Goal: Task Accomplishment & Management: Manage account settings

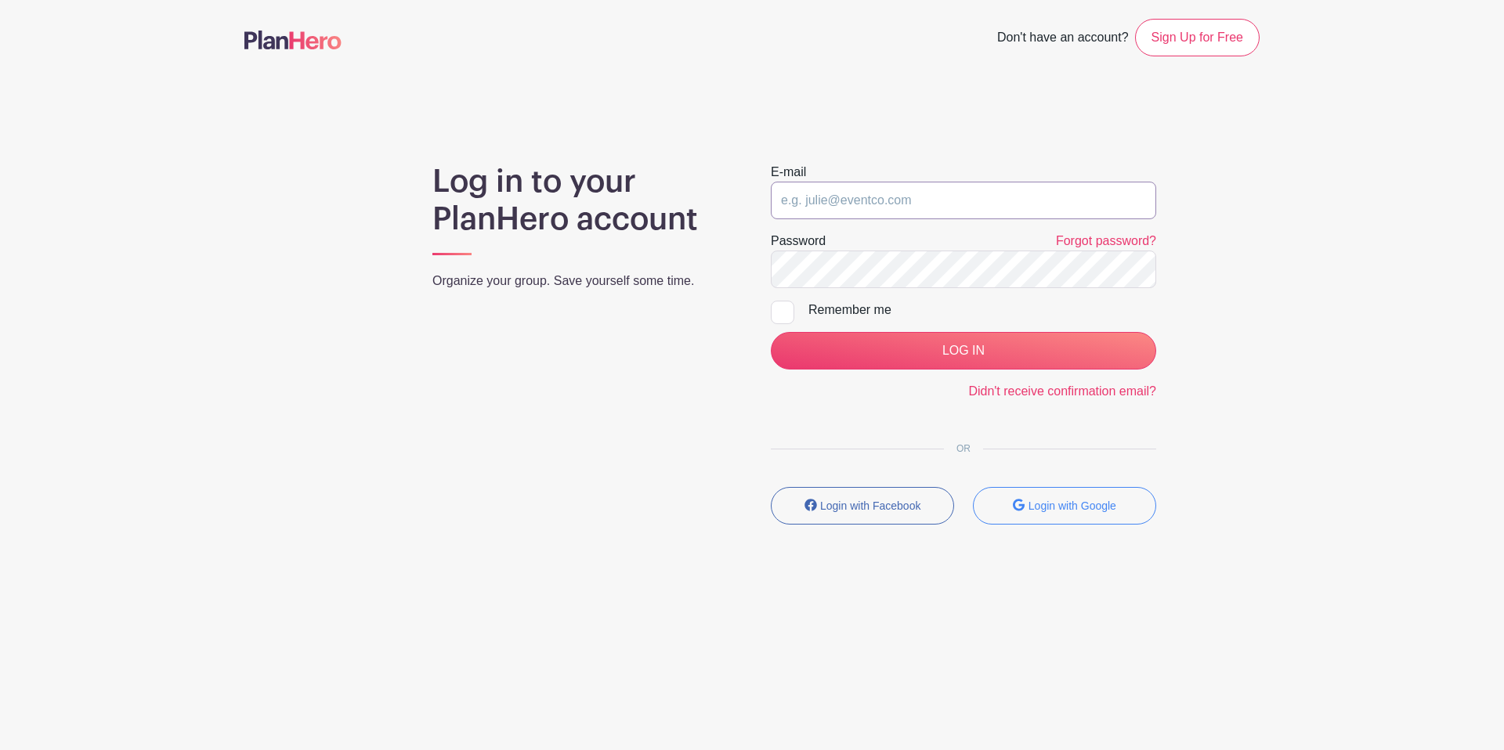
click at [832, 199] on input "email" at bounding box center [963, 201] width 385 height 38
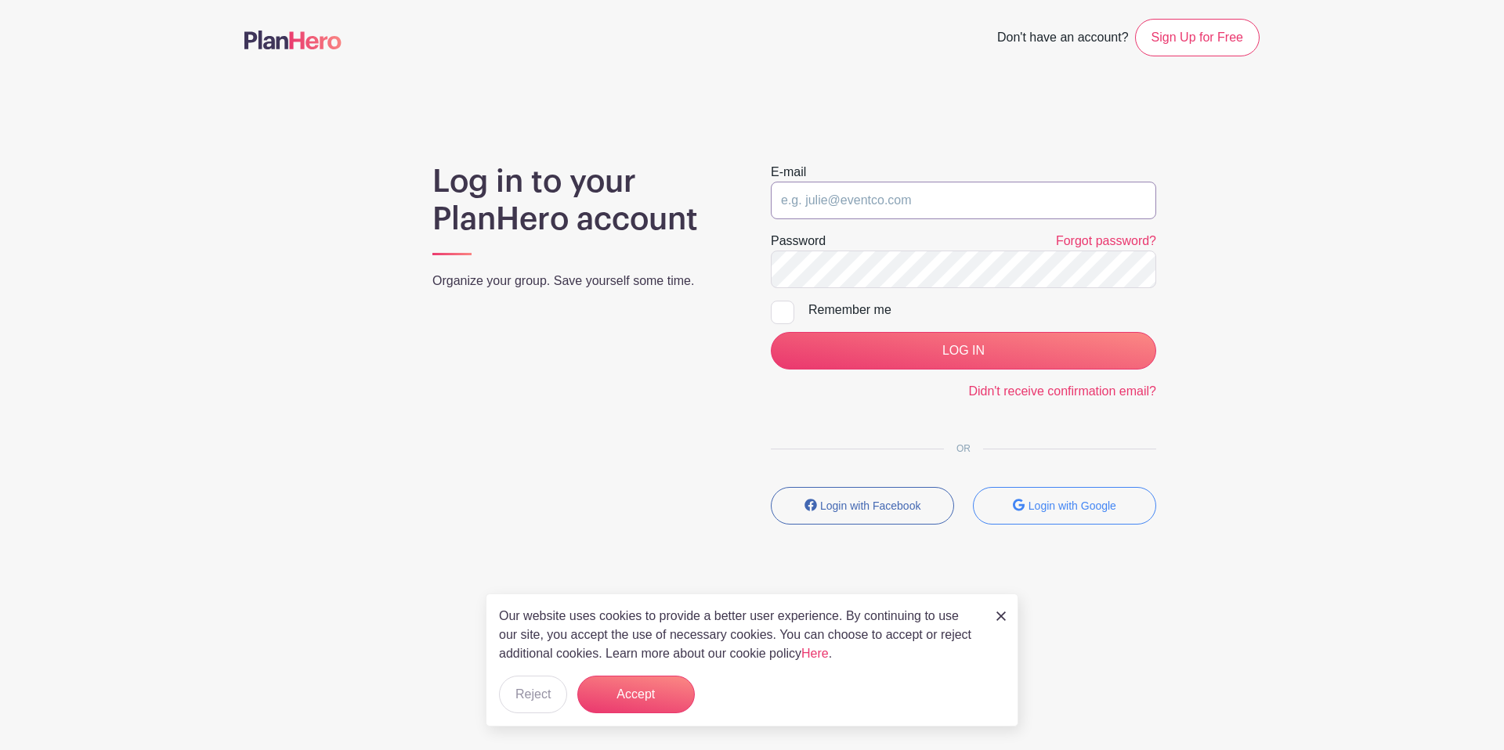
type input "[PERSON_NAME][EMAIL_ADDRESS][PERSON_NAME][DOMAIN_NAME]"
click at [789, 316] on div at bounding box center [782, 312] width 23 height 23
click at [781, 311] on input "Remember me" at bounding box center [776, 306] width 10 height 10
checkbox input "true"
click at [879, 330] on form "E-mail [PERSON_NAME][EMAIL_ADDRESS][PERSON_NAME][DOMAIN_NAME] Password Forgot p…" at bounding box center [963, 282] width 385 height 238
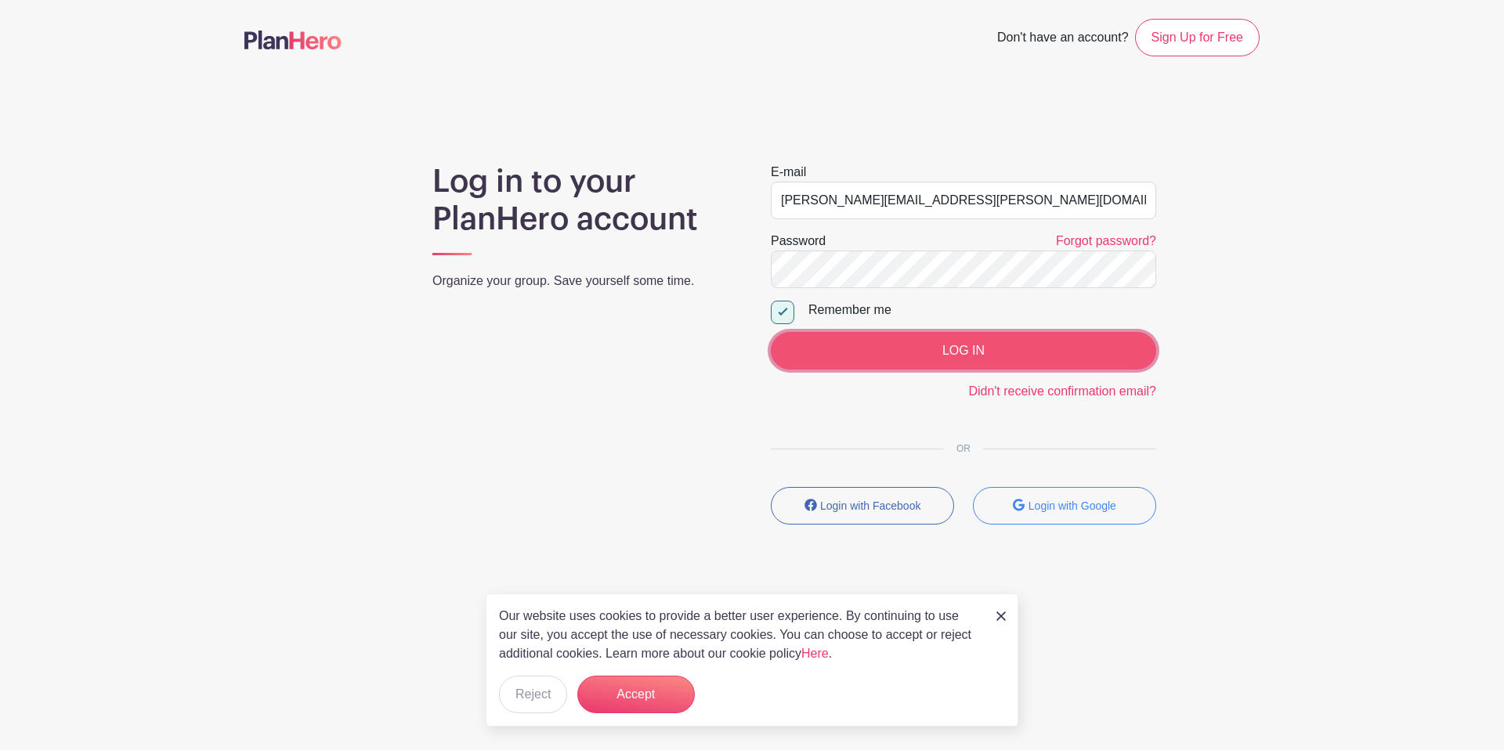
click at [890, 357] on input "LOG IN" at bounding box center [963, 351] width 385 height 38
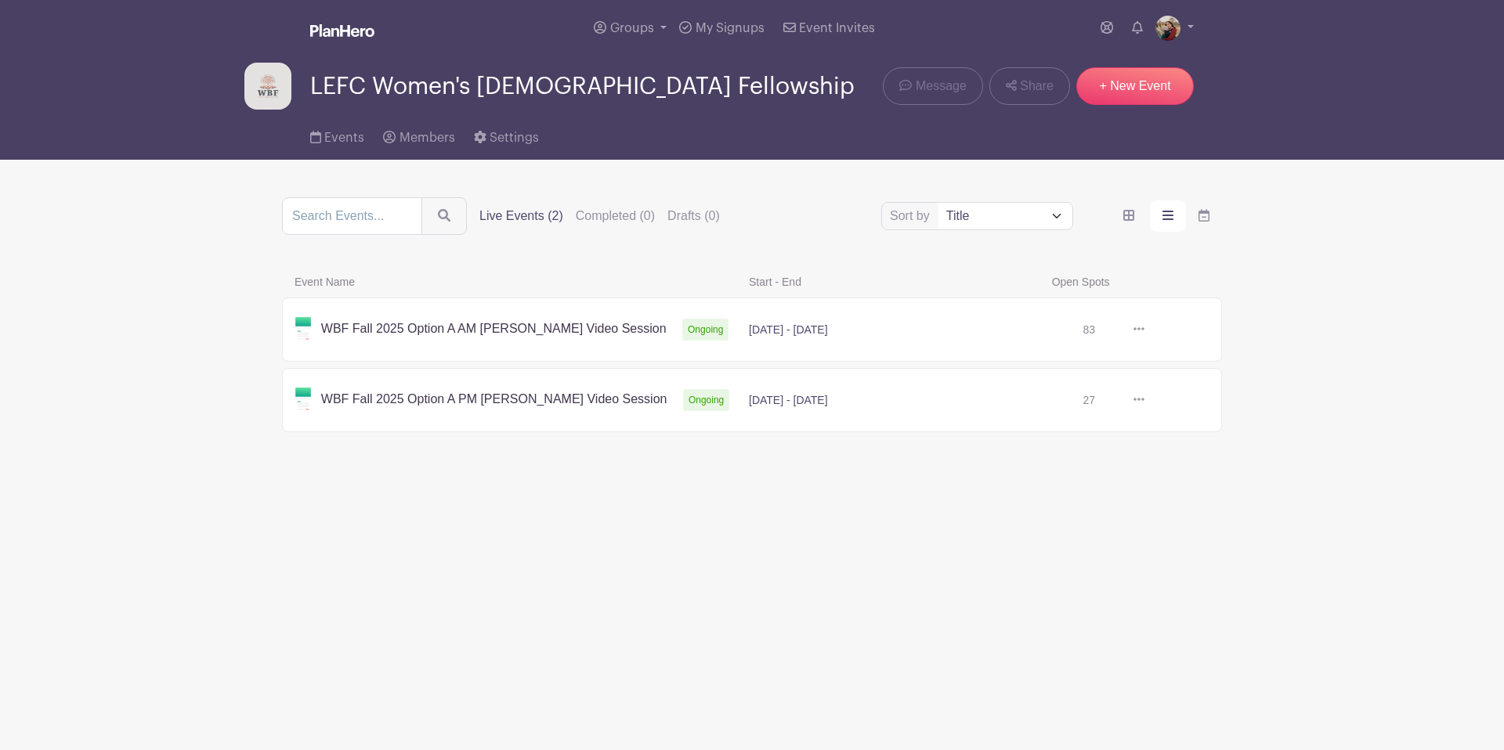
click at [1138, 330] on icon at bounding box center [1138, 328] width 11 height 3
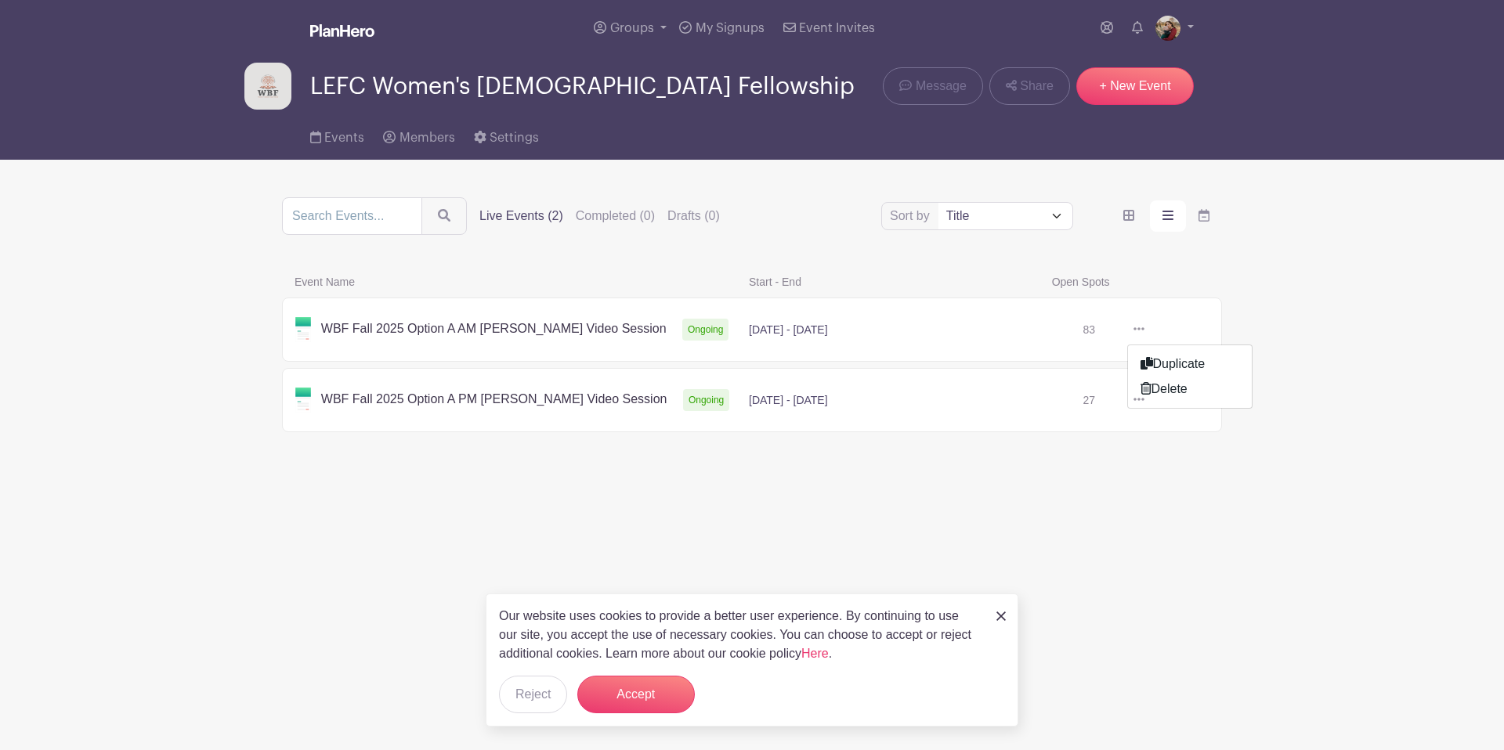
click at [1144, 330] on link at bounding box center [1144, 330] width 0 height 0
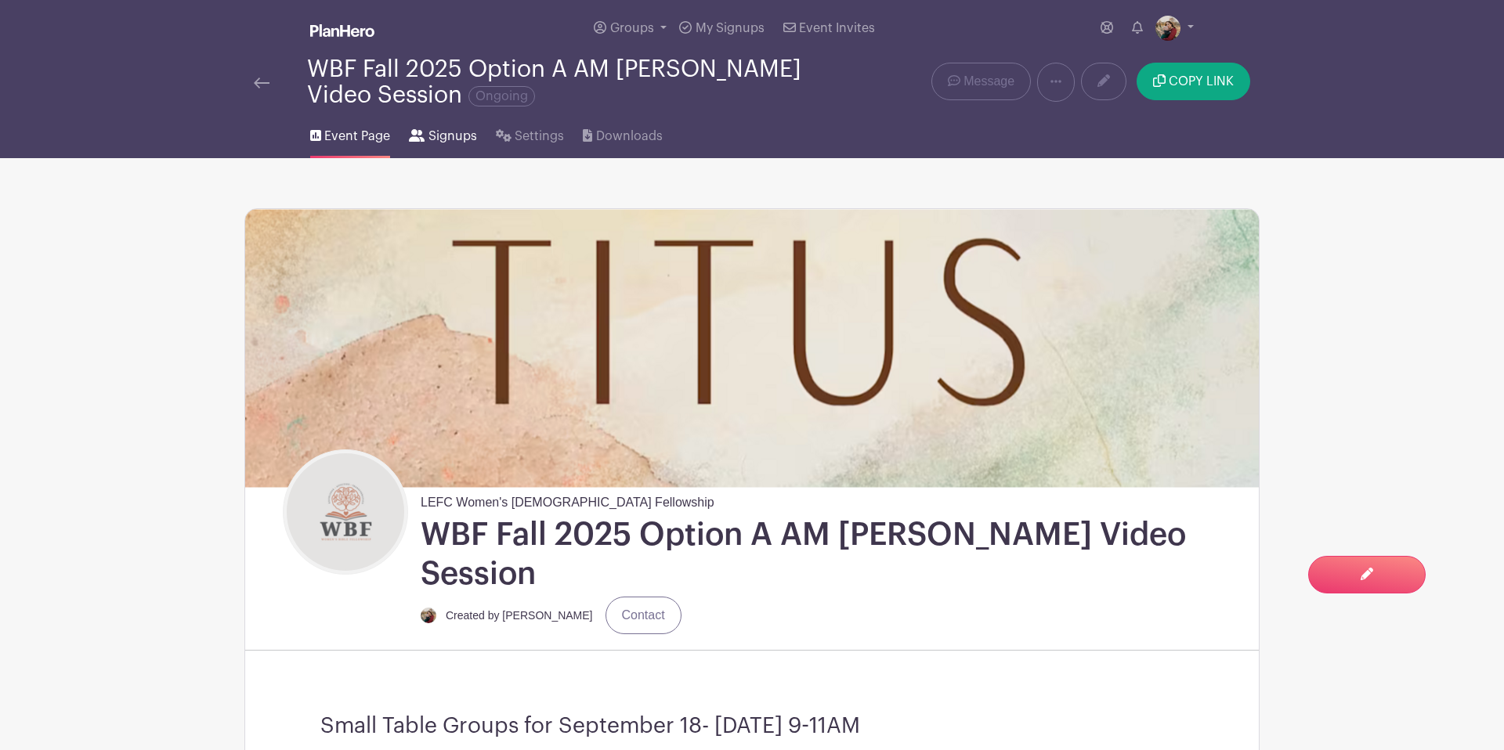
click at [431, 139] on span "Signups" at bounding box center [452, 136] width 49 height 19
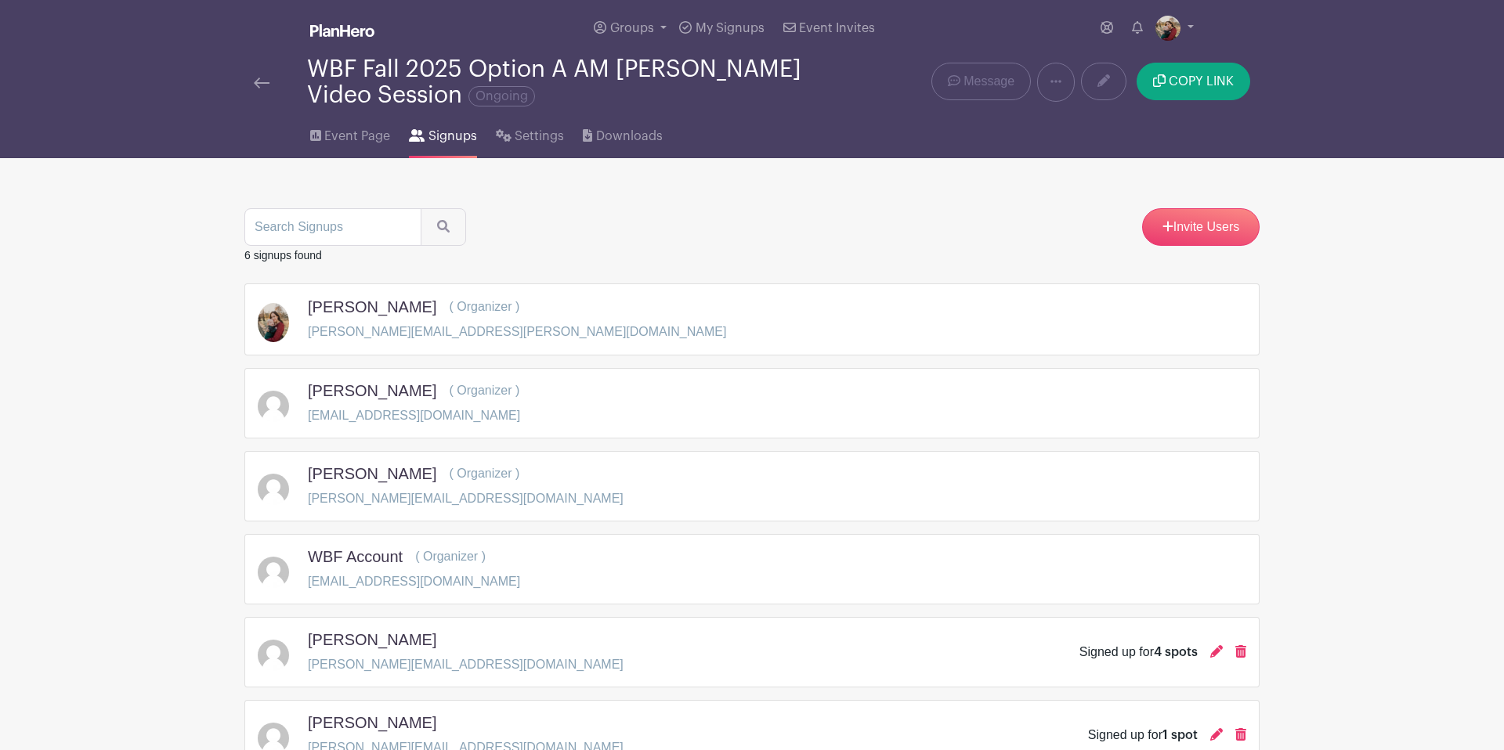
scroll to position [120, 0]
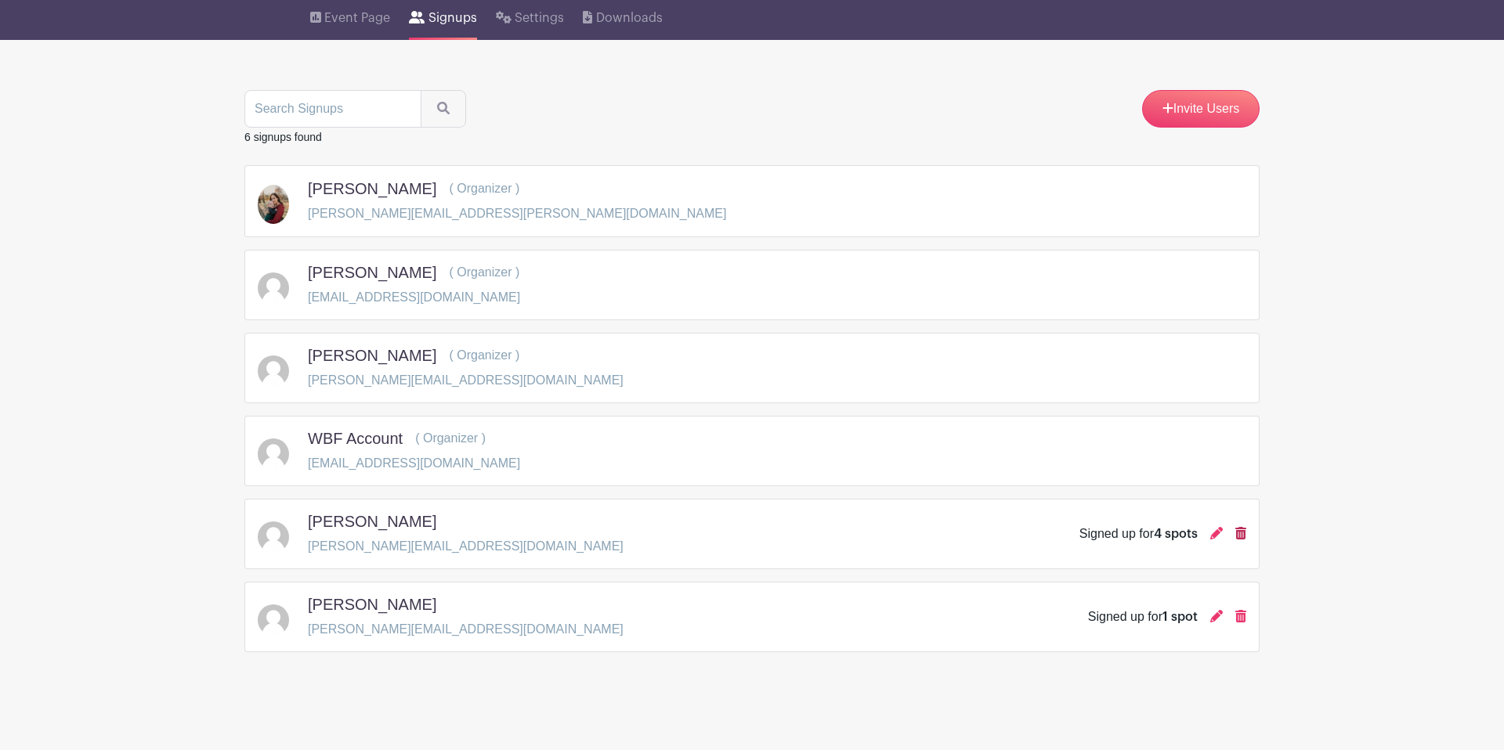
click at [1236, 534] on icon at bounding box center [1240, 533] width 11 height 13
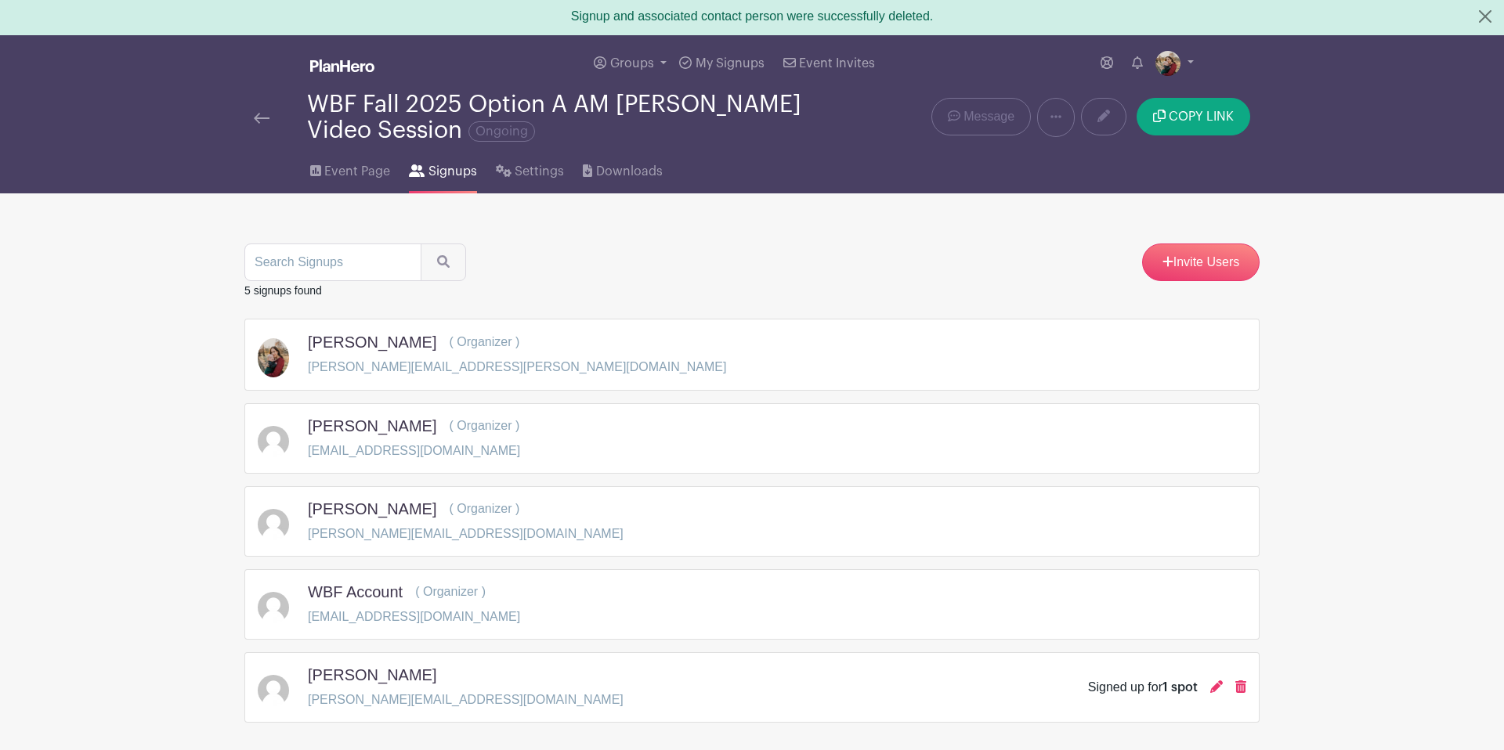
scroll to position [0, 0]
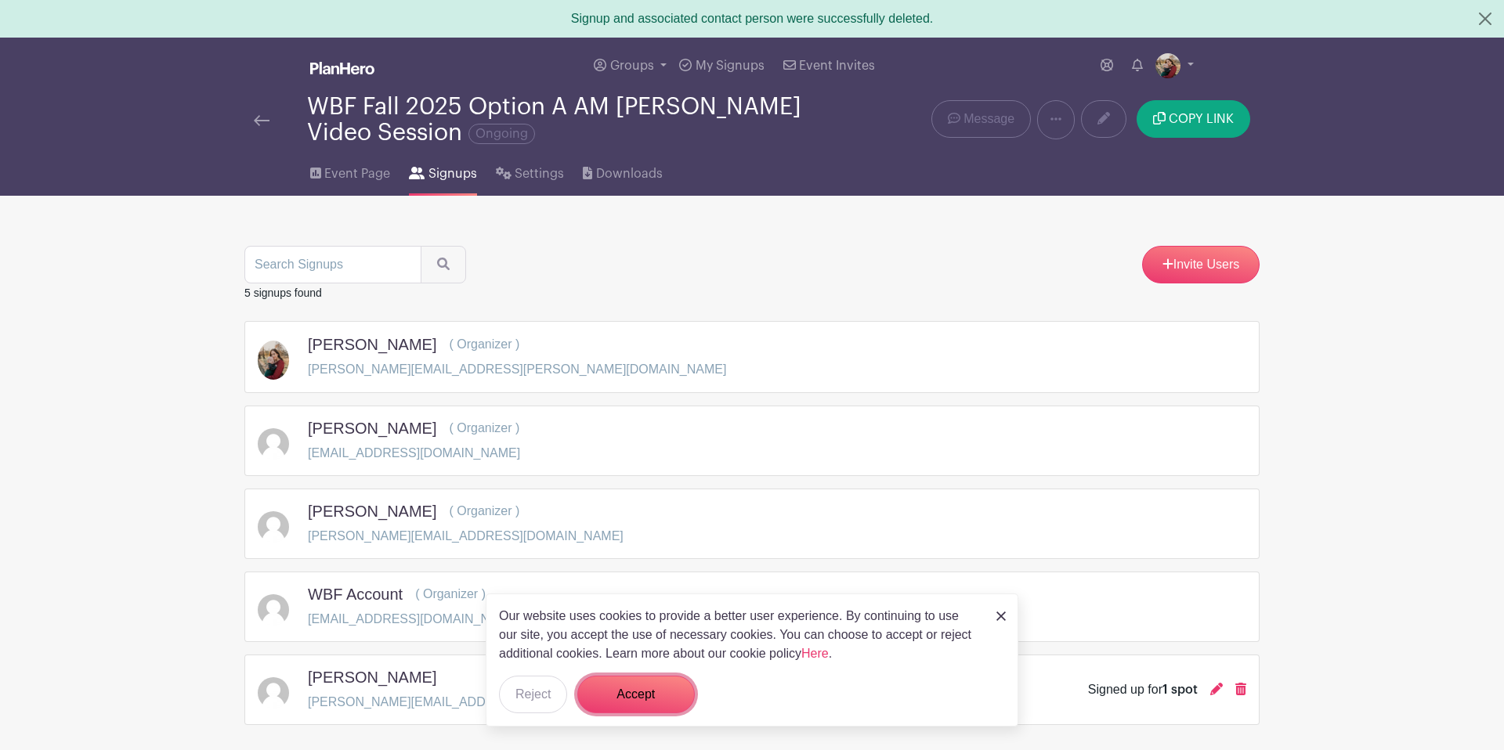
click at [652, 697] on button "Accept" at bounding box center [635, 695] width 117 height 38
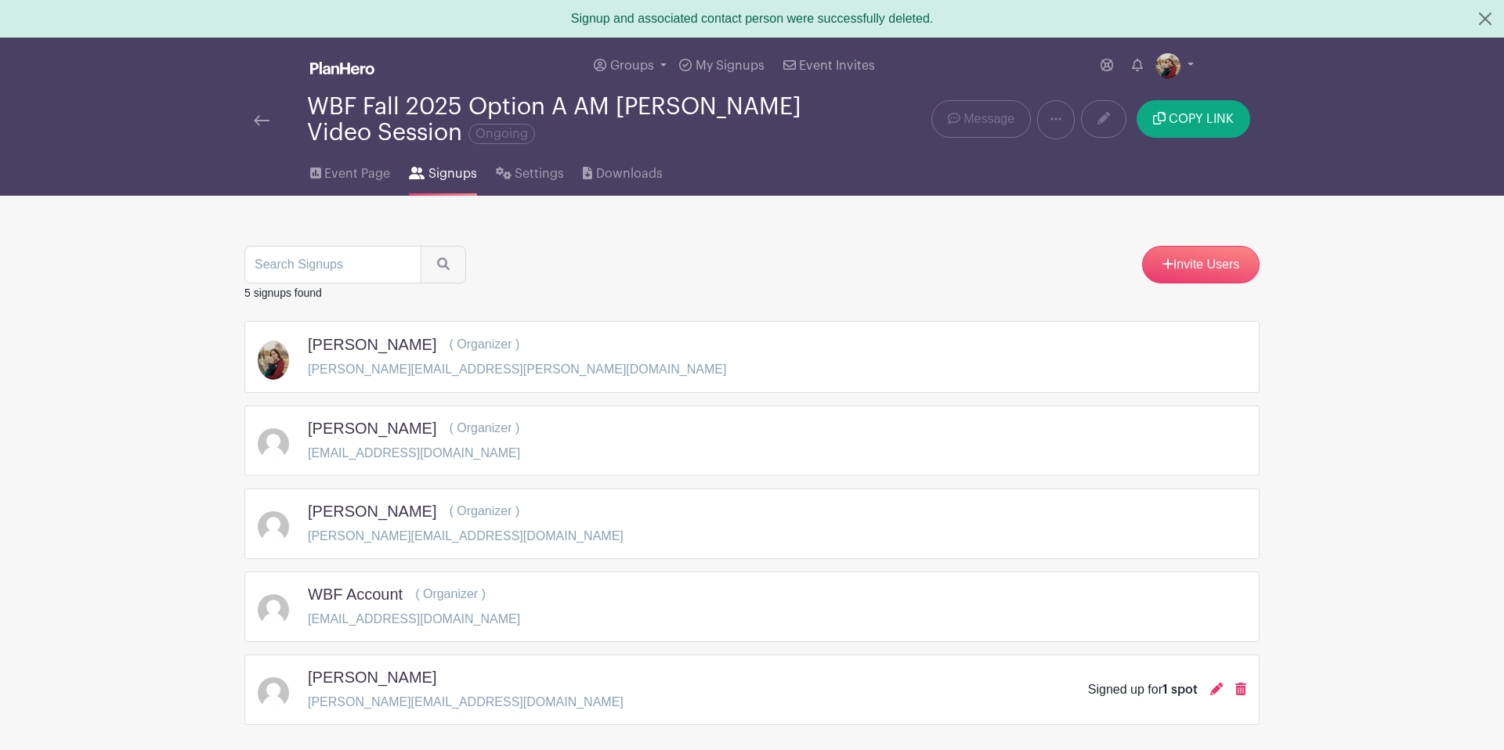
scroll to position [74, 0]
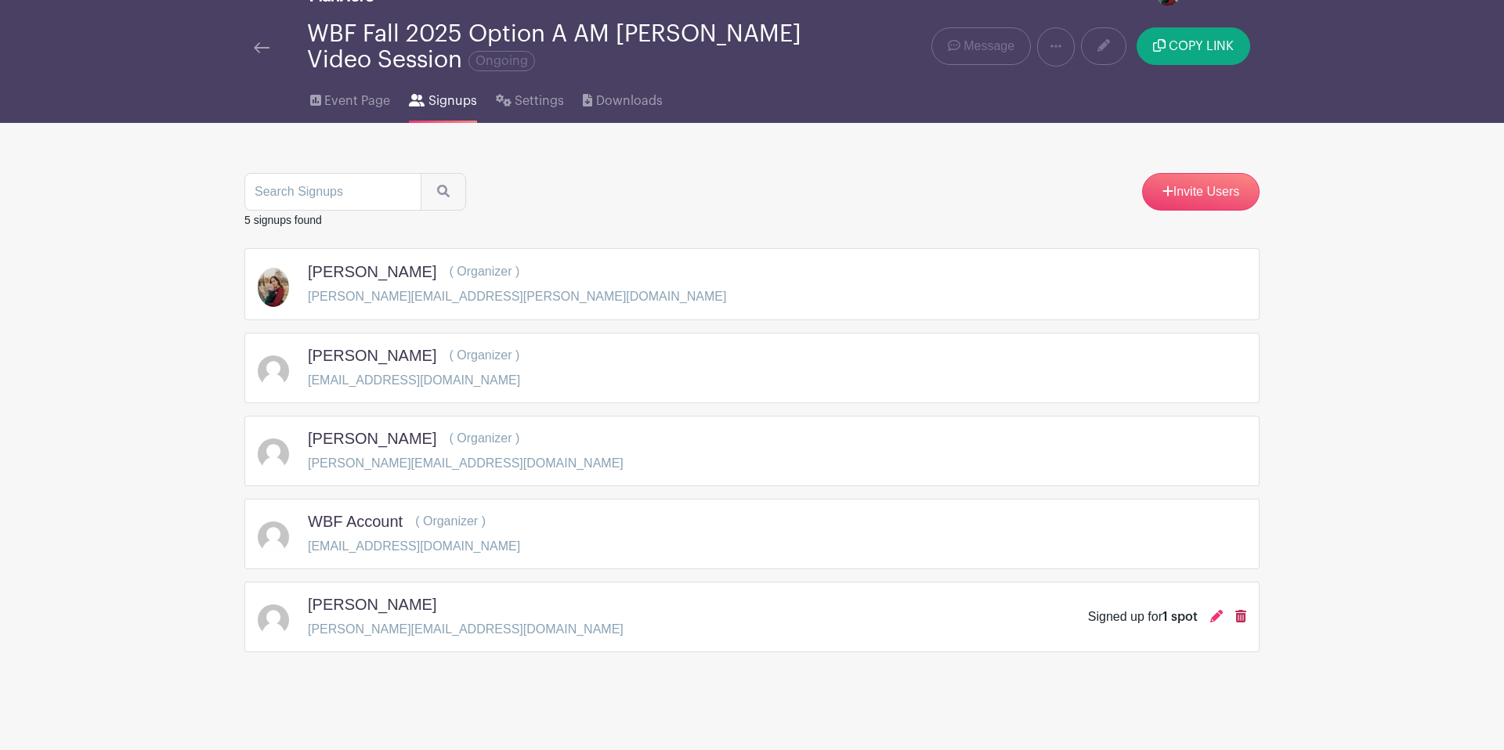
click at [1238, 616] on icon at bounding box center [1240, 616] width 11 height 13
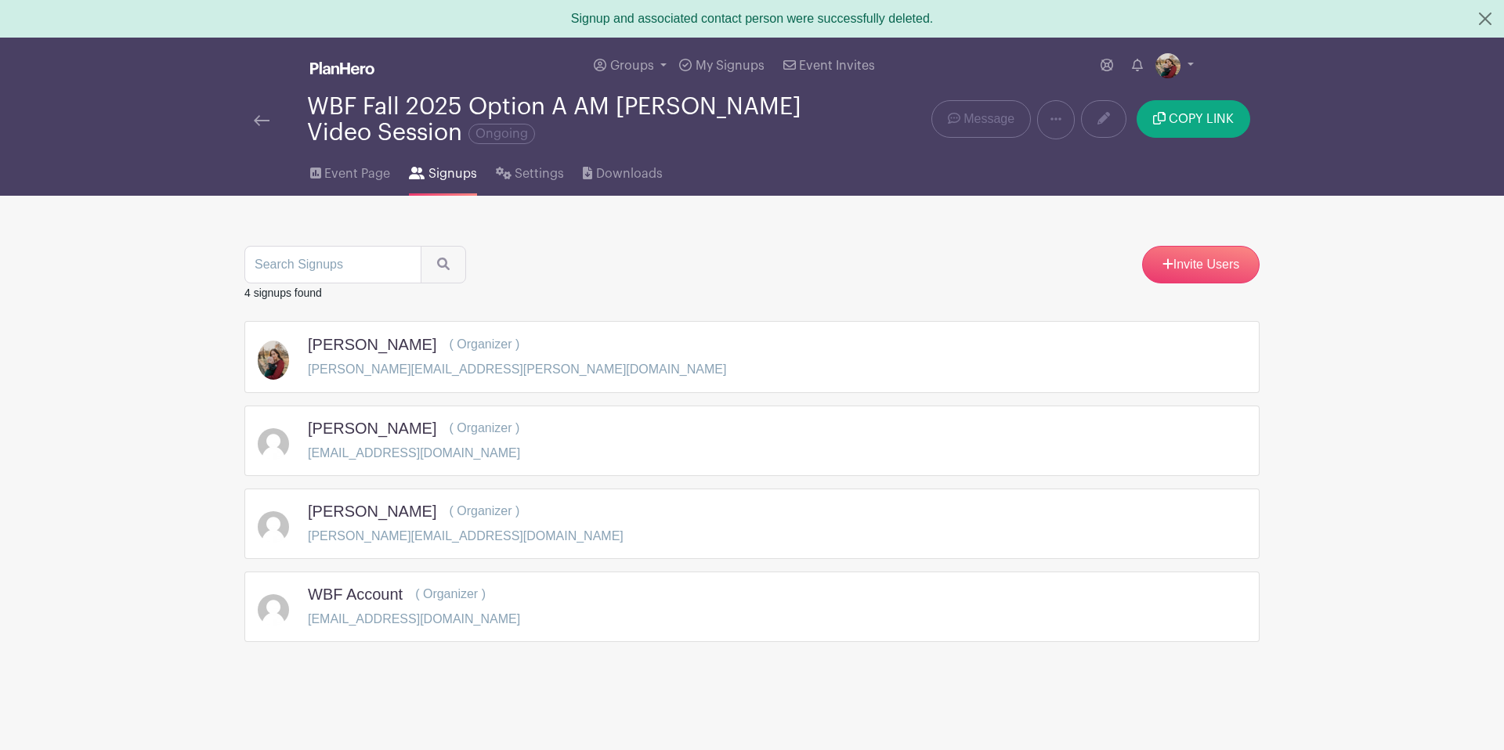
scroll to position [0, 0]
click at [350, 177] on span "Event Page" at bounding box center [357, 173] width 66 height 19
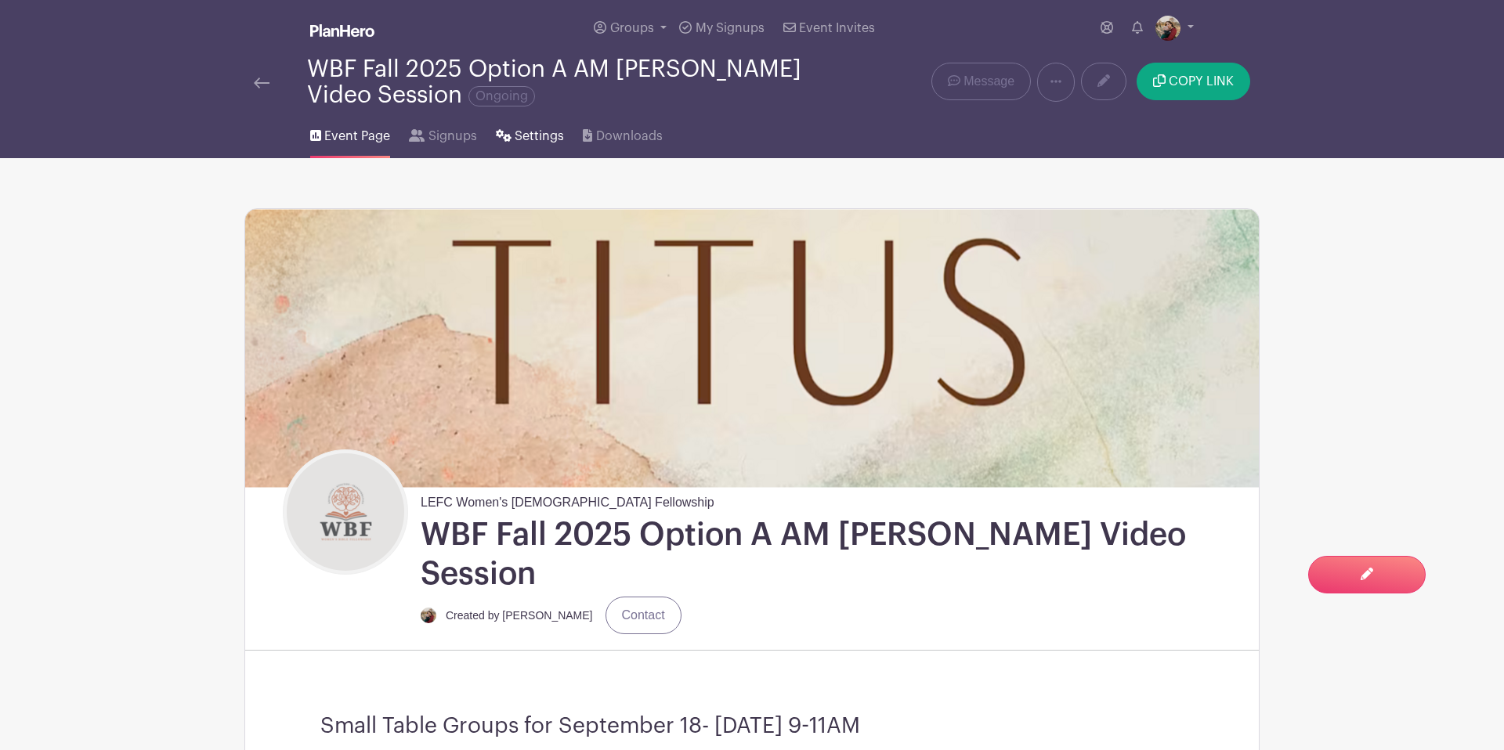
click at [524, 134] on span "Settings" at bounding box center [539, 136] width 49 height 19
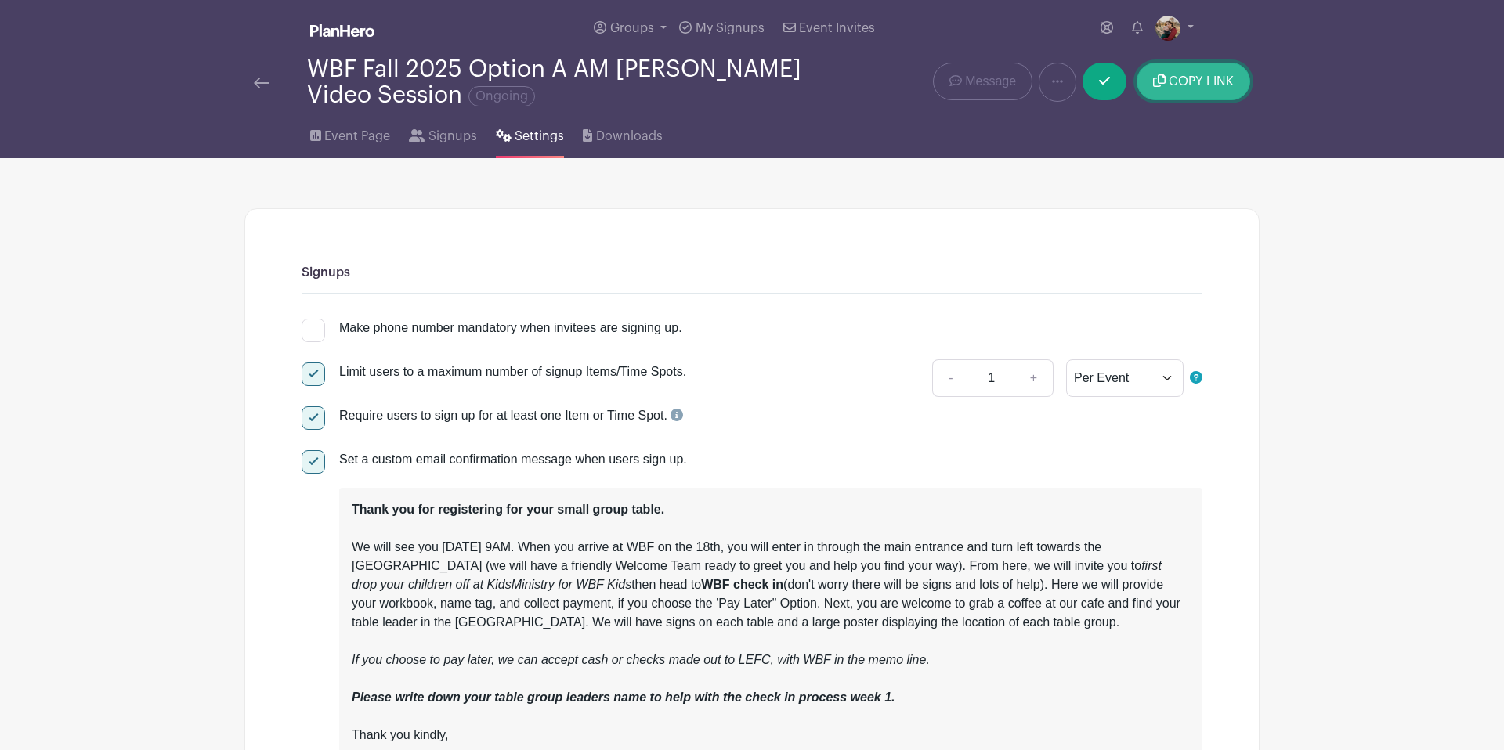
drag, startPoint x: 1177, startPoint y: 87, endPoint x: 890, endPoint y: 4, distance: 299.2
click at [1176, 87] on span "COPY LINK" at bounding box center [1201, 81] width 65 height 13
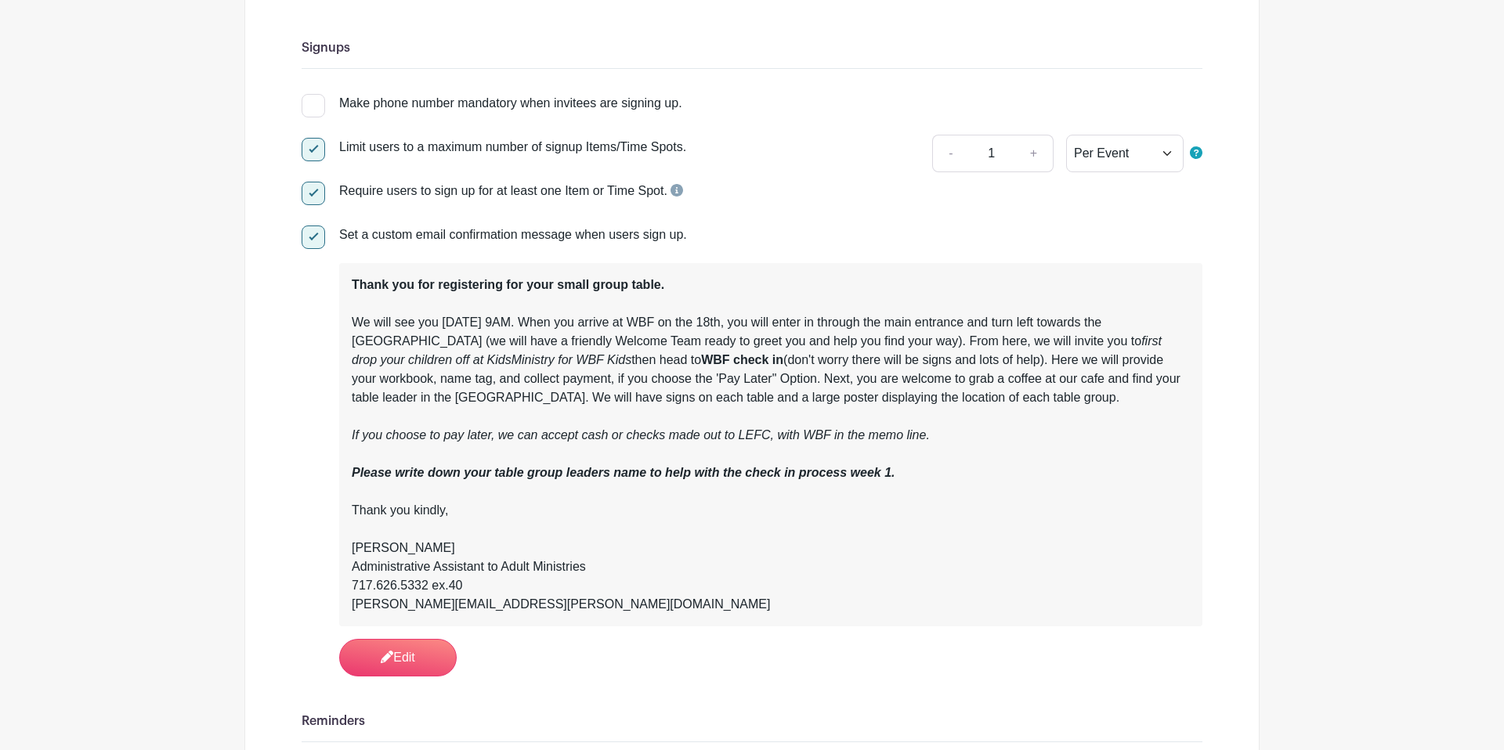
scroll to position [215, 0]
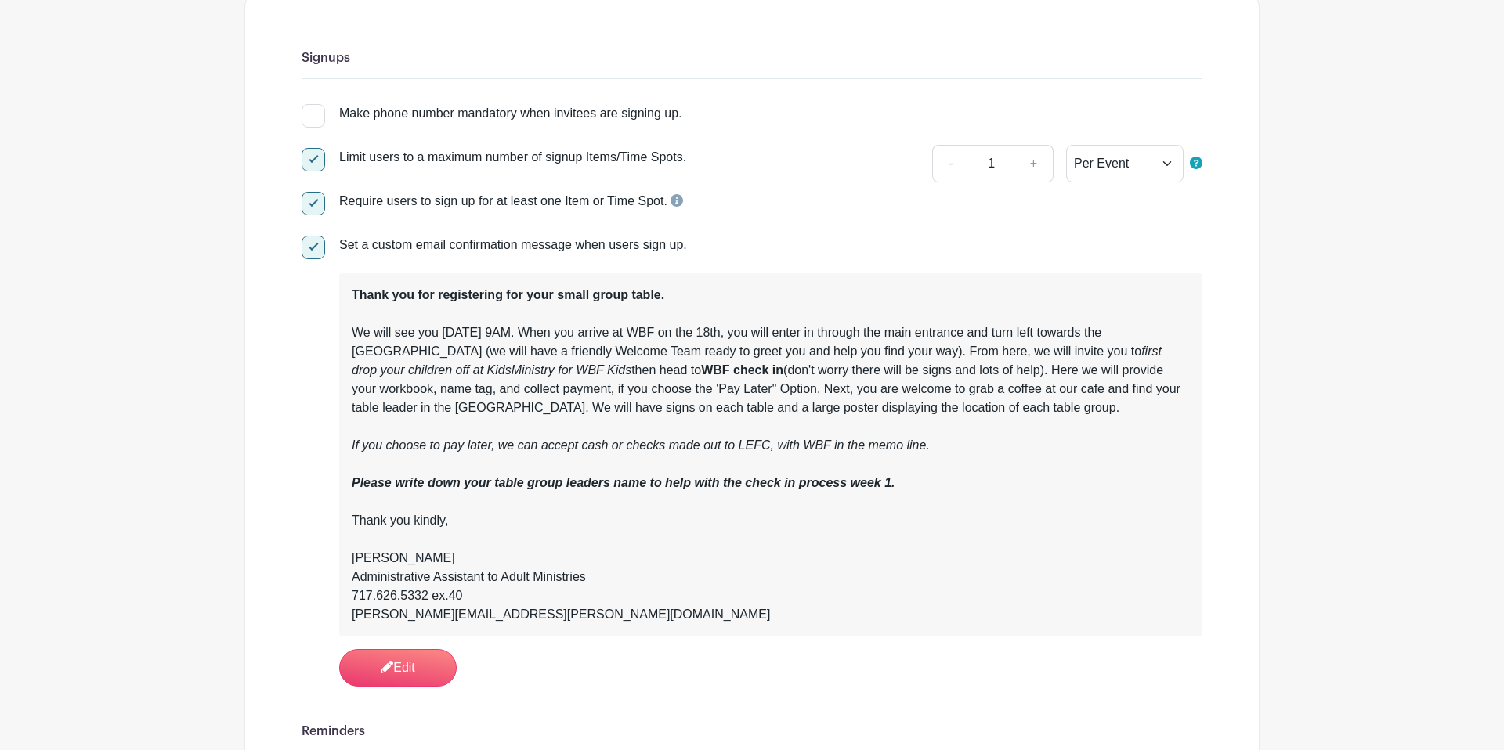
click at [319, 209] on div at bounding box center [313, 203] width 23 height 23
click at [312, 202] on input "Require users to sign up for at least one Item or Time Spot." at bounding box center [307, 197] width 10 height 10
checkbox input "false"
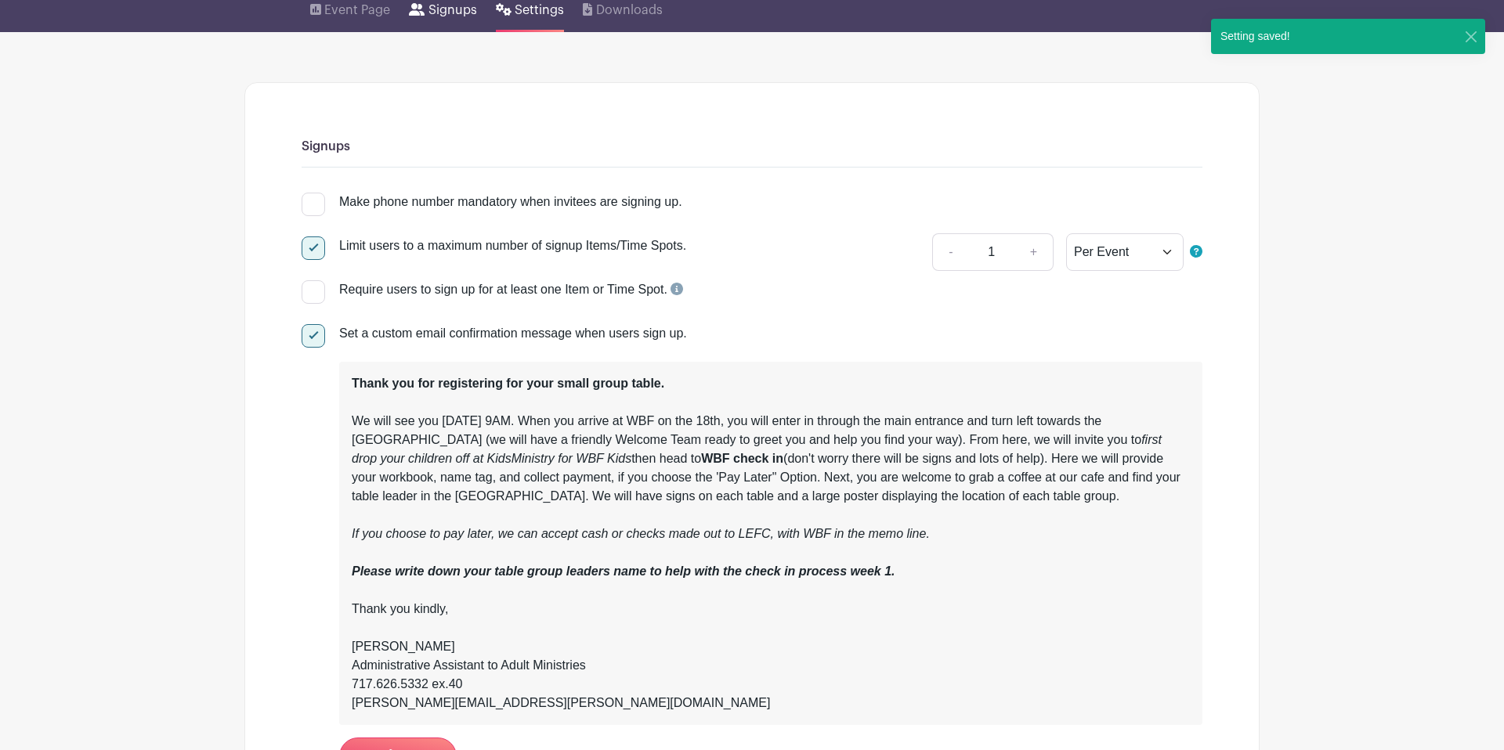
scroll to position [0, 0]
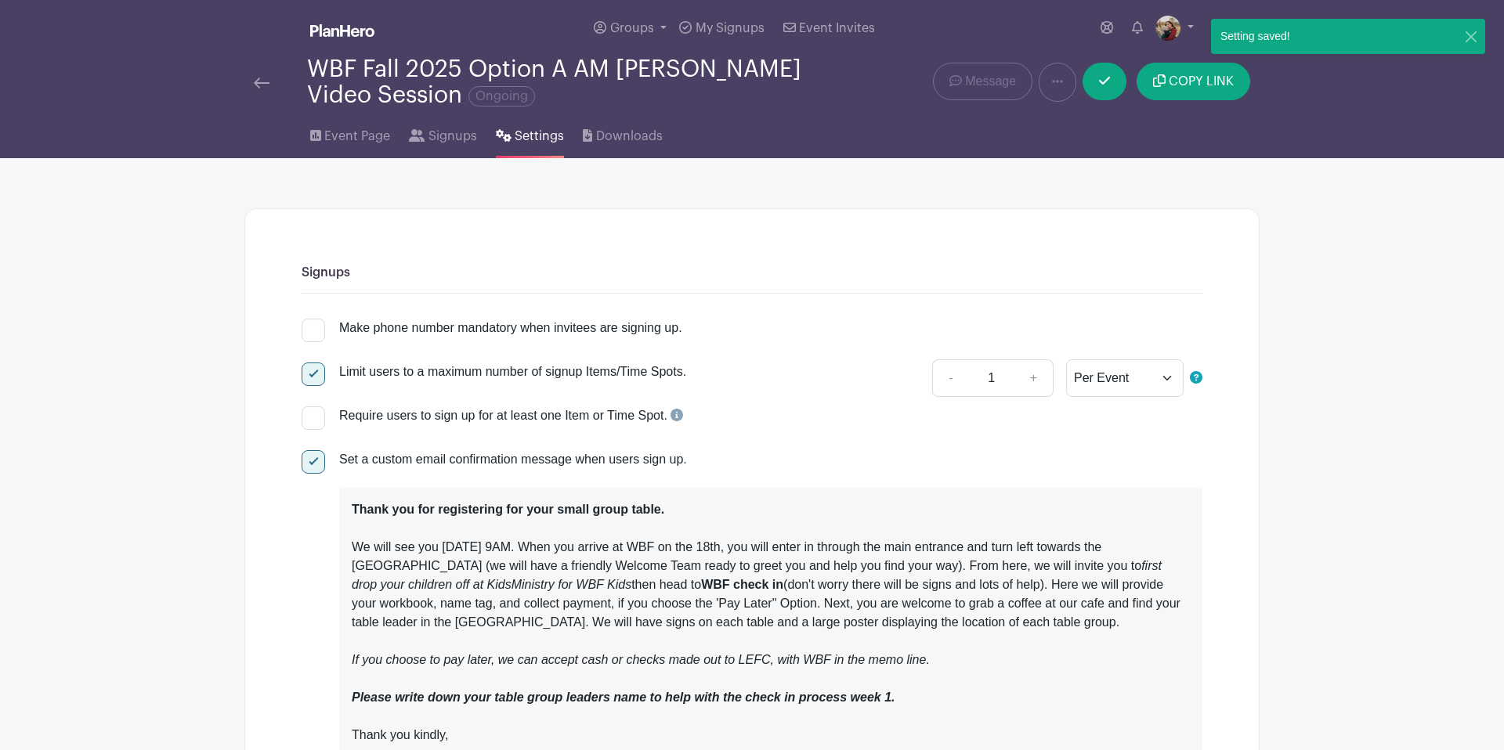
click at [316, 380] on div at bounding box center [313, 374] width 23 height 23
click at [312, 373] on input "Limit users to a maximum number of signup Items/Time Spots." at bounding box center [307, 368] width 10 height 10
click at [316, 380] on div at bounding box center [313, 374] width 23 height 23
click at [312, 373] on input "Limit users to a maximum number of signup Items/Time Spots." at bounding box center [307, 368] width 10 height 10
checkbox input "true"
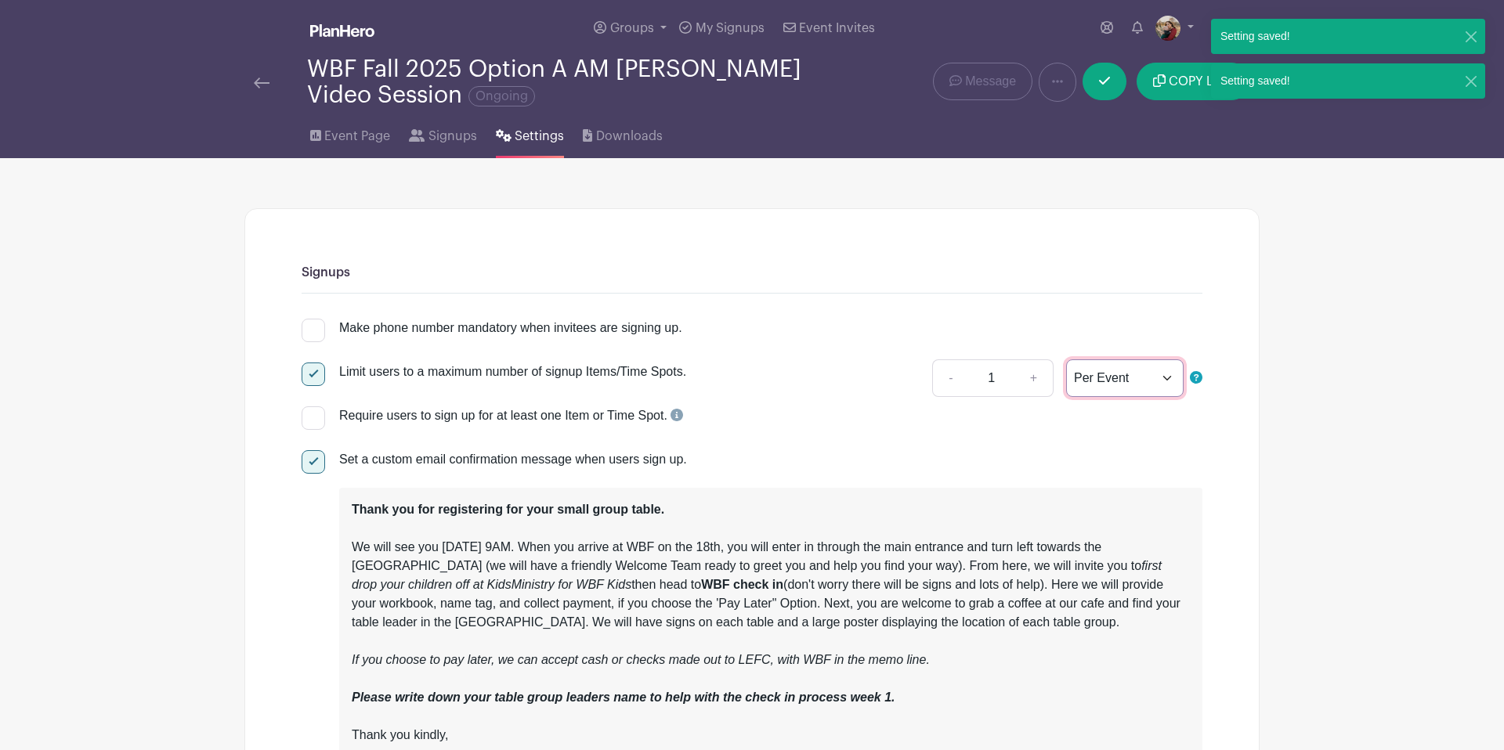
click at [1165, 385] on select "Per Event Per Day Per Item" at bounding box center [1124, 378] width 117 height 38
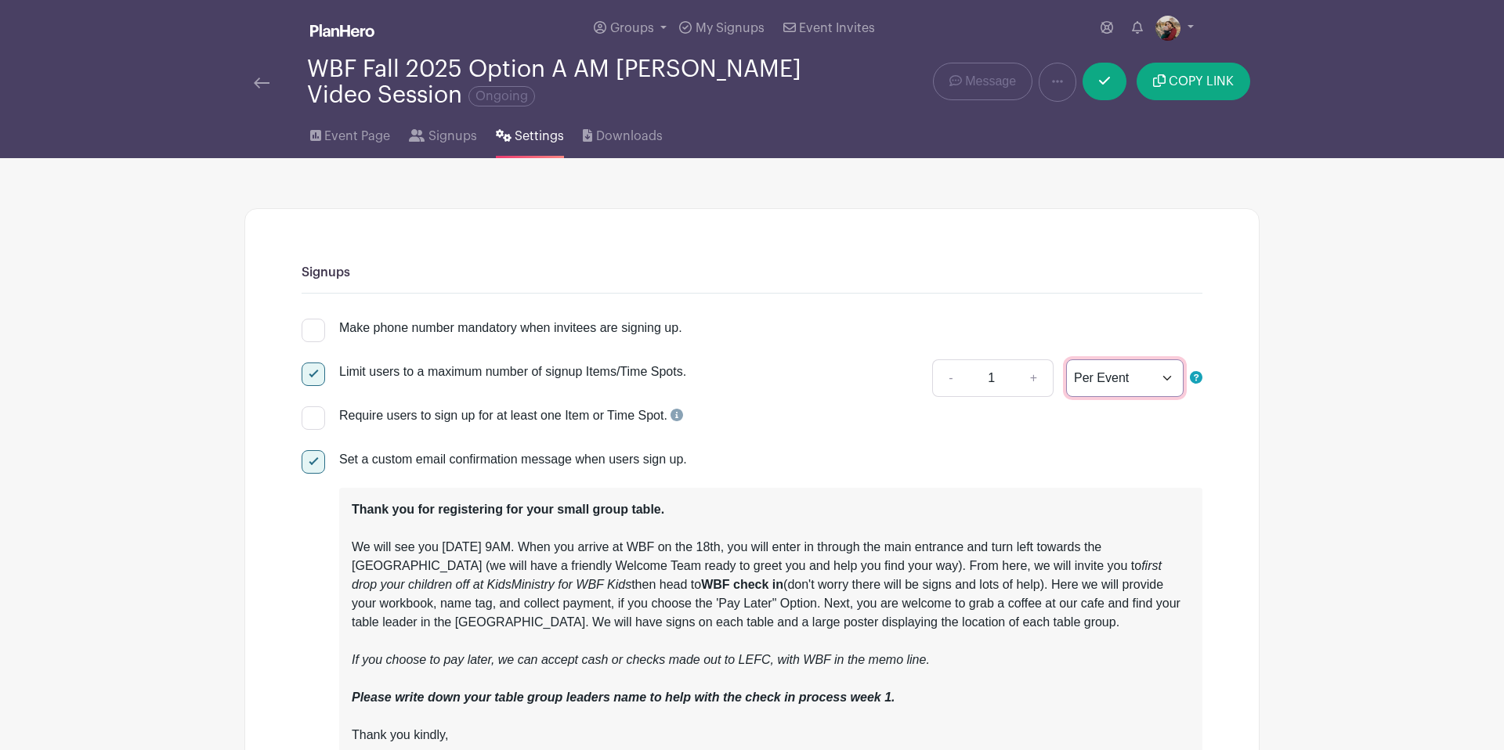
select select "date"
click at [1066, 361] on select "Per Event Per Day Per Item" at bounding box center [1124, 378] width 117 height 38
click at [262, 84] on img at bounding box center [262, 83] width 16 height 11
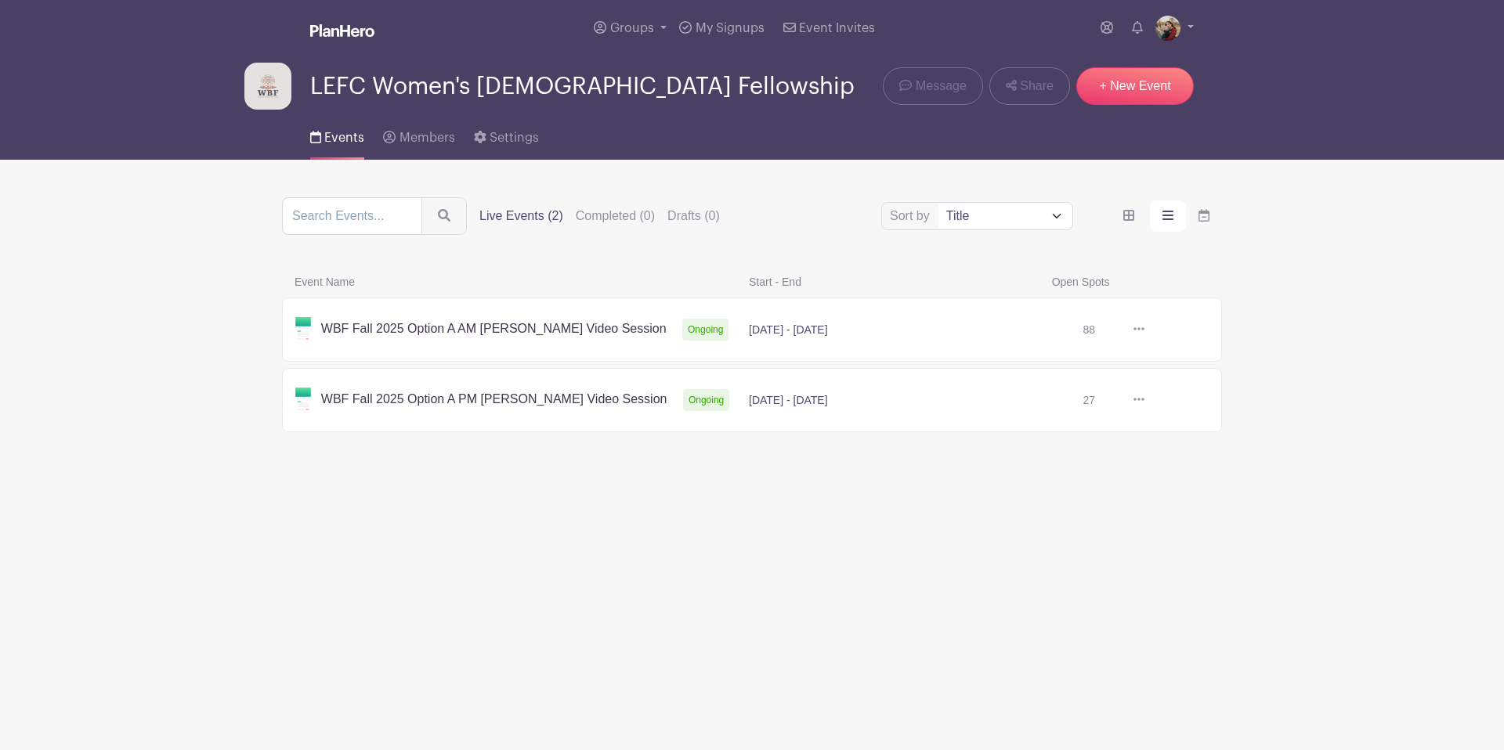
click at [1144, 330] on link at bounding box center [1144, 330] width 0 height 0
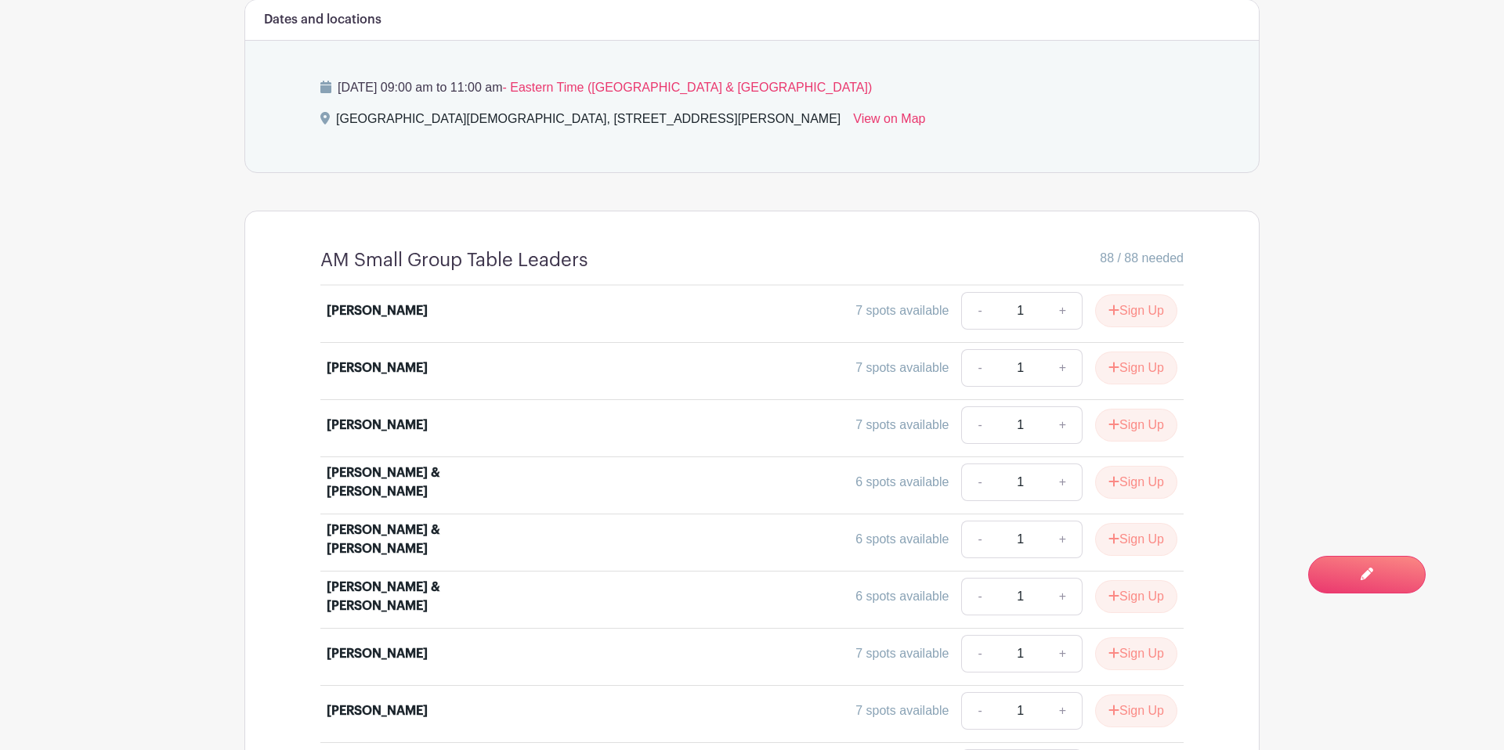
scroll to position [1118, 0]
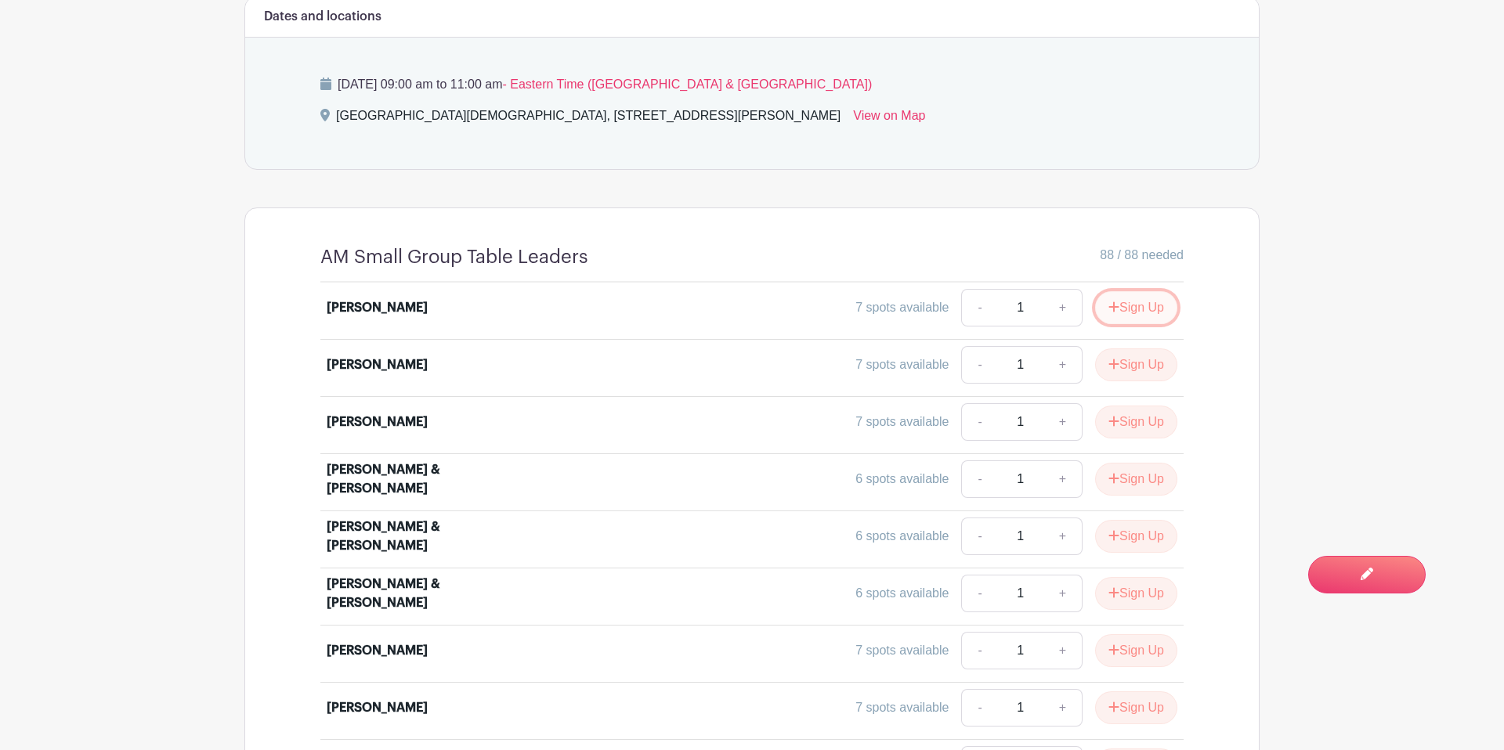
click at [1145, 291] on button "Sign Up" at bounding box center [1136, 307] width 82 height 33
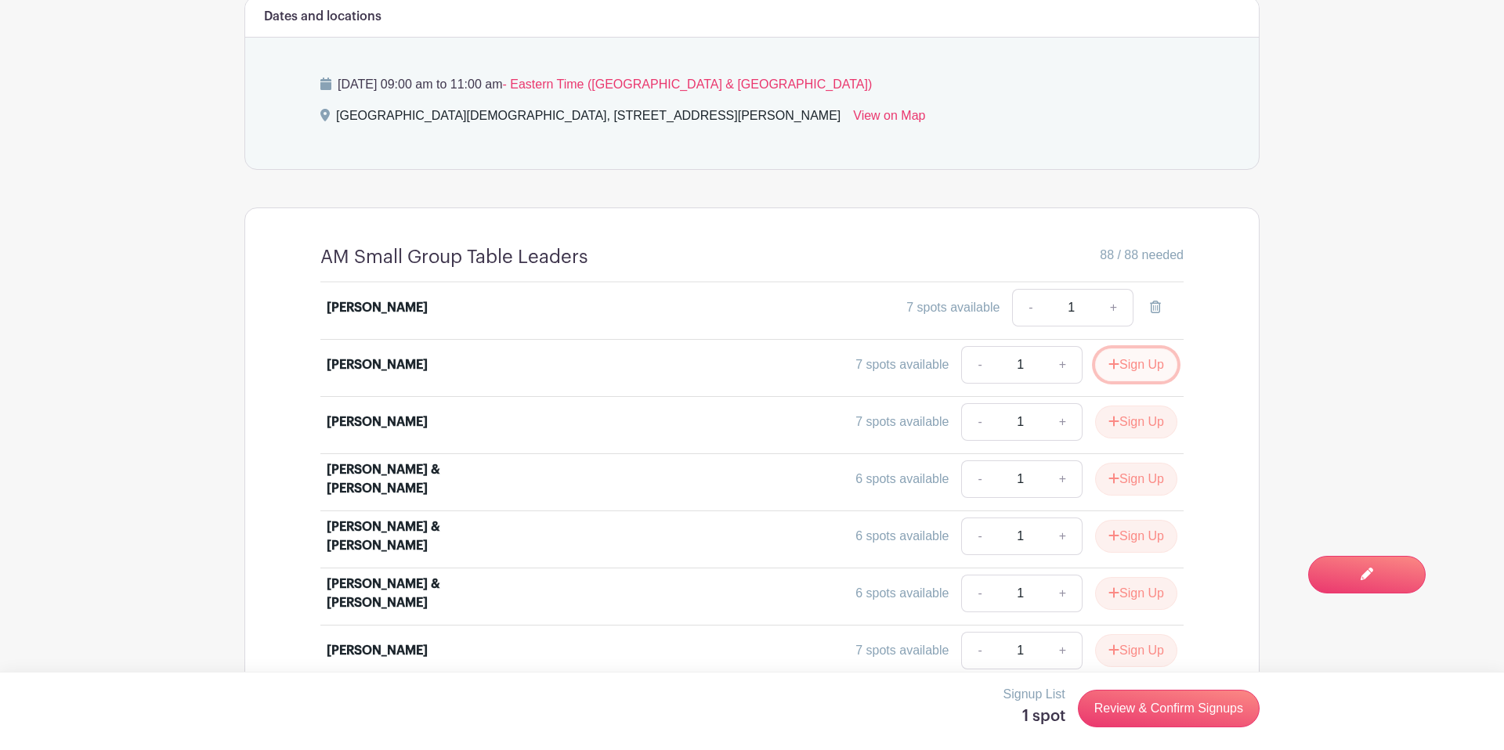
click at [1144, 349] on button "Sign Up" at bounding box center [1136, 365] width 82 height 33
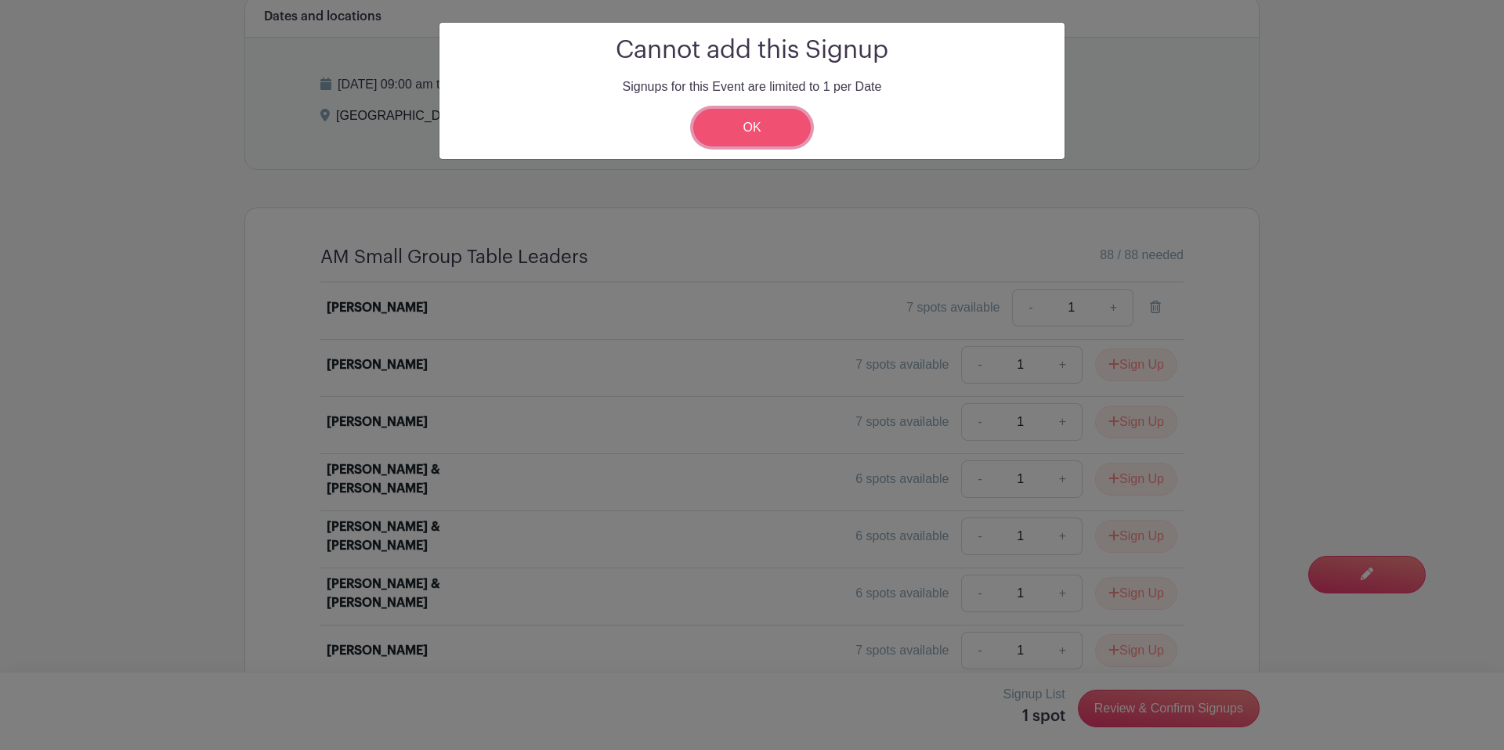
click at [720, 132] on link "OK" at bounding box center [751, 128] width 117 height 38
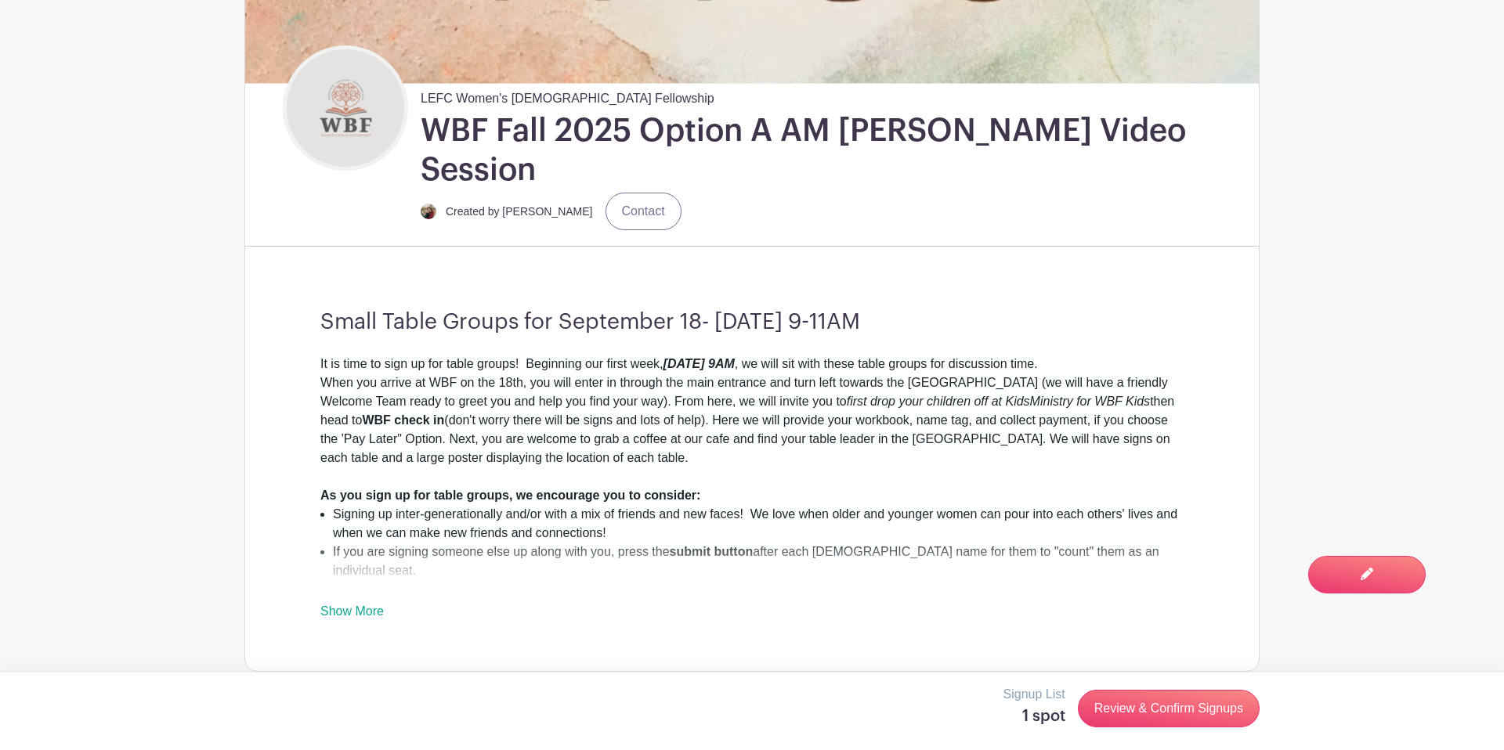
scroll to position [473, 0]
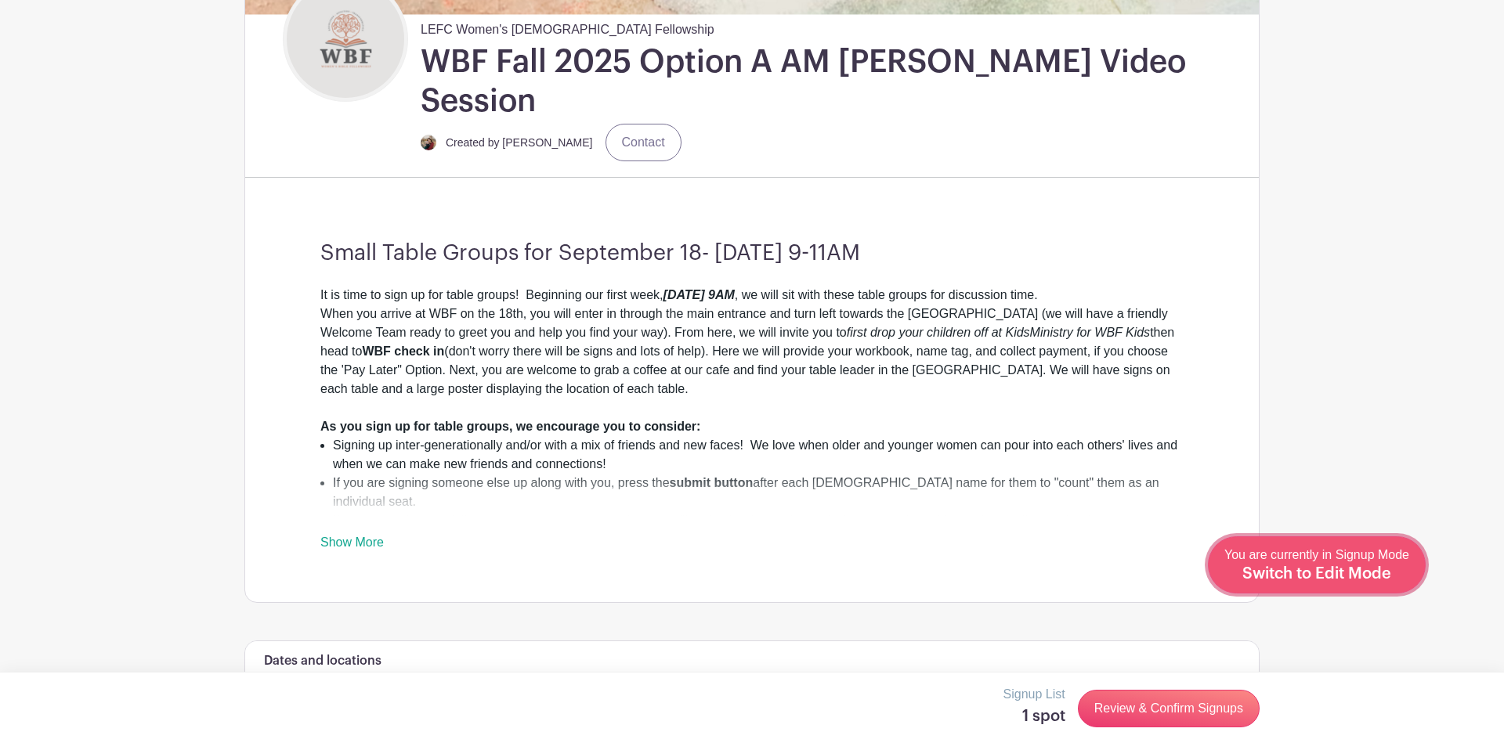
click at [1361, 574] on span "Switch to Edit Mode" at bounding box center [1316, 574] width 149 height 16
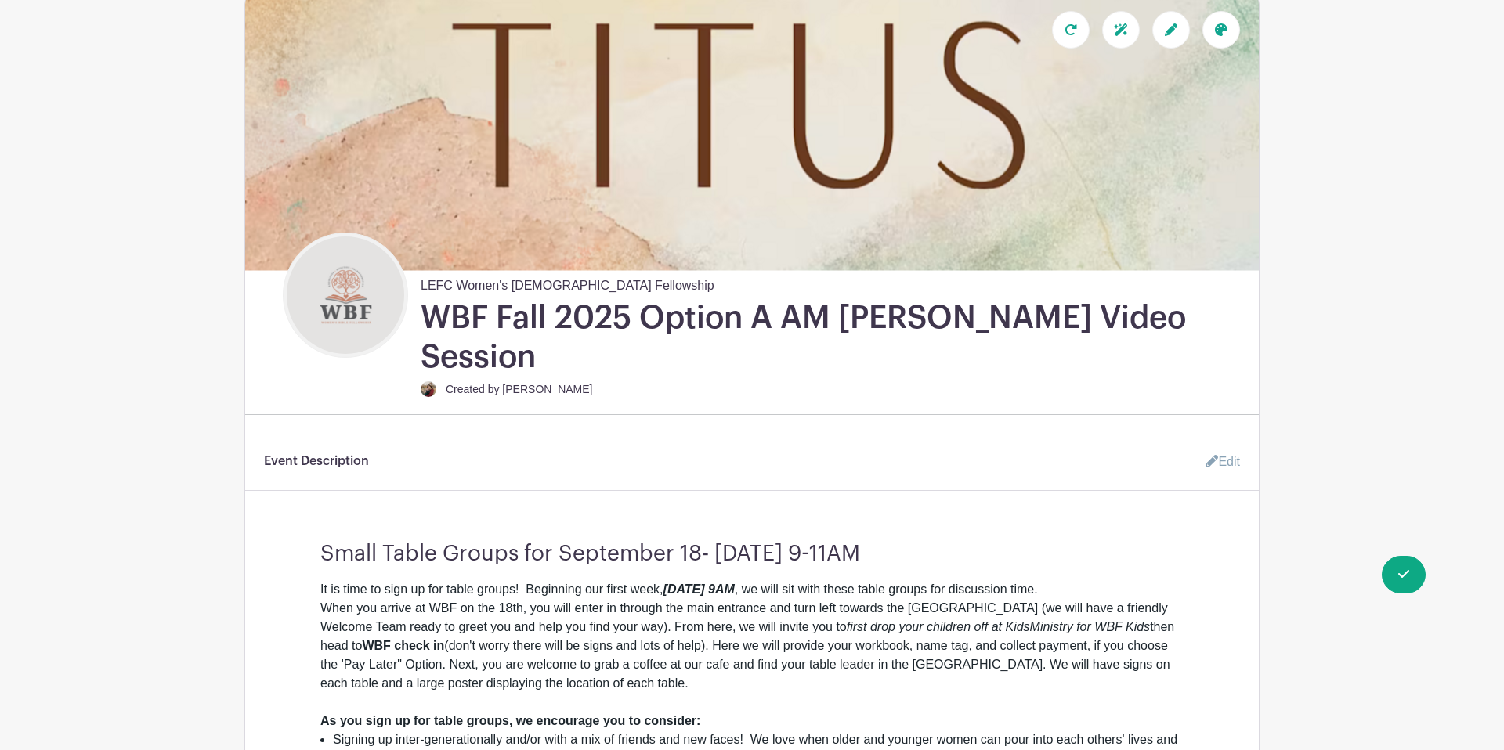
scroll to position [228, 0]
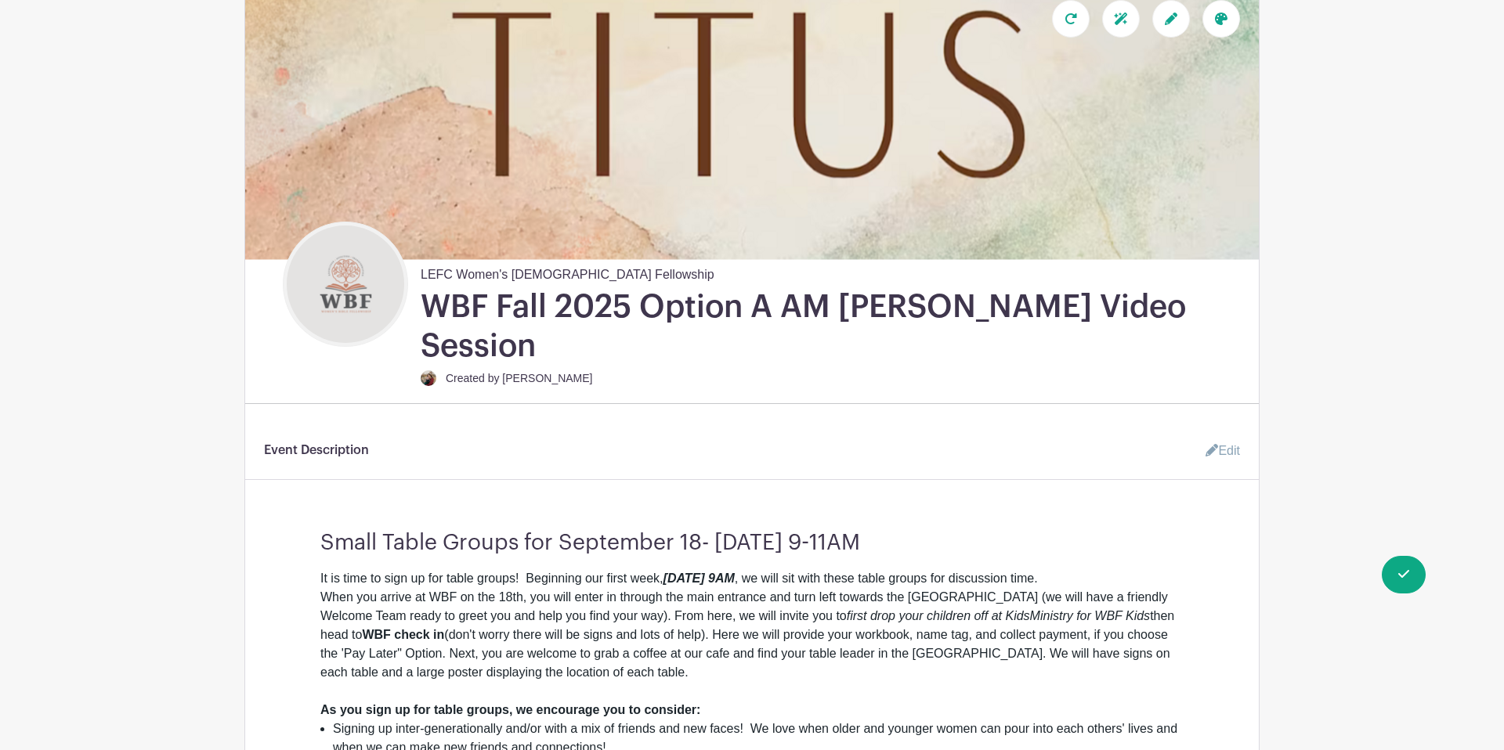
click at [1231, 435] on link "Edit" at bounding box center [1216, 450] width 47 height 31
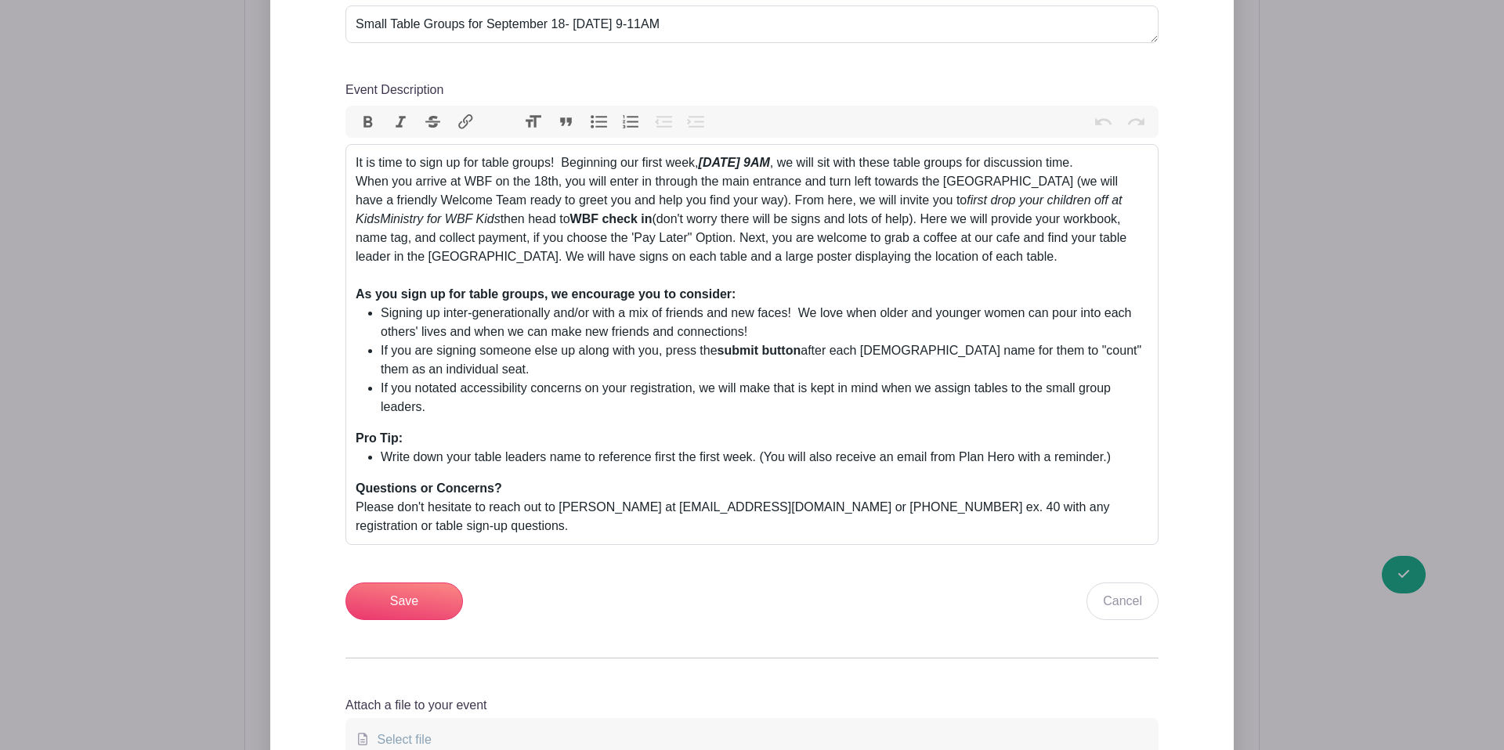
scroll to position [782, 0]
click at [726, 341] on strong "submit button" at bounding box center [759, 347] width 84 height 13
drag, startPoint x: 721, startPoint y: 331, endPoint x: 736, endPoint y: 330, distance: 15.7
click at [721, 338] on li "If you are signing someone else up along with you, press the submit button afte…" at bounding box center [765, 357] width 768 height 38
drag, startPoint x: 762, startPoint y: 330, endPoint x: 724, endPoint y: 327, distance: 37.7
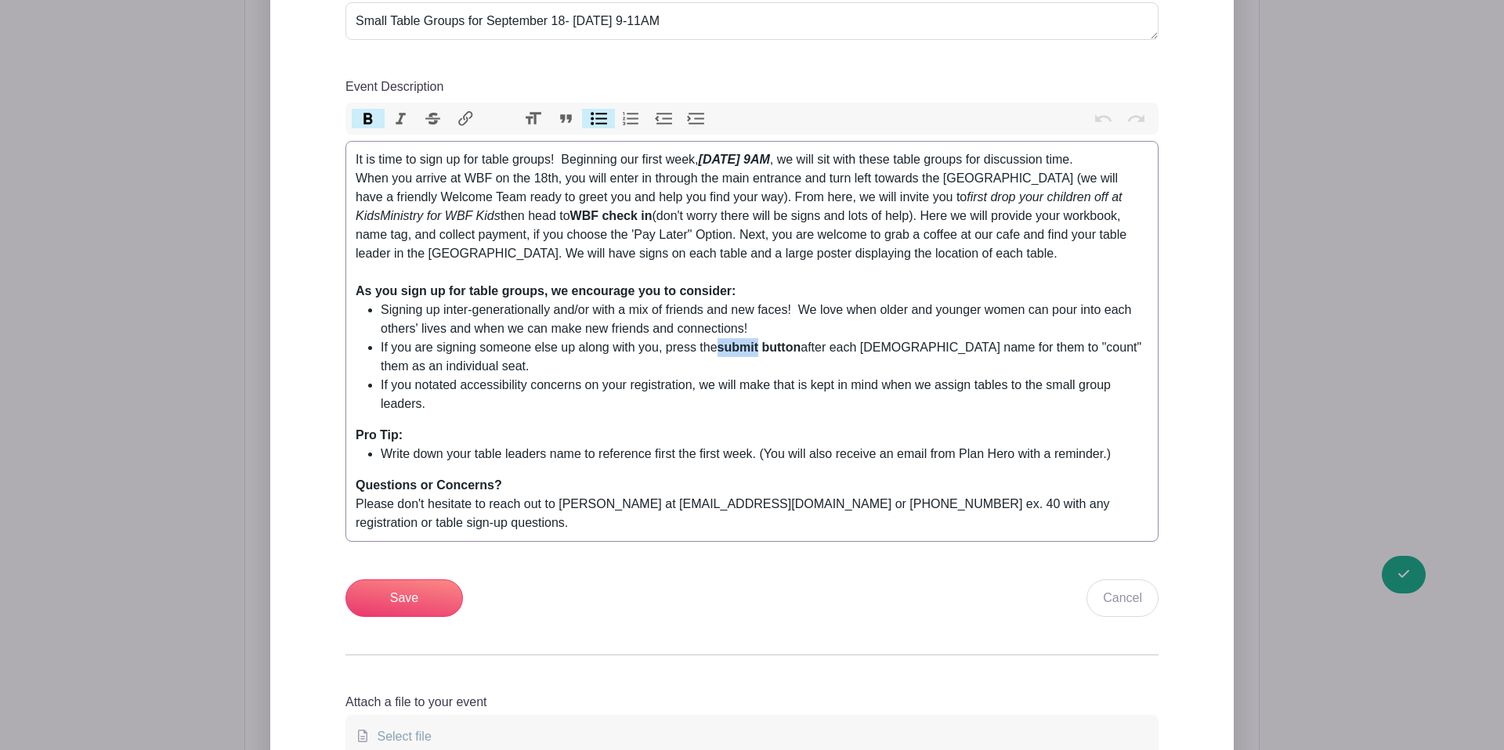
click at [724, 341] on strong "submit button" at bounding box center [759, 347] width 84 height 13
drag, startPoint x: 1064, startPoint y: 328, endPoint x: 1027, endPoint y: 330, distance: 36.8
click at [1027, 339] on li "If you are signing someone else up along with you, press the Review and Confirm…" at bounding box center [765, 358] width 768 height 38
drag, startPoint x: 935, startPoint y: 331, endPoint x: 961, endPoint y: 329, distance: 26.0
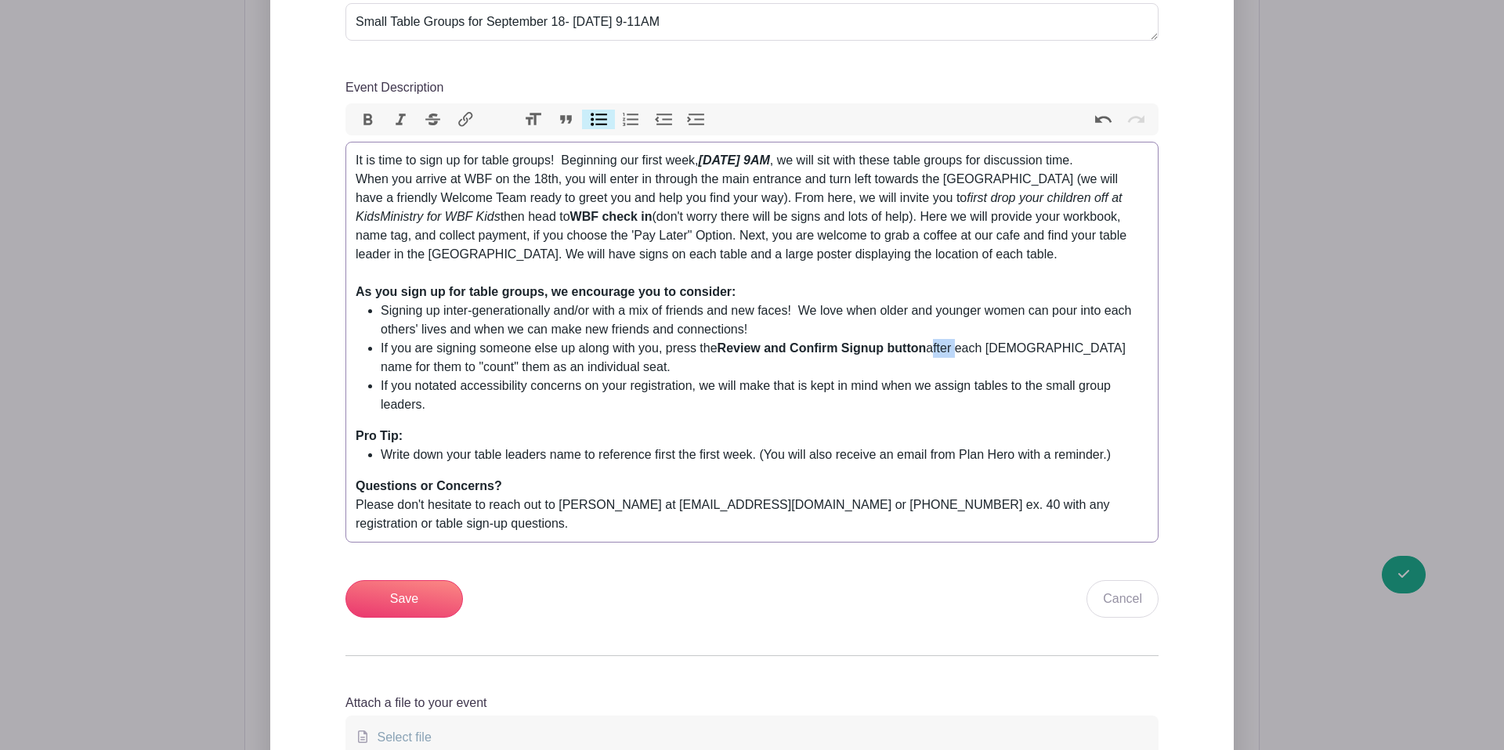
click at [961, 339] on li "If you are signing someone else up along with you, press the Review and Confirm…" at bounding box center [765, 358] width 768 height 38
type trix-editor "<div>It is time to sign up for table groups!&nbsp; Beginning our first week, <s…"
drag, startPoint x: 959, startPoint y: 381, endPoint x: 945, endPoint y: 379, distance: 14.2
click at [951, 379] on li "If you notated accessibility concerns on your registration, we will make that i…" at bounding box center [765, 396] width 768 height 38
click at [432, 580] on input "Save" at bounding box center [403, 599] width 117 height 38
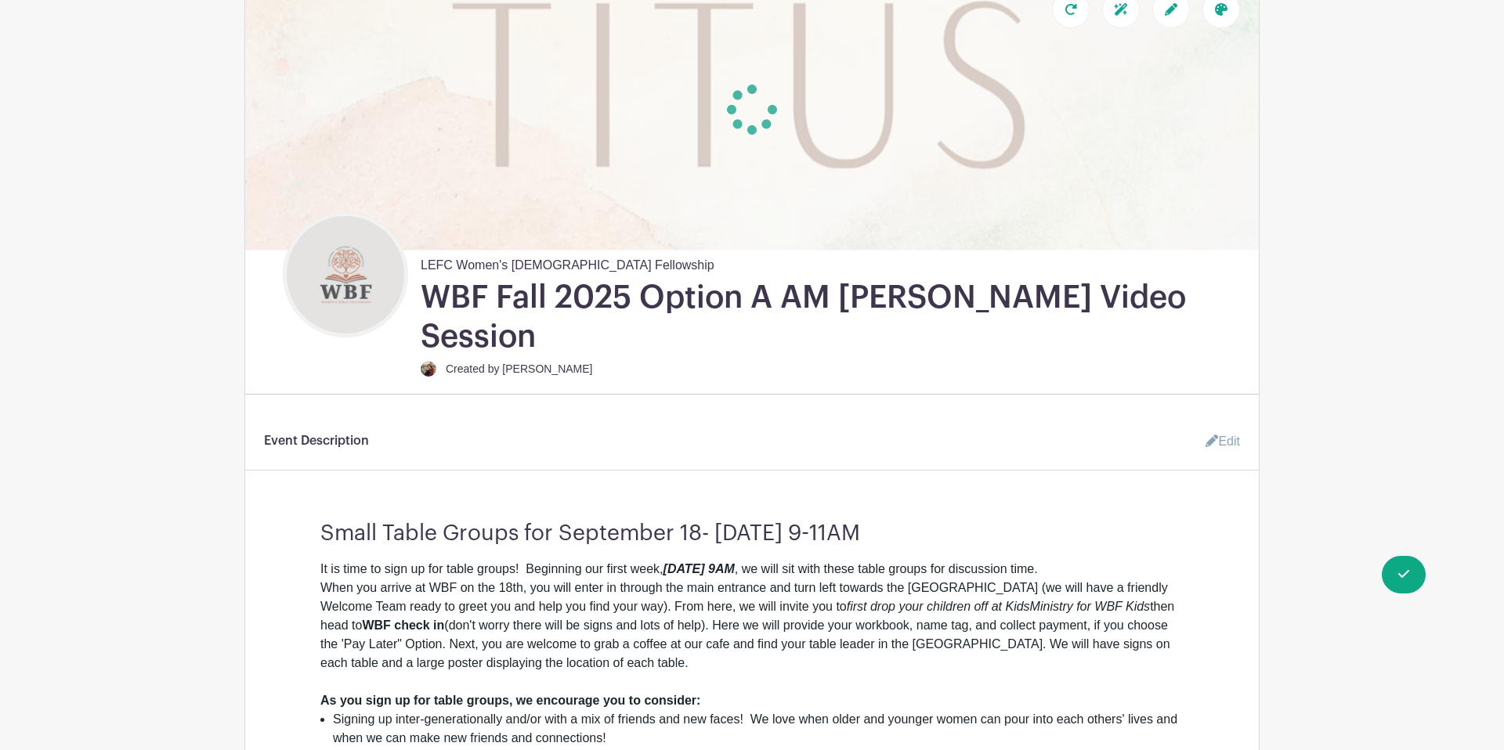
scroll to position [377, 0]
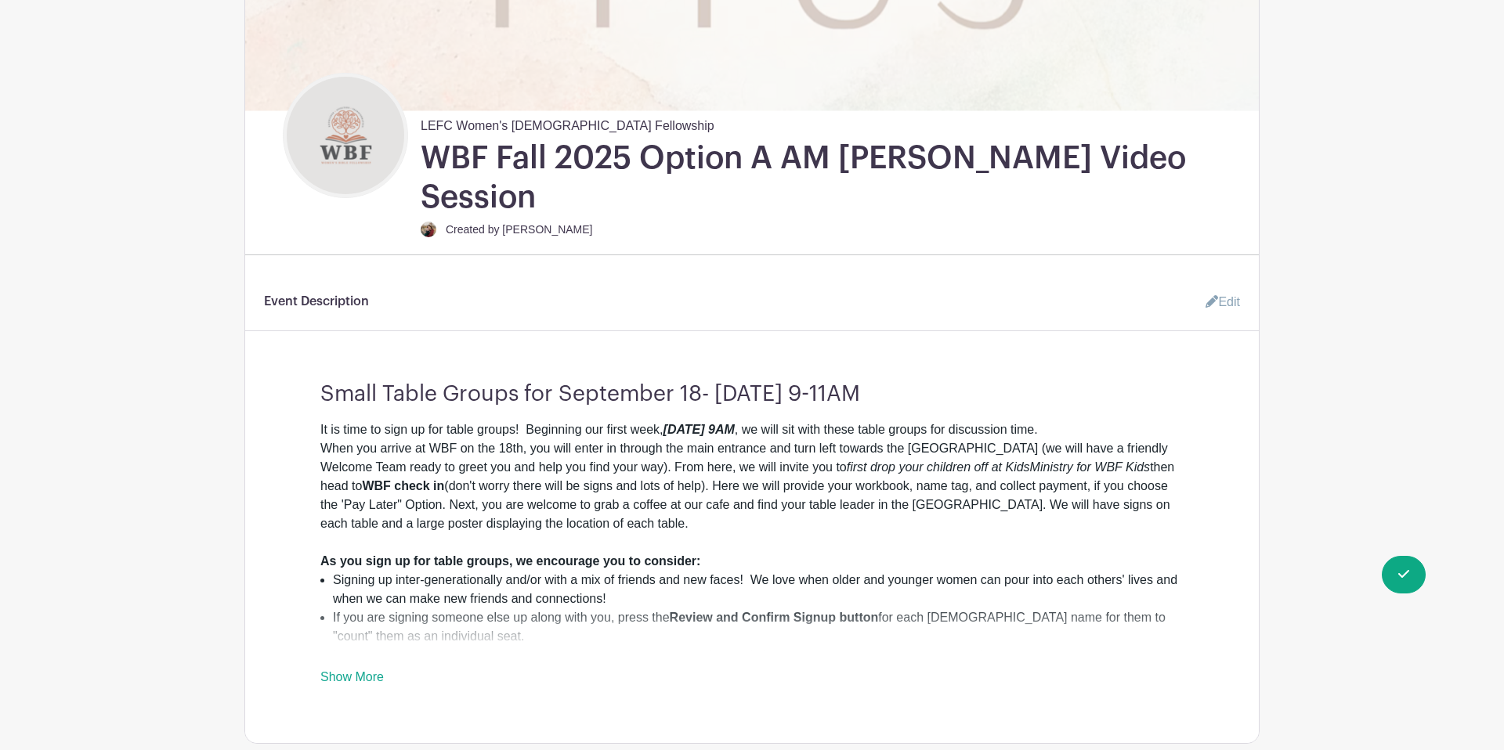
drag, startPoint x: 1241, startPoint y: 270, endPoint x: 1230, endPoint y: 269, distance: 11.1
click at [1240, 287] on div "Event Description Edit" at bounding box center [751, 309] width 1013 height 45
click at [1229, 287] on link "Edit" at bounding box center [1216, 302] width 47 height 31
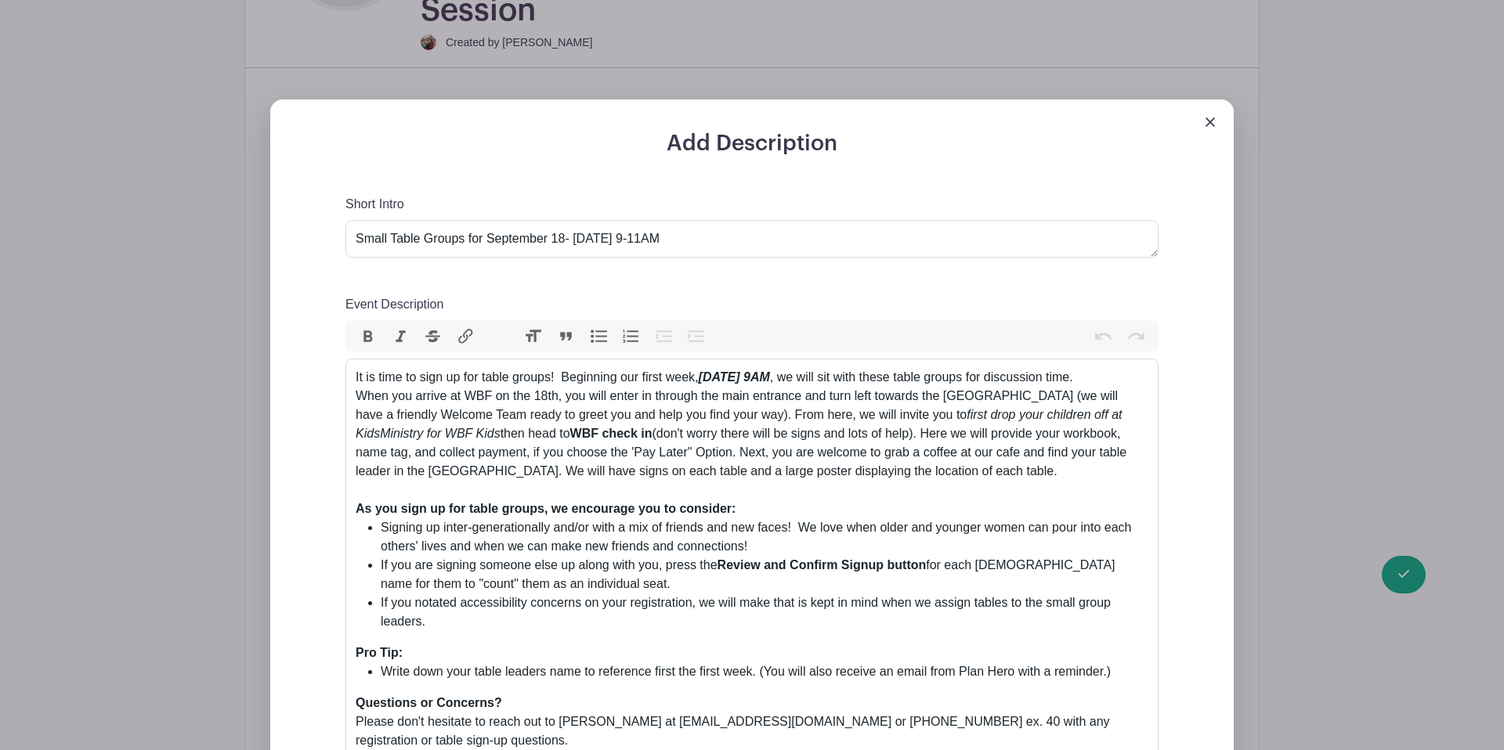
scroll to position [563, 0]
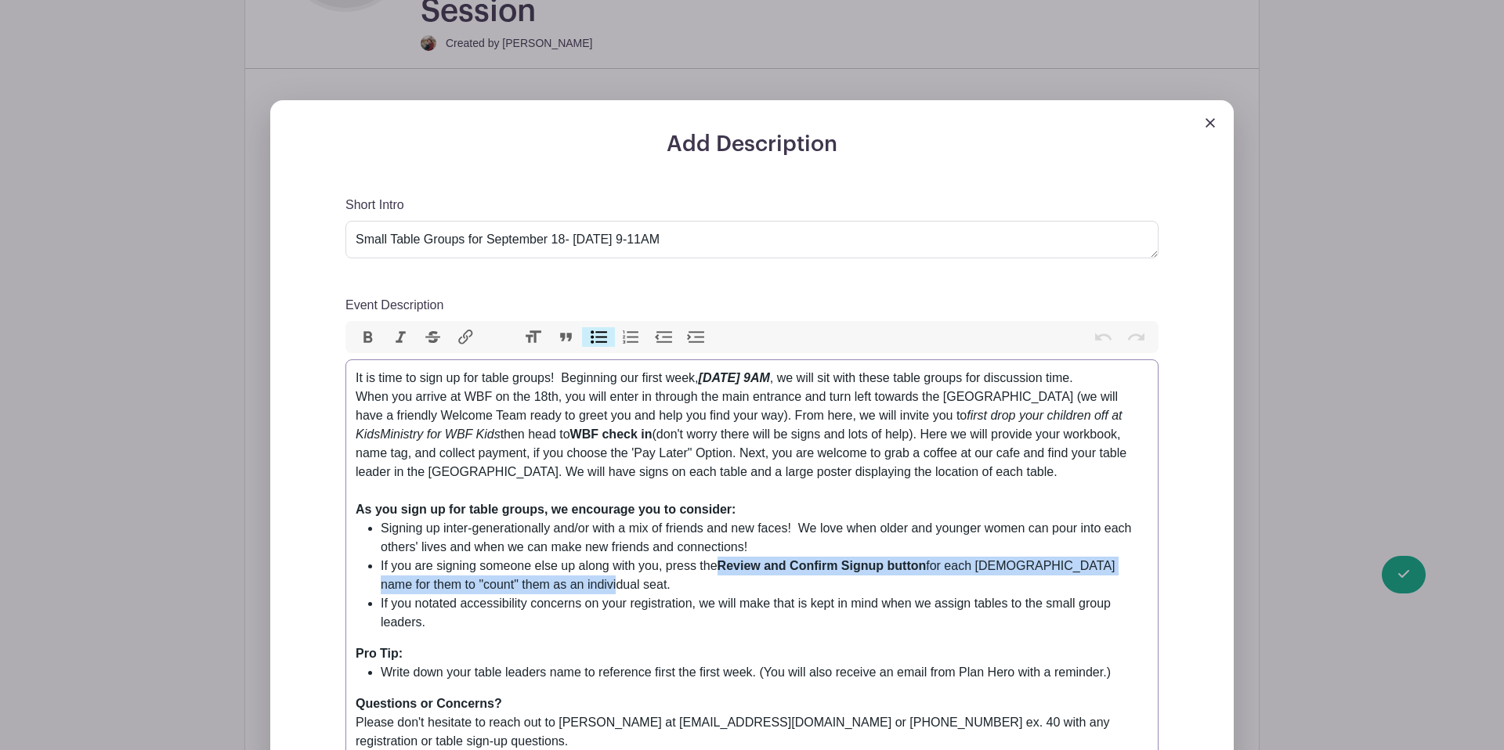
drag, startPoint x: 717, startPoint y: 545, endPoint x: 1017, endPoint y: 564, distance: 300.5
click at [1017, 564] on li "If you are signing someone else up along with you, press the Review and Confirm…" at bounding box center [765, 576] width 768 height 38
type trix-editor "<div>It is time to sign up for table groups!&nbsp; Beginning our first week, <s…"
copy li "Review and Confirm Signup button for each [DEMOGRAPHIC_DATA] name for them to "…"
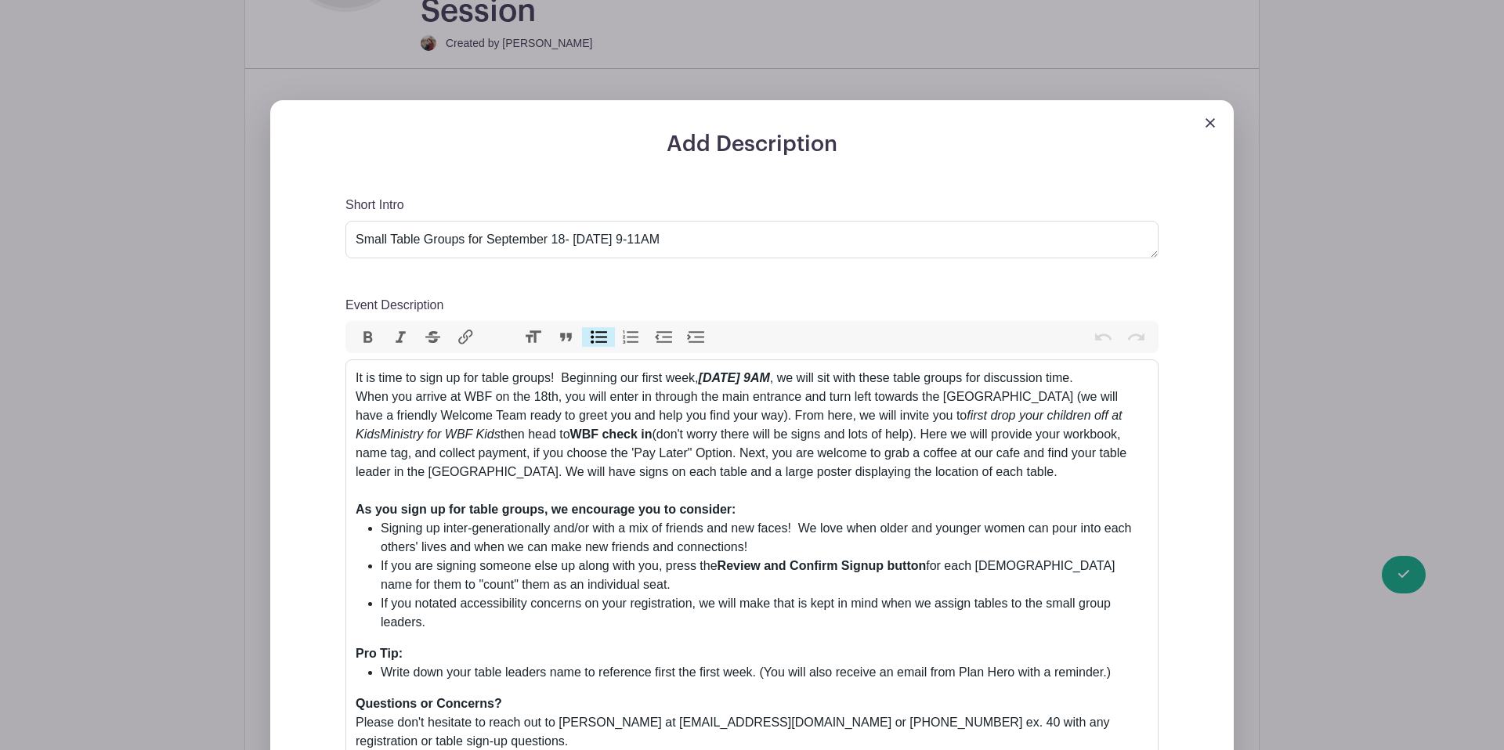
click at [1212, 100] on div at bounding box center [751, 115] width 963 height 31
click at [1210, 118] on img at bounding box center [1209, 122] width 9 height 9
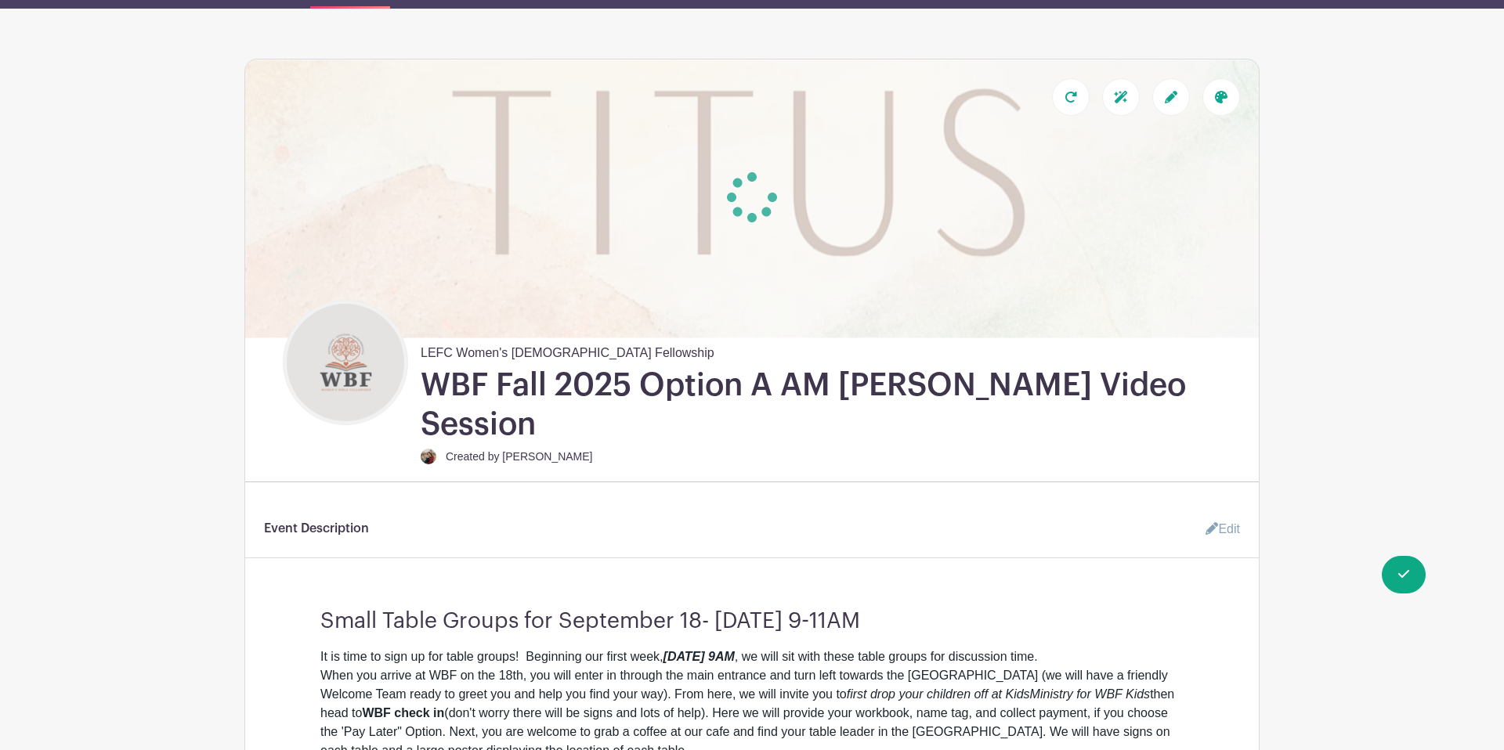
scroll to position [0, 0]
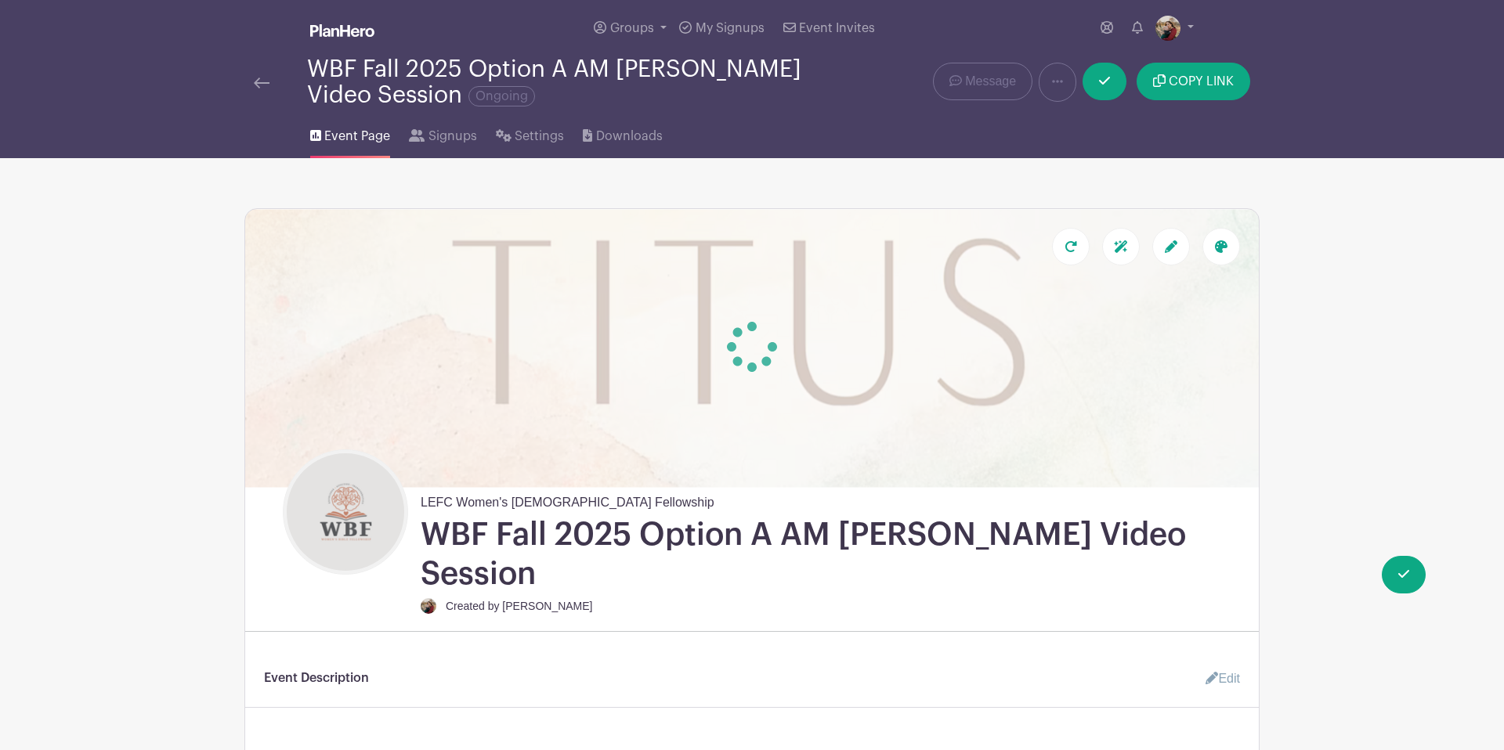
click at [259, 84] on img at bounding box center [262, 83] width 16 height 11
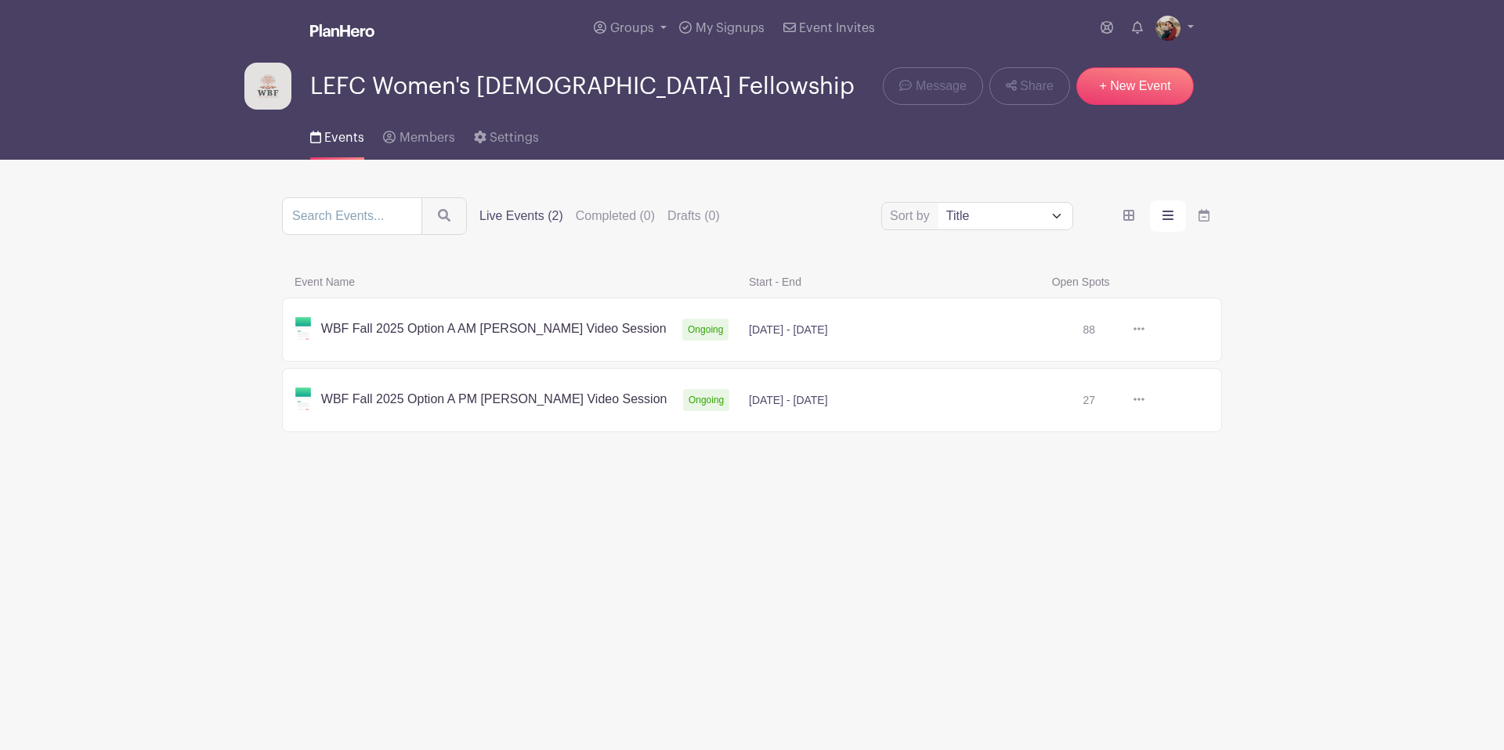
click at [1144, 400] on link at bounding box center [1144, 400] width 0 height 0
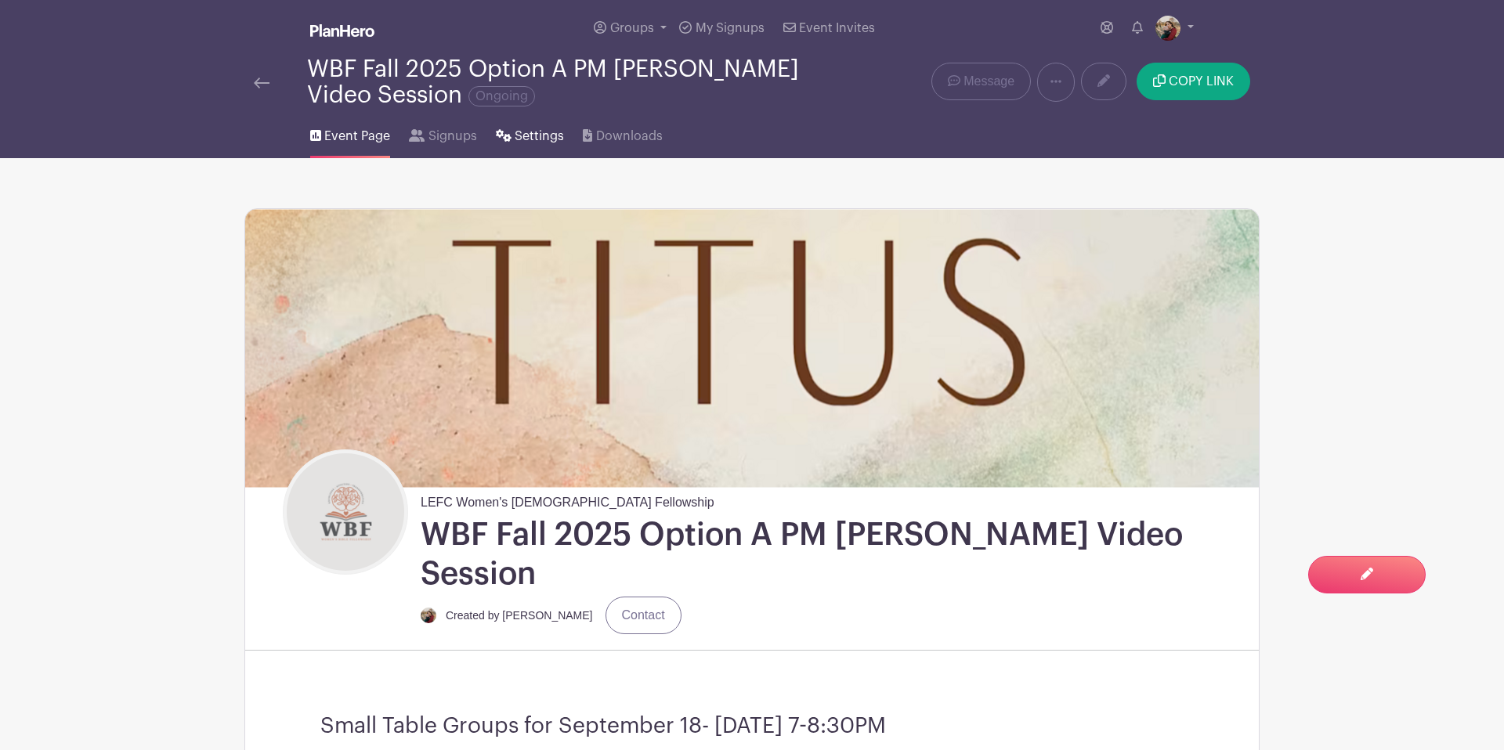
click at [519, 143] on span "Settings" at bounding box center [539, 136] width 49 height 19
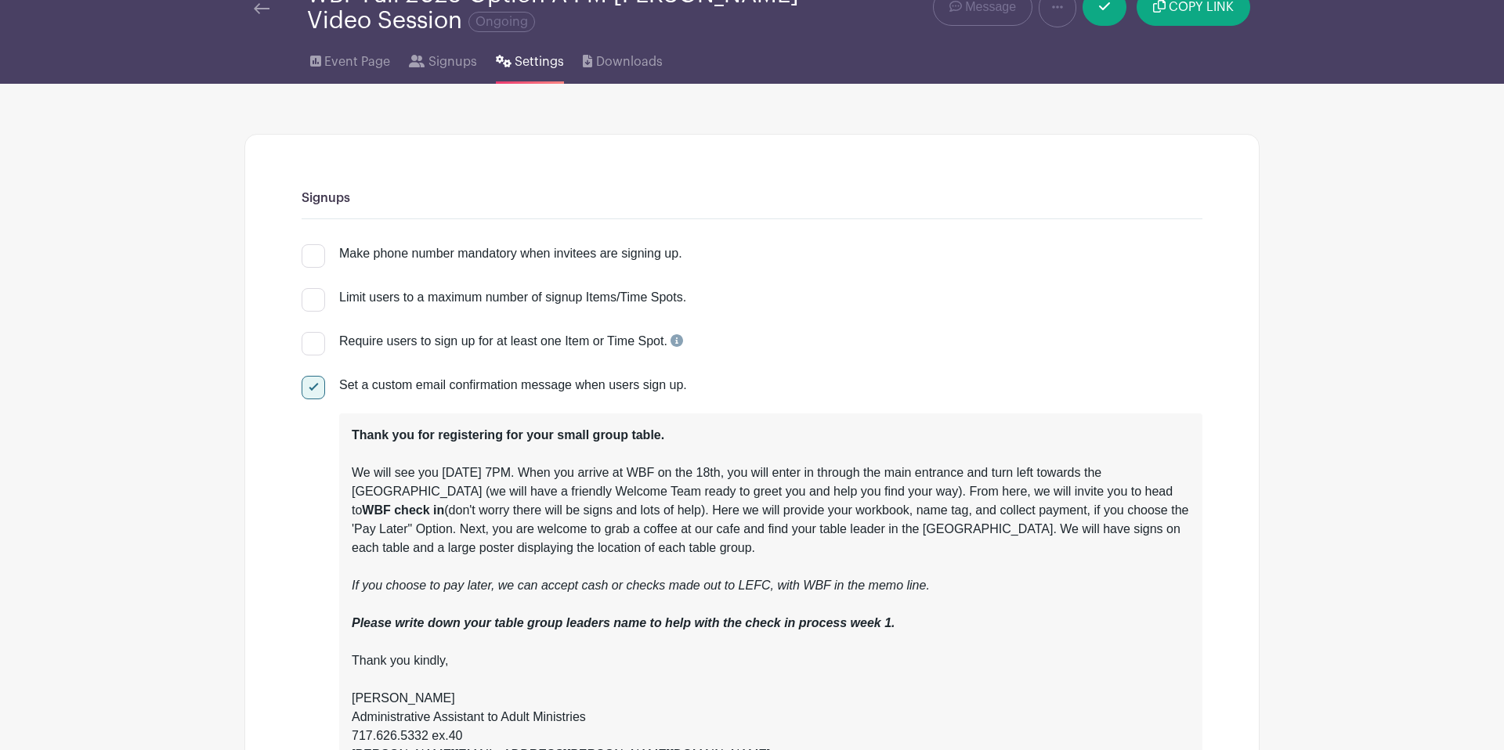
scroll to position [94, 0]
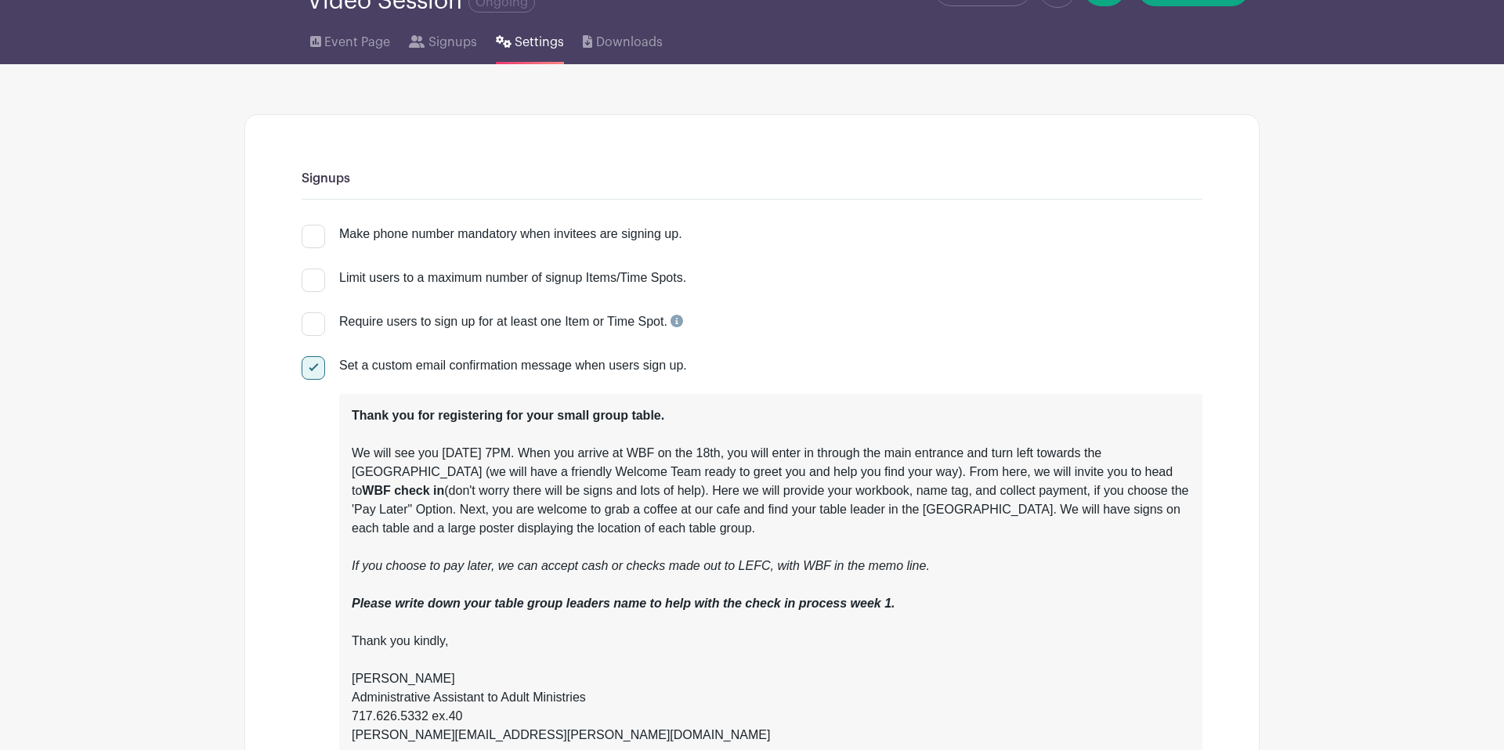
click at [312, 280] on div at bounding box center [313, 280] width 23 height 23
click at [312, 279] on input "Limit users to a maximum number of signup Items/Time Spots." at bounding box center [307, 274] width 10 height 10
checkbox input "true"
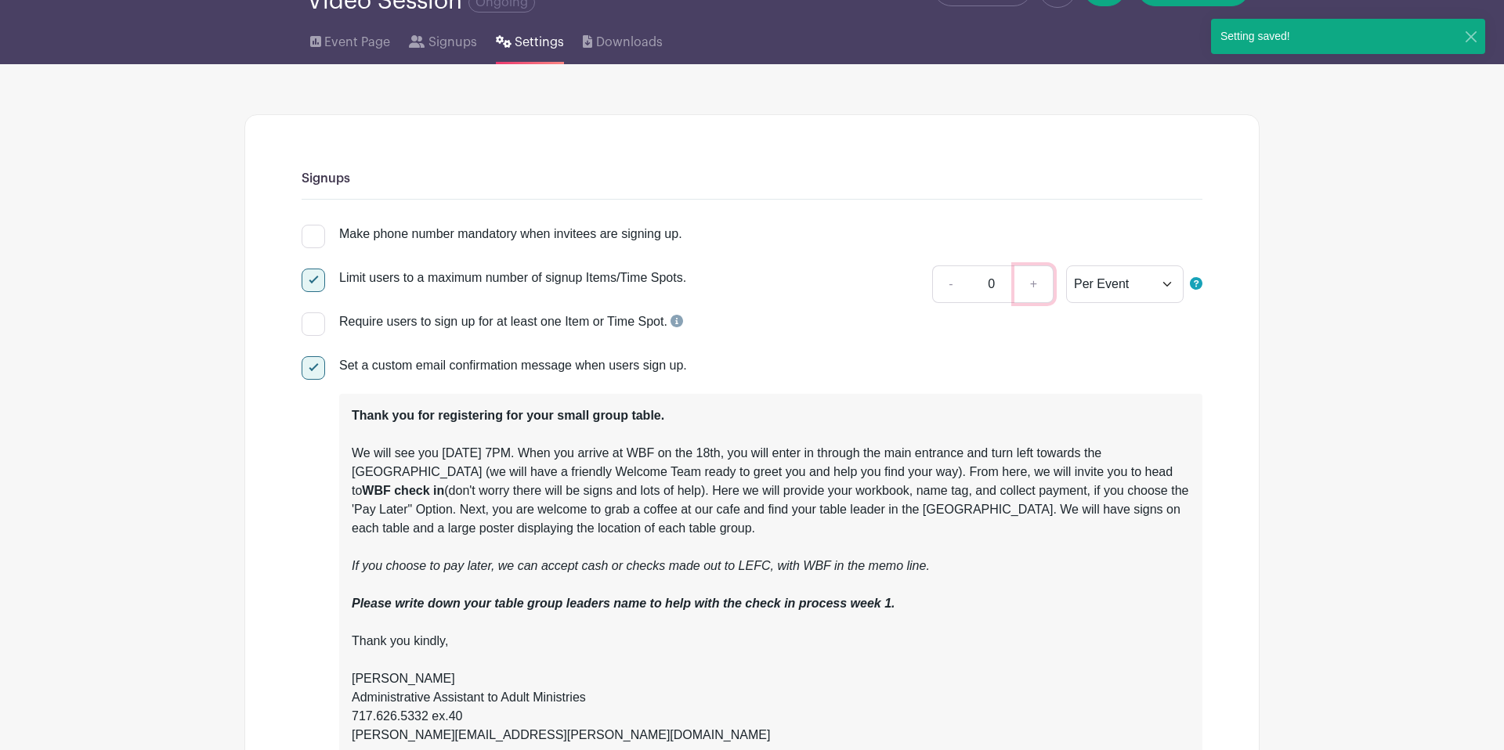
drag, startPoint x: 1028, startPoint y: 287, endPoint x: 1037, endPoint y: 287, distance: 9.4
click at [1028, 287] on link "+" at bounding box center [1033, 284] width 39 height 38
type input "1"
click at [1094, 287] on select "Per Event Per Day Per Item" at bounding box center [1124, 284] width 117 height 38
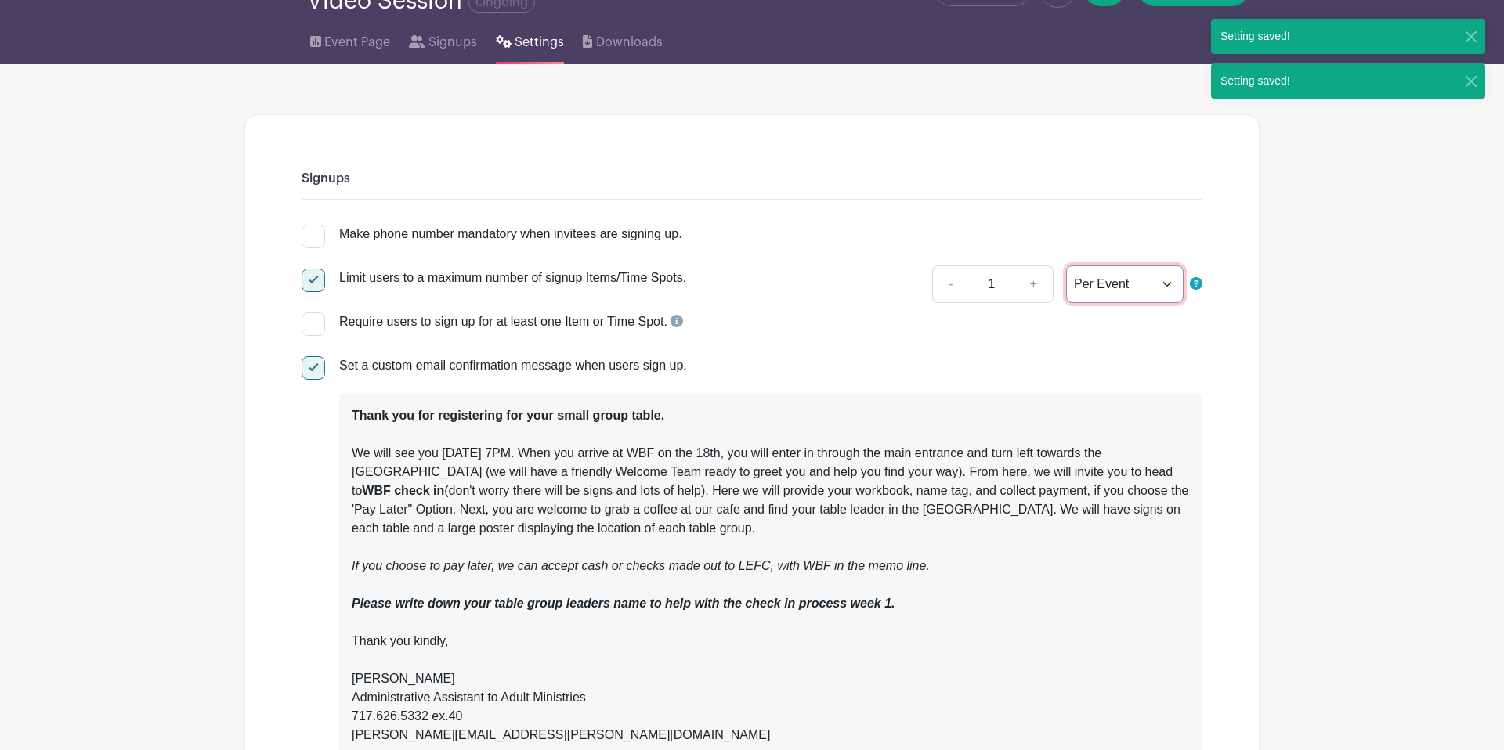
select select "date"
click at [1066, 267] on select "Per Event Per Day Per Item" at bounding box center [1124, 284] width 117 height 38
drag, startPoint x: 966, startPoint y: 334, endPoint x: 1170, endPoint y: 331, distance: 204.4
click at [968, 334] on div "Require users to sign up for at least one Item or Time Spot." at bounding box center [752, 328] width 901 height 44
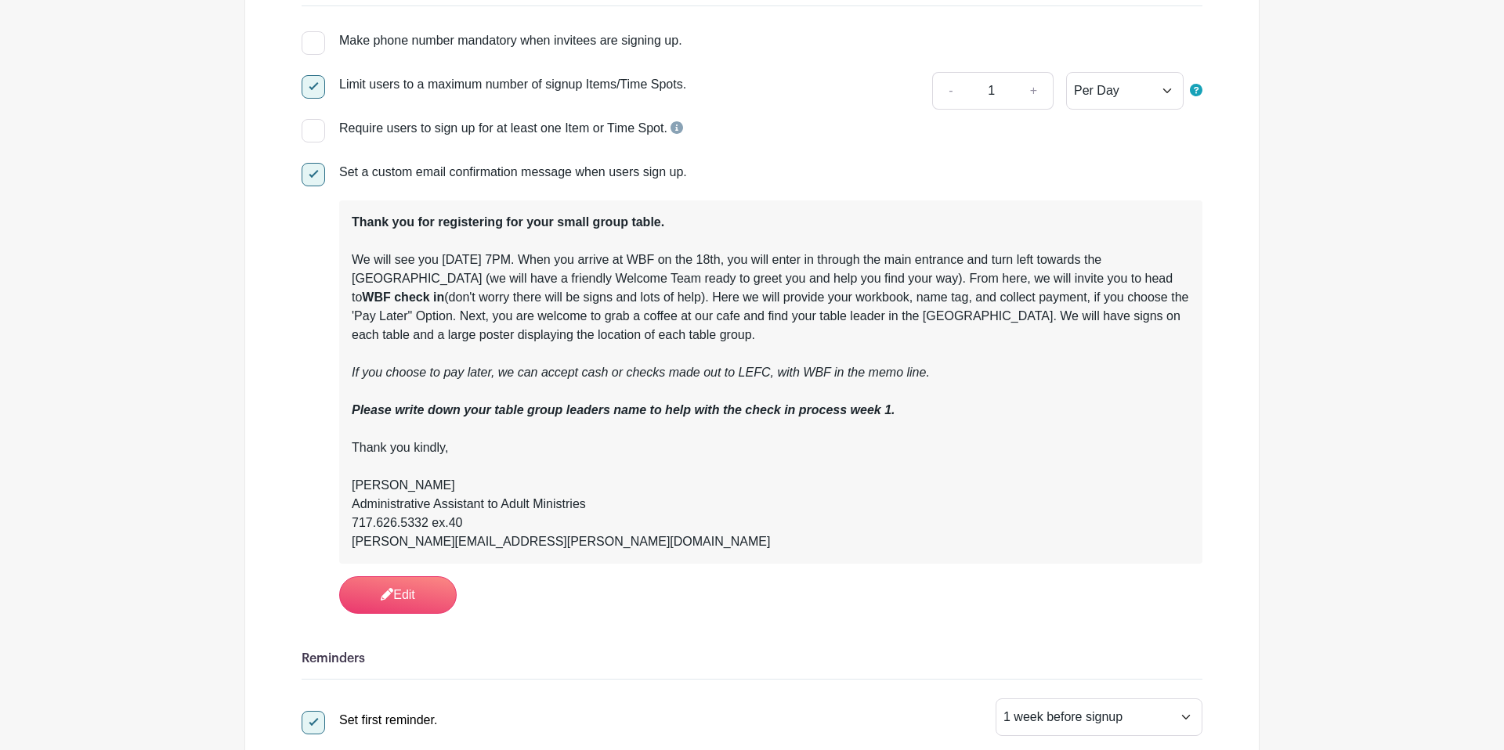
scroll to position [0, 0]
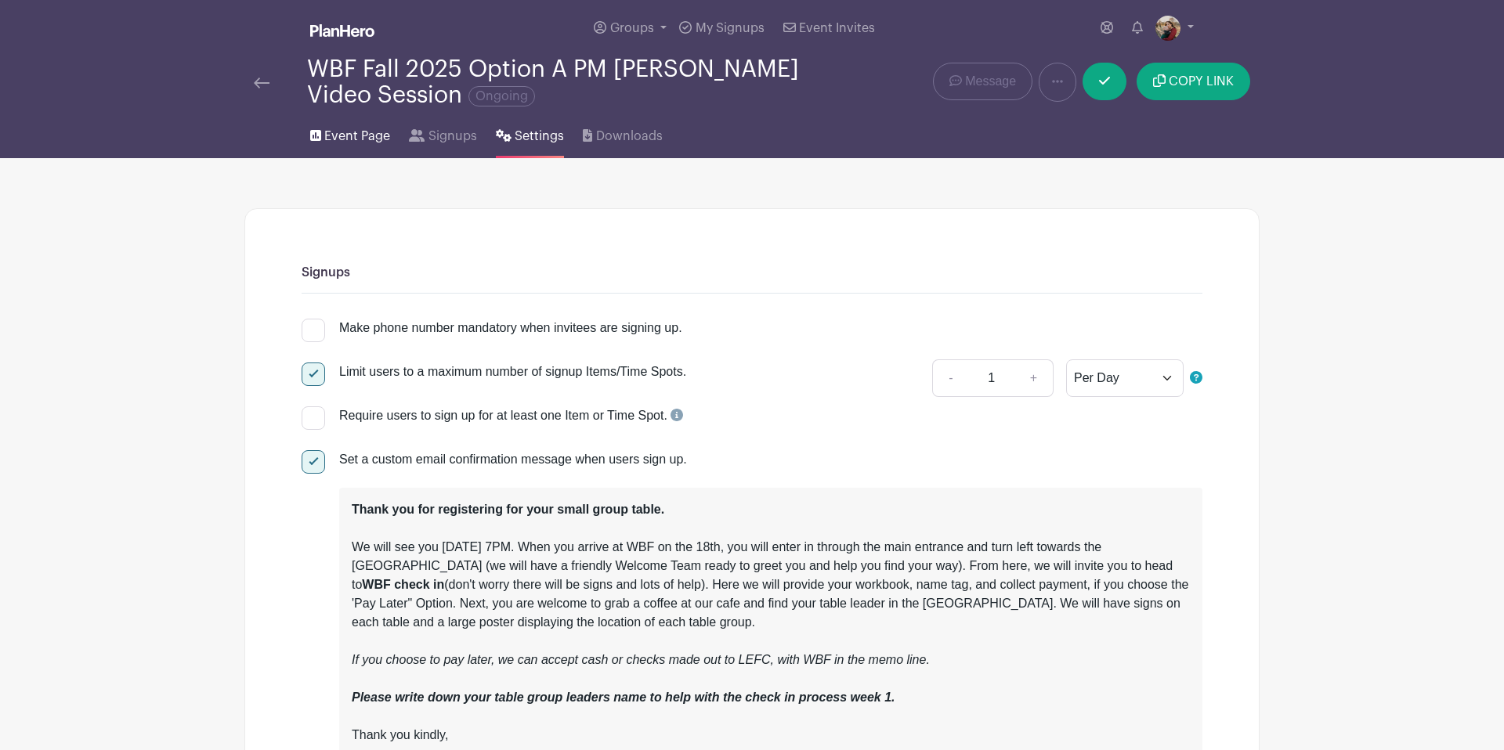
click at [369, 143] on span "Event Page" at bounding box center [357, 136] width 66 height 19
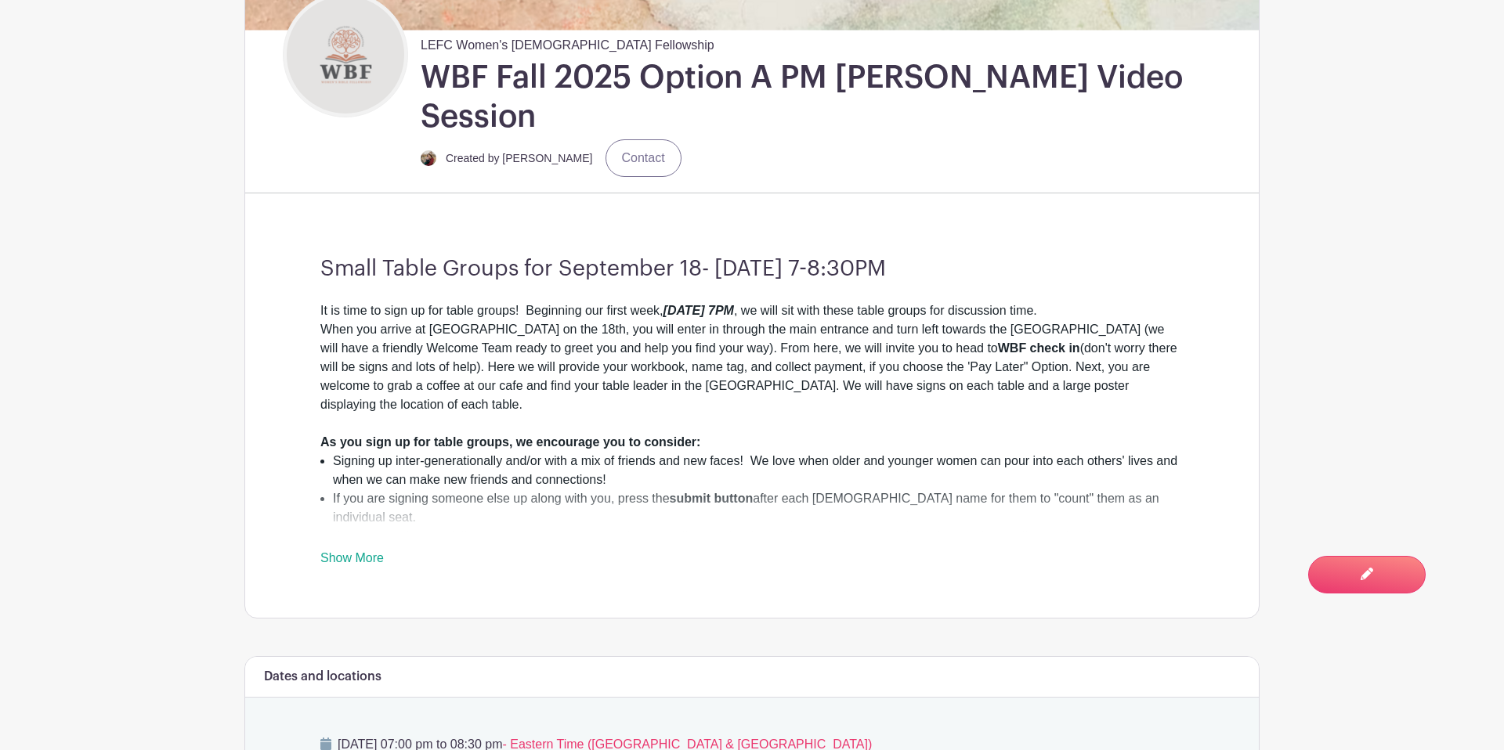
scroll to position [458, 0]
click at [367, 551] on link "Show More" at bounding box center [351, 561] width 63 height 20
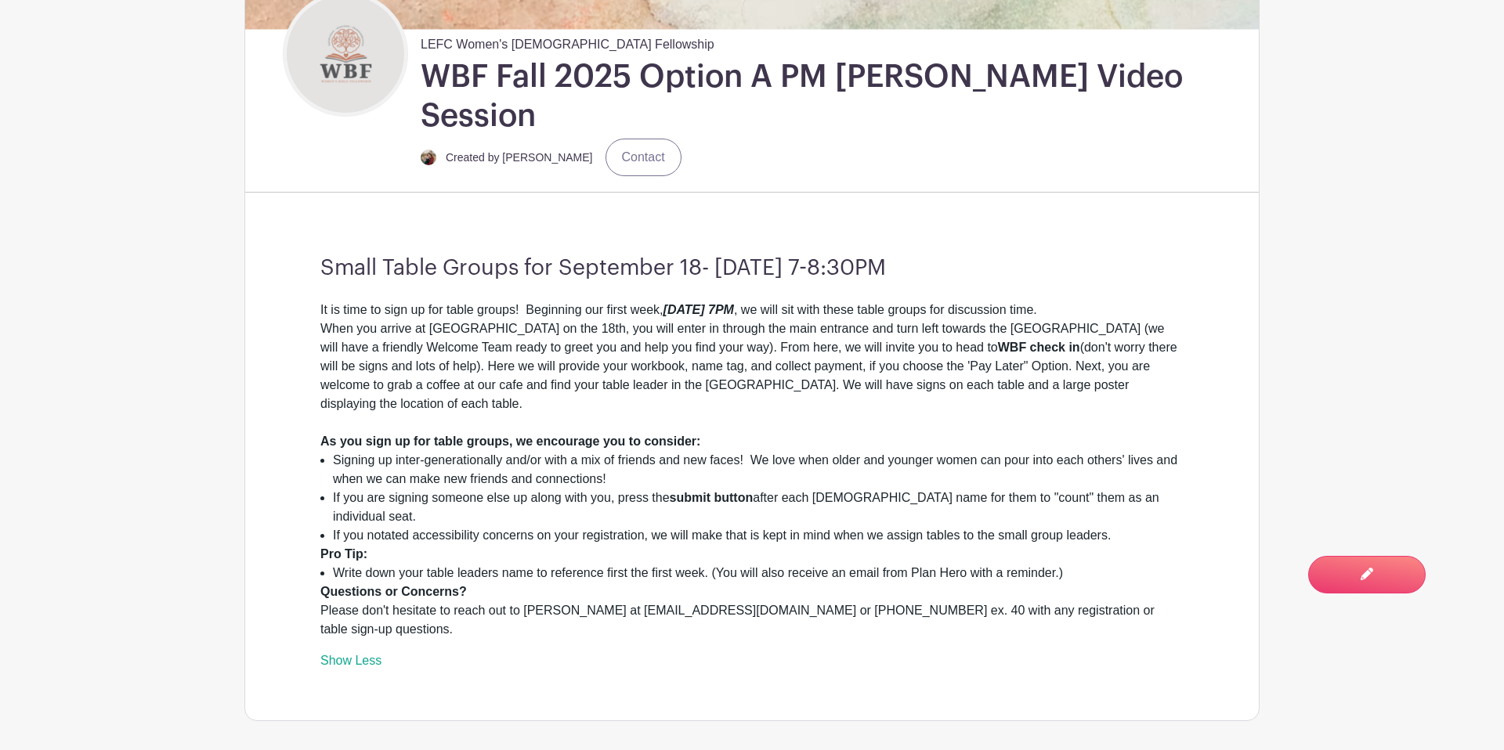
drag, startPoint x: 665, startPoint y: 479, endPoint x: 1168, endPoint y: 489, distance: 502.9
click at [665, 526] on li "If you notated accessibility concerns on your registration, we will make that i…" at bounding box center [758, 535] width 851 height 19
click at [1338, 564] on div "You are currently in Signup Mode Switch to Edit Mode" at bounding box center [1316, 565] width 185 height 38
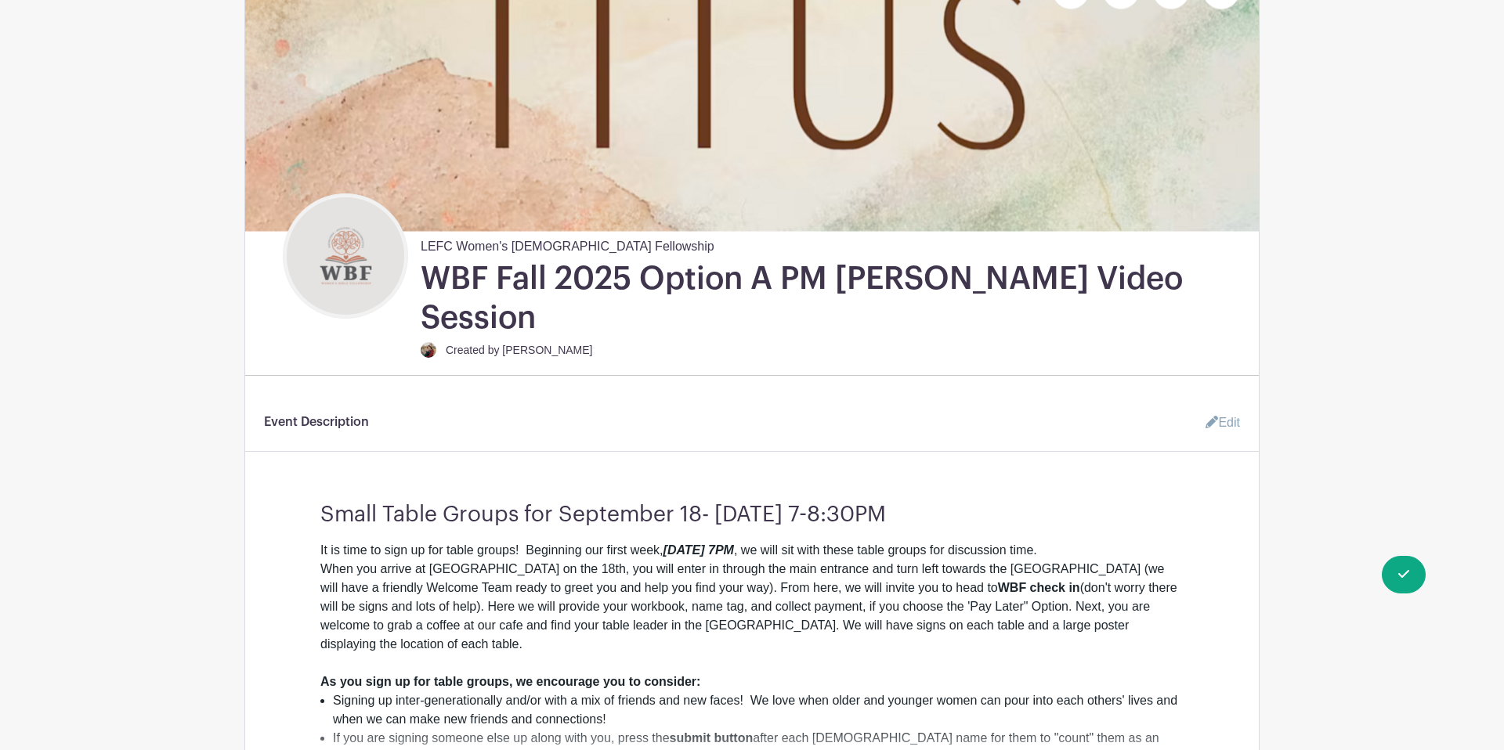
scroll to position [267, 0]
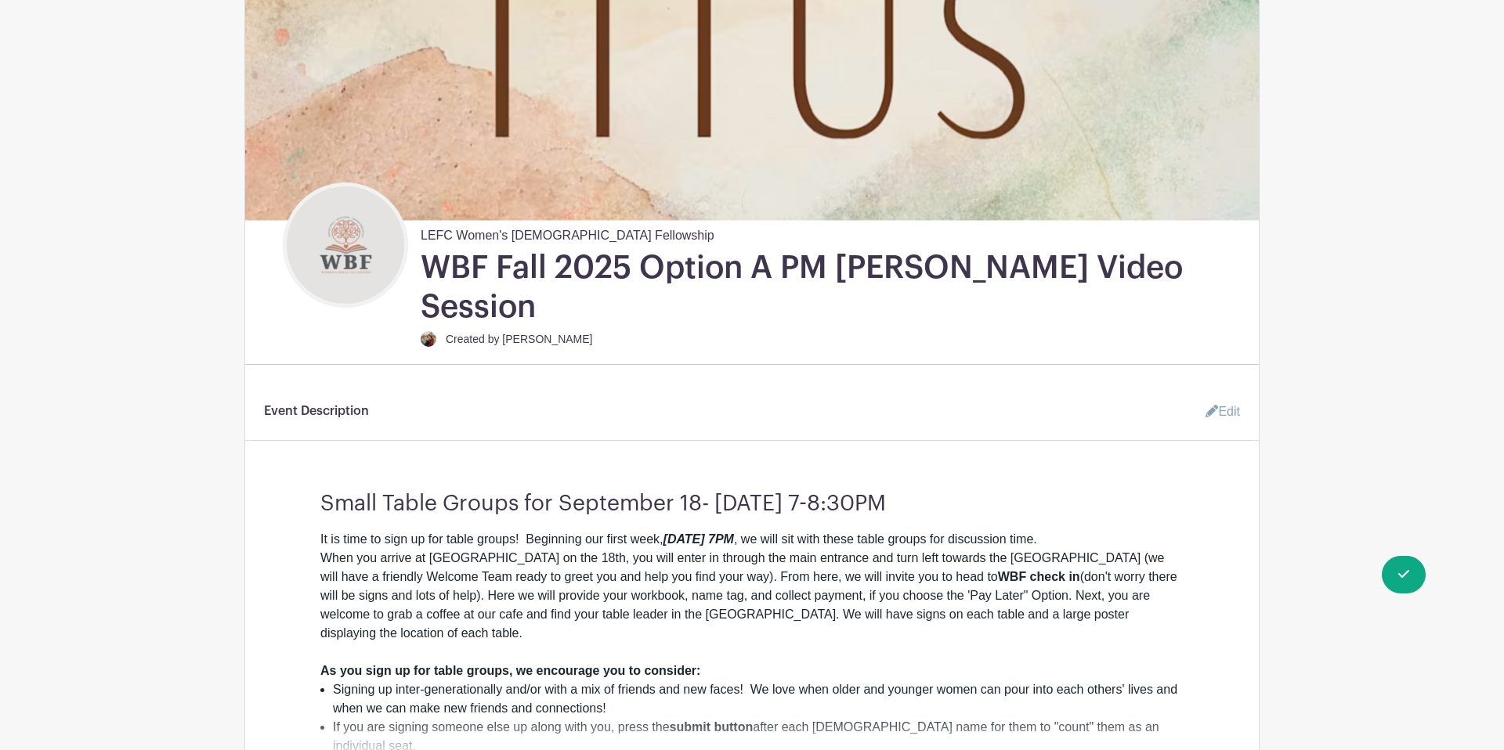
drag, startPoint x: 1229, startPoint y: 374, endPoint x: 1136, endPoint y: 391, distance: 93.9
click at [1229, 396] on link "Edit" at bounding box center [1216, 411] width 47 height 31
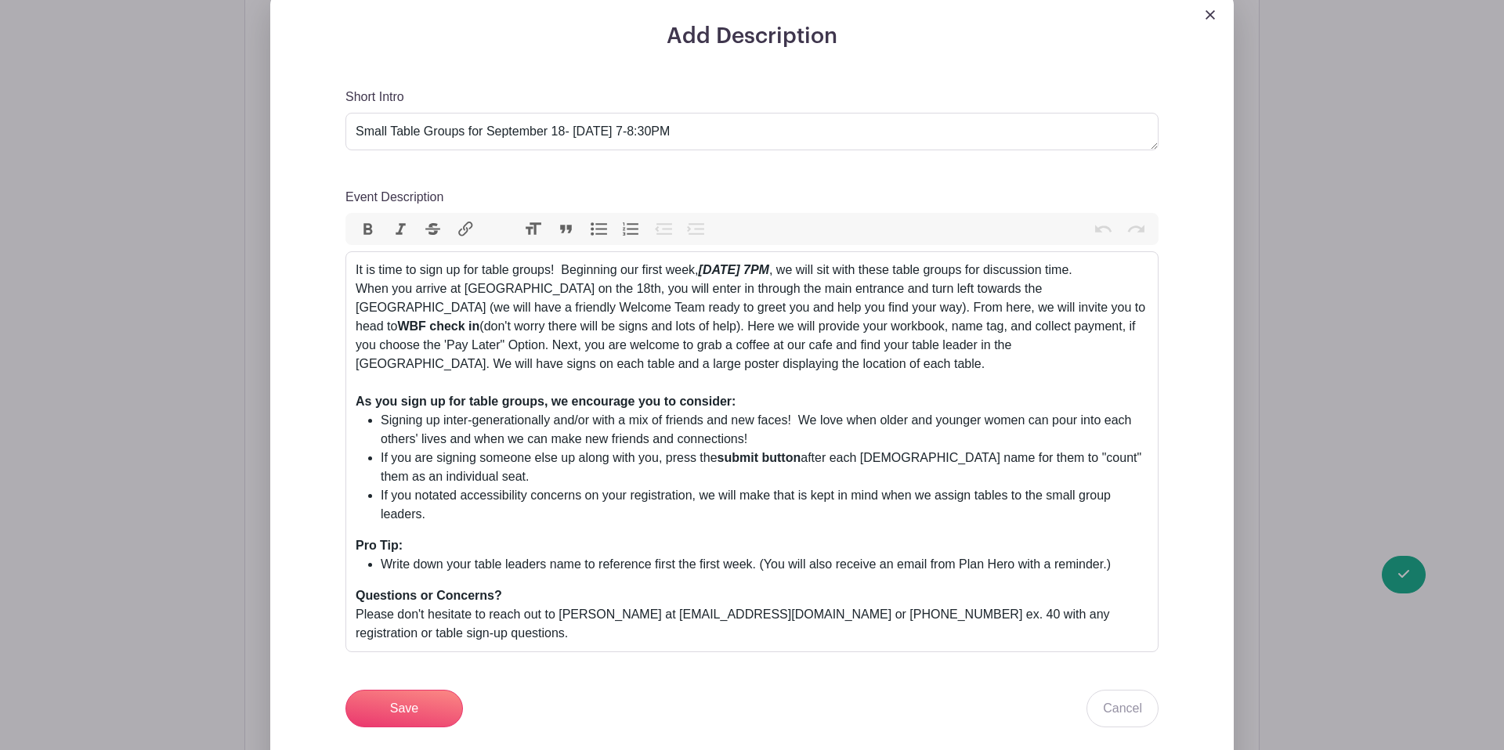
scroll to position [672, 0]
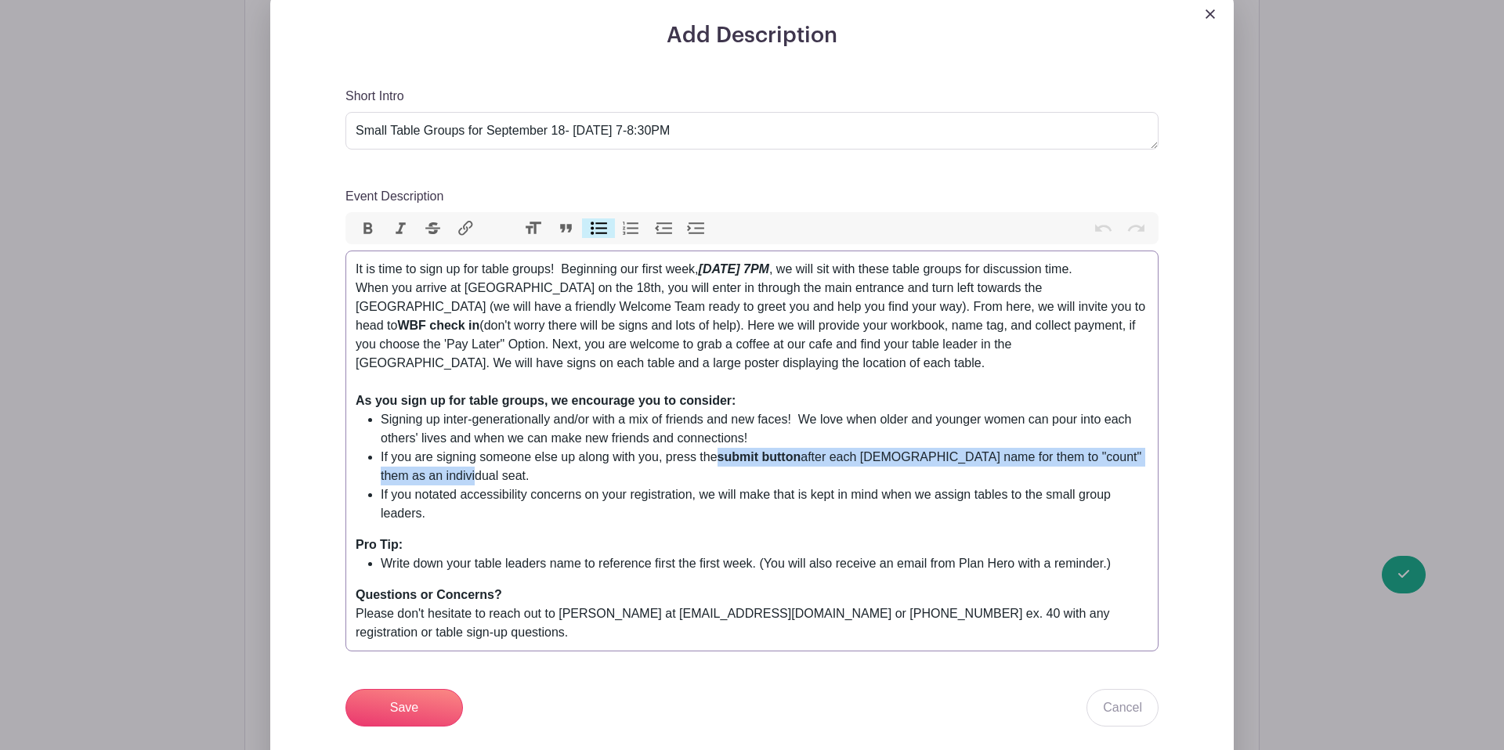
drag, startPoint x: 721, startPoint y: 439, endPoint x: 824, endPoint y: 454, distance: 103.7
click at [824, 454] on li "If you are signing someone else up along with you, press the submit button afte…" at bounding box center [765, 467] width 768 height 38
paste trix-editor "&nbsp; <strong>Review and Confirm Signup button</strong> fo"
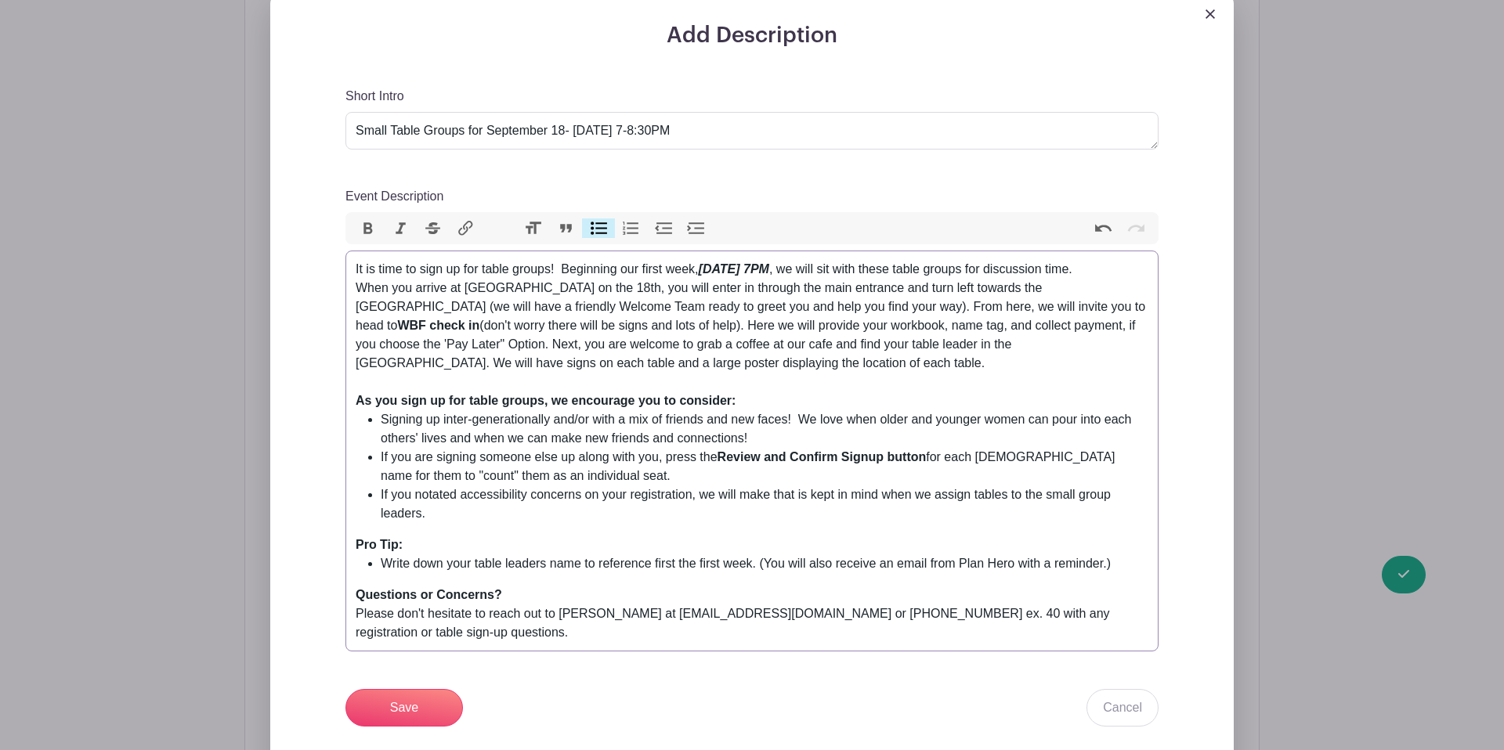
click at [729, 450] on strong "Review and Confirm Signup button" at bounding box center [821, 456] width 209 height 13
click at [455, 457] on li "If you are signing someone else up along with you, press the Review and Confirm…" at bounding box center [765, 467] width 768 height 38
type trix-editor "<div>It is time to sign up for table groups!&nbsp; Beginning our first week, <s…"
click at [435, 688] on input "Save" at bounding box center [403, 707] width 117 height 38
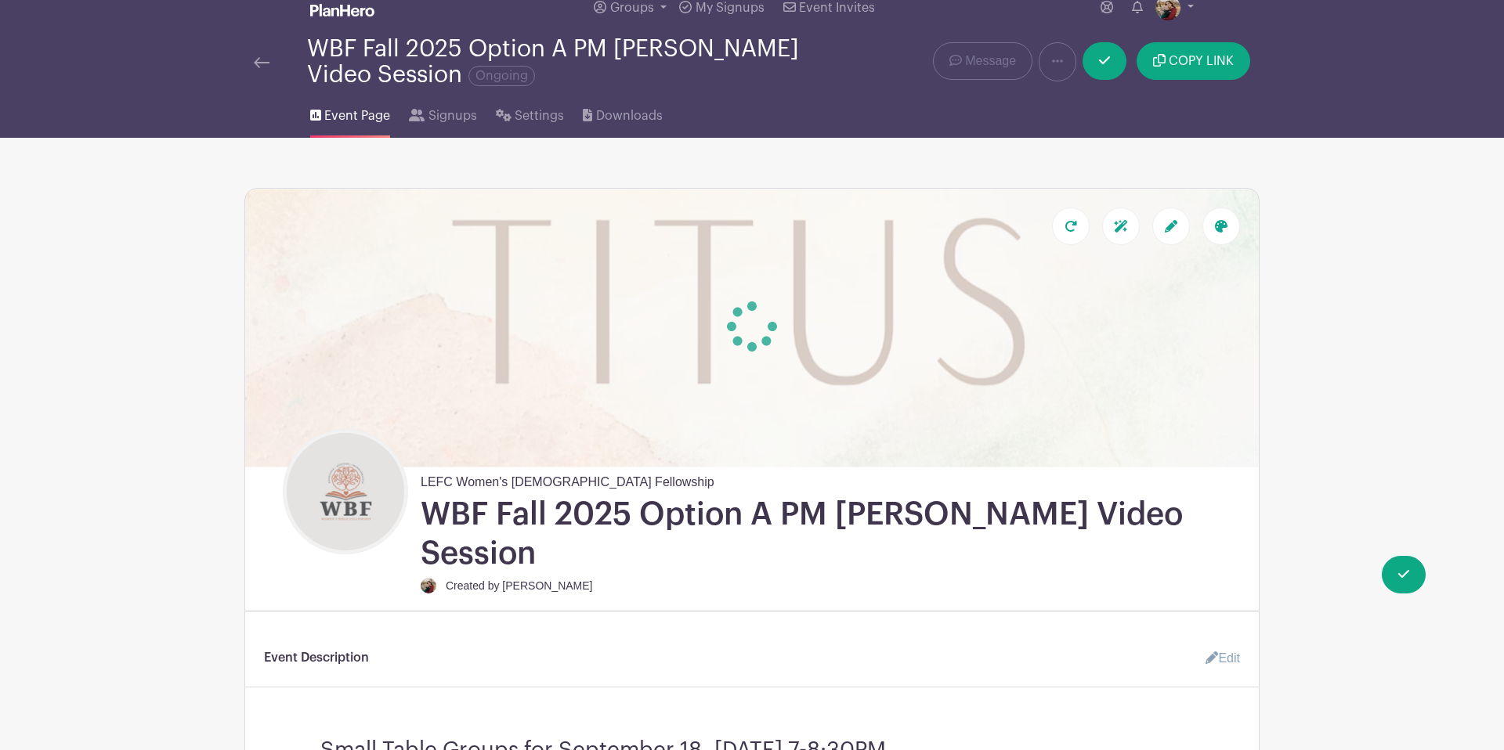
scroll to position [0, 0]
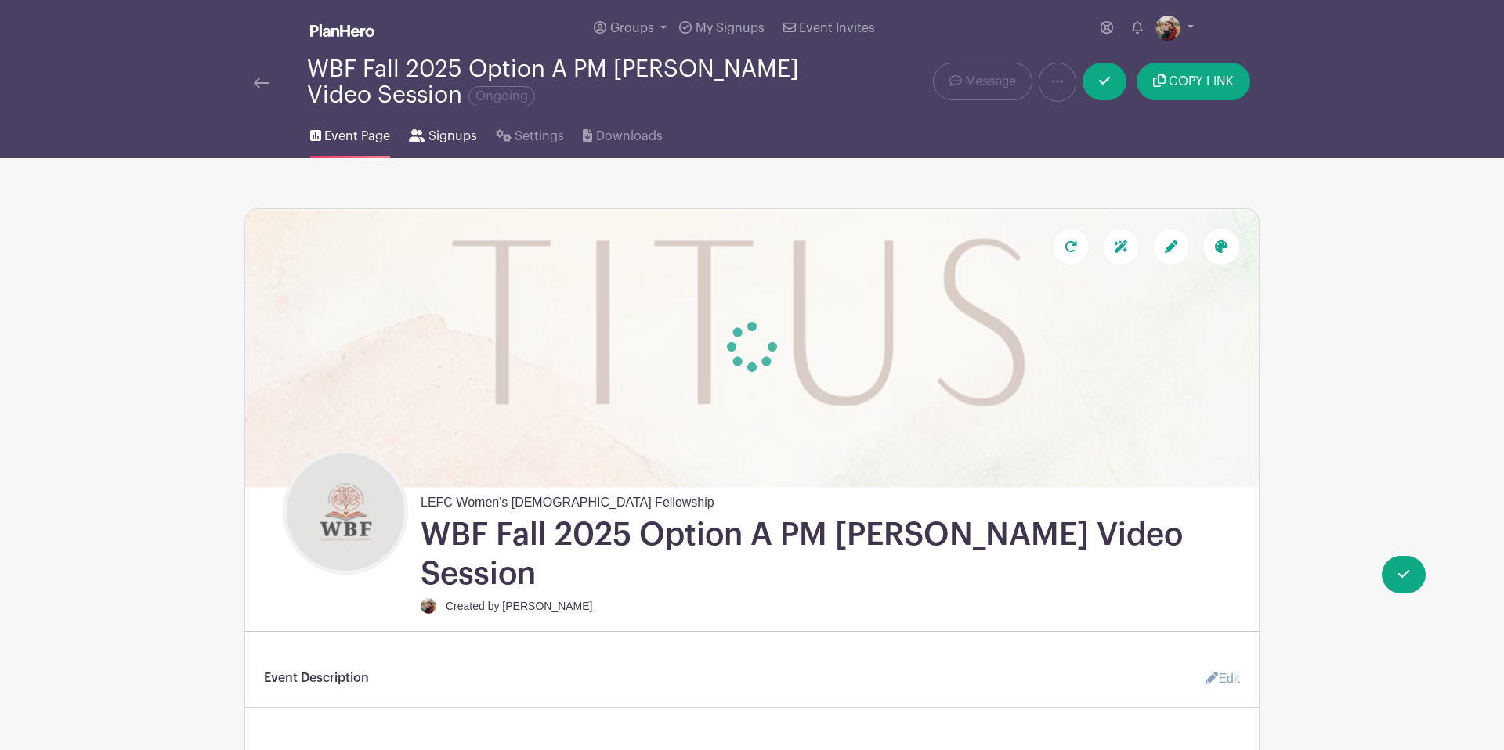
click at [448, 135] on span "Signups" at bounding box center [452, 136] width 49 height 19
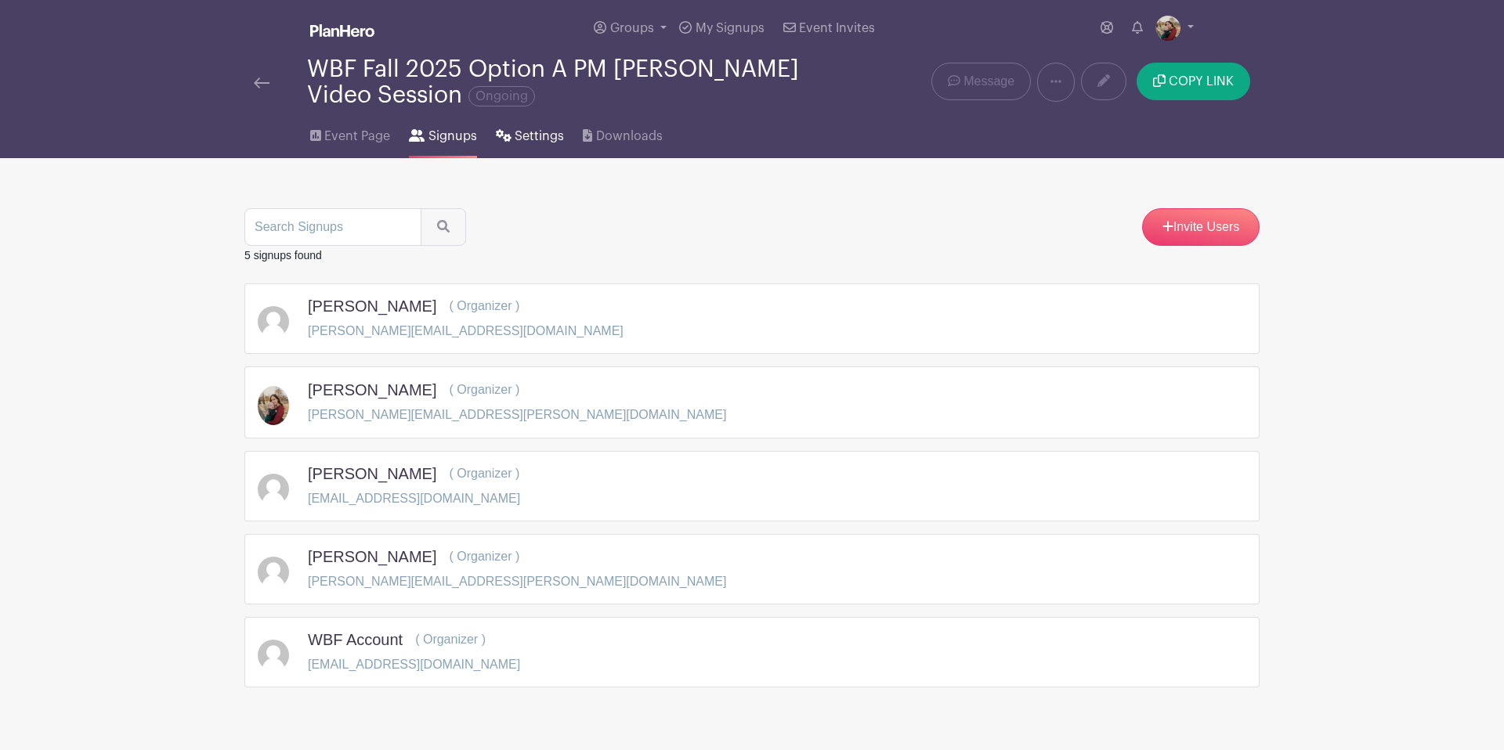
click at [535, 135] on span "Settings" at bounding box center [539, 136] width 49 height 19
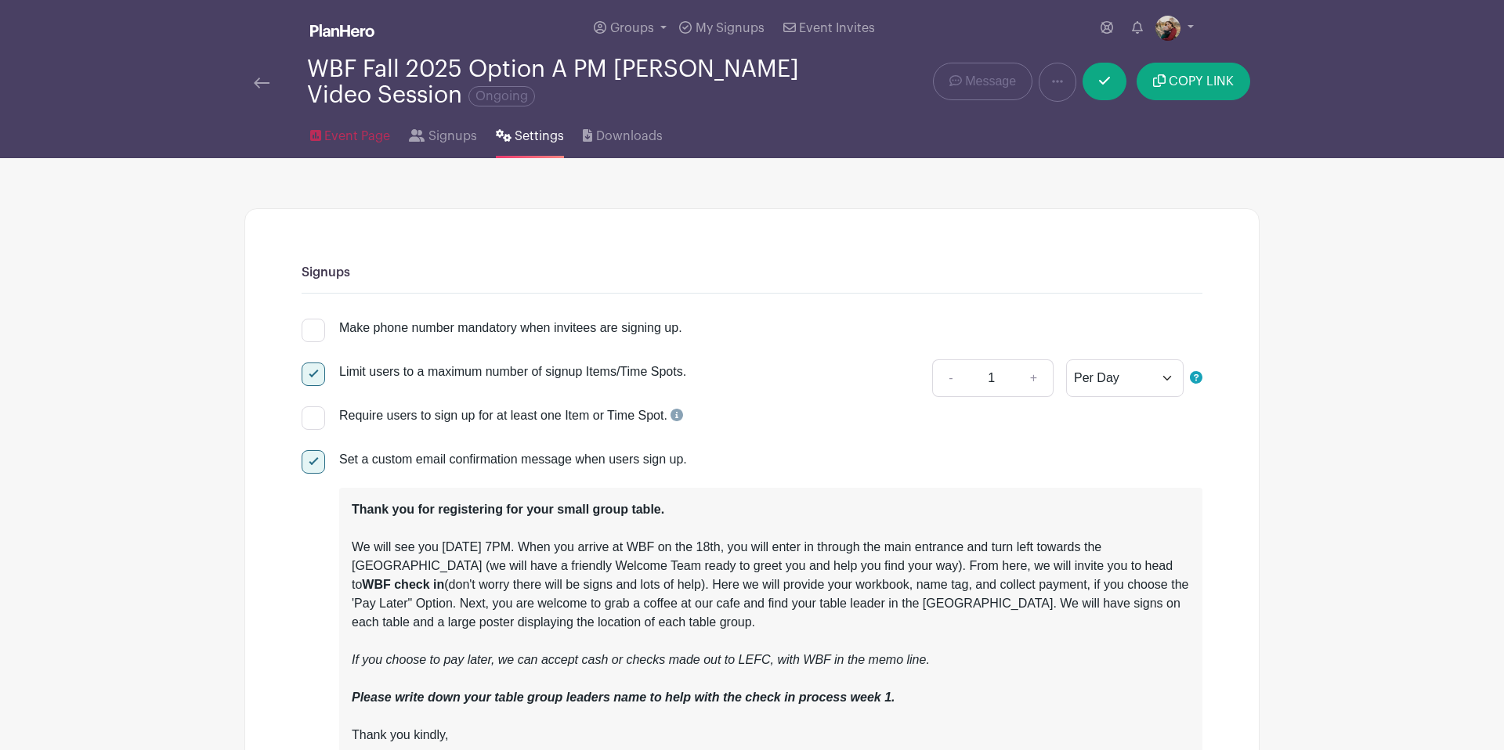
click at [357, 135] on span "Event Page" at bounding box center [357, 136] width 66 height 19
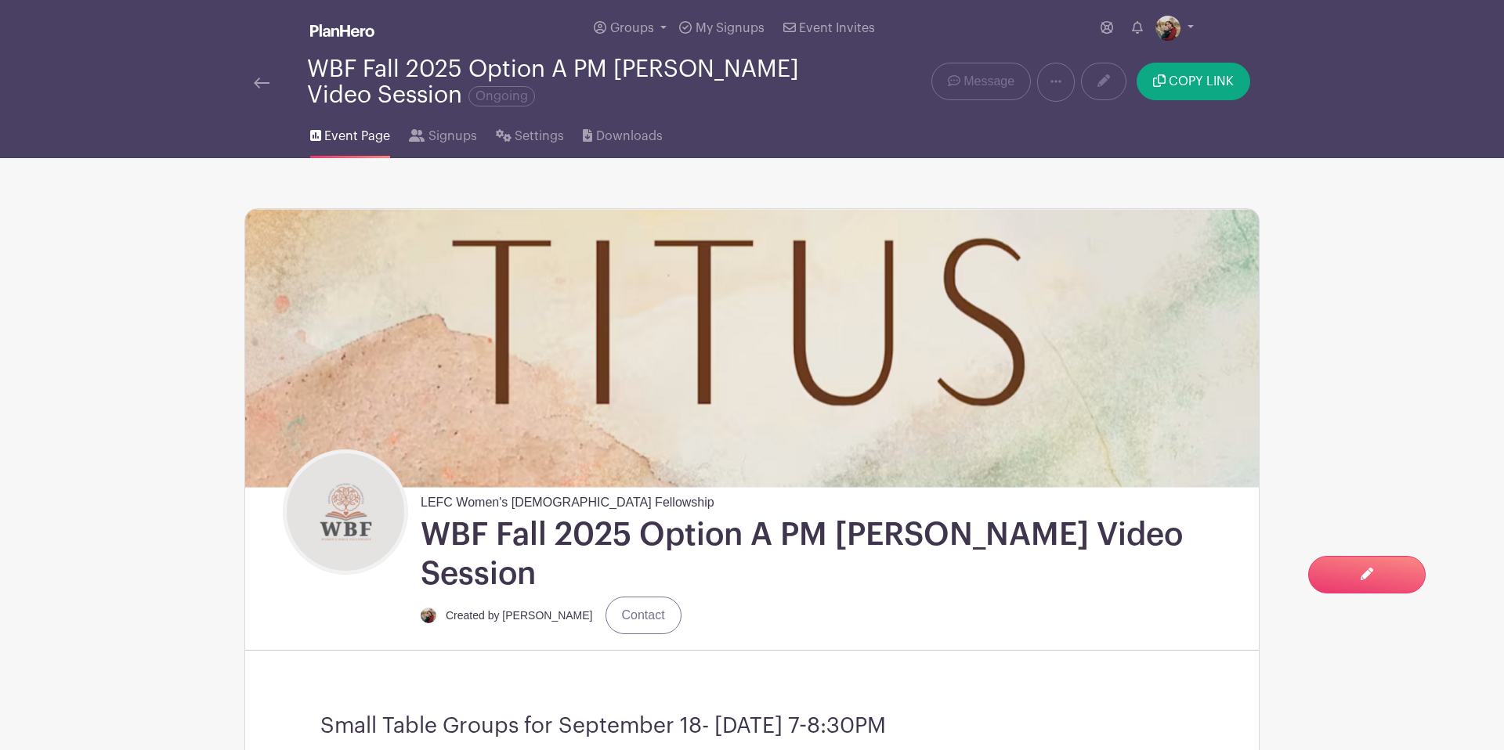
click at [262, 85] on img at bounding box center [262, 83] width 16 height 11
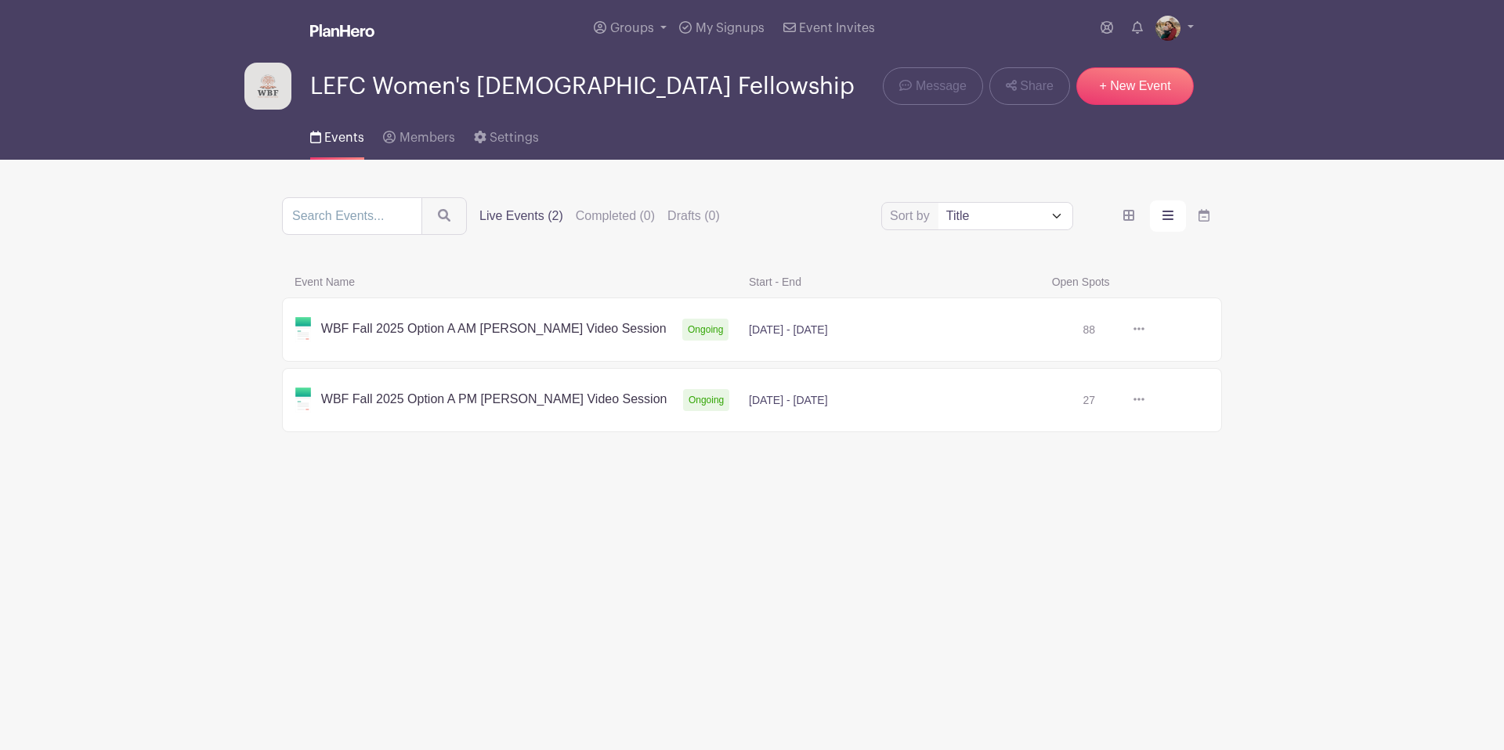
click at [1144, 330] on link at bounding box center [1144, 330] width 0 height 0
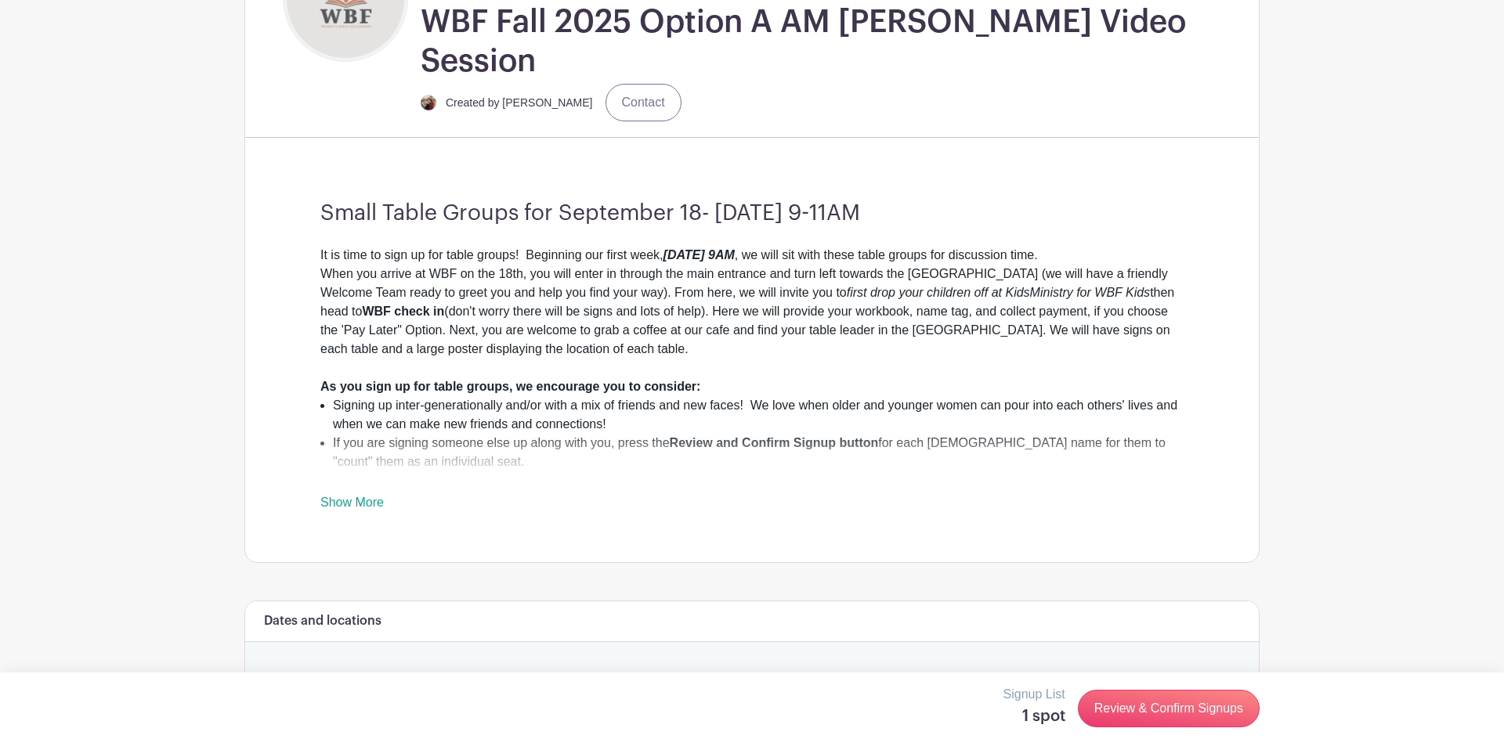
scroll to position [504, 0]
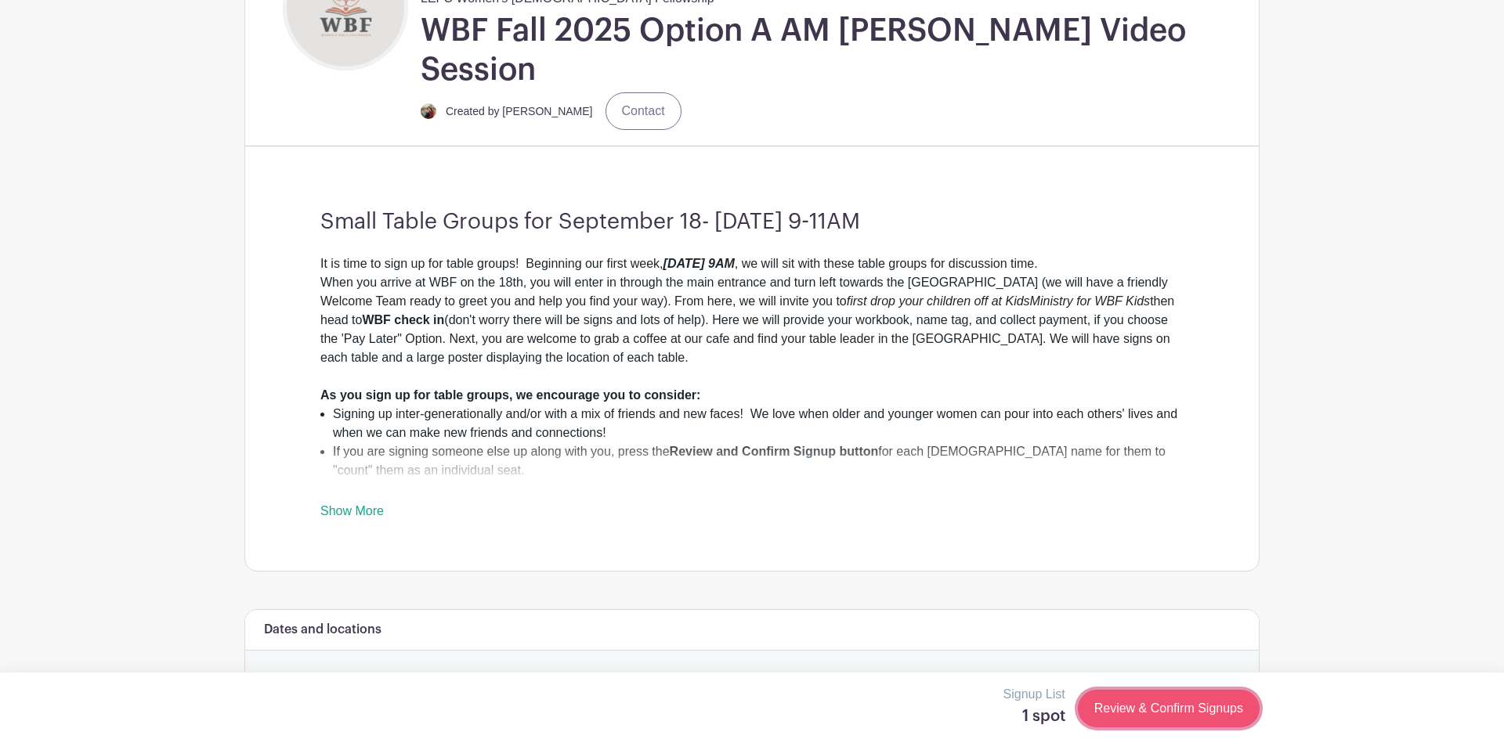
click at [1147, 704] on link "Review & Confirm Signups" at bounding box center [1169, 709] width 182 height 38
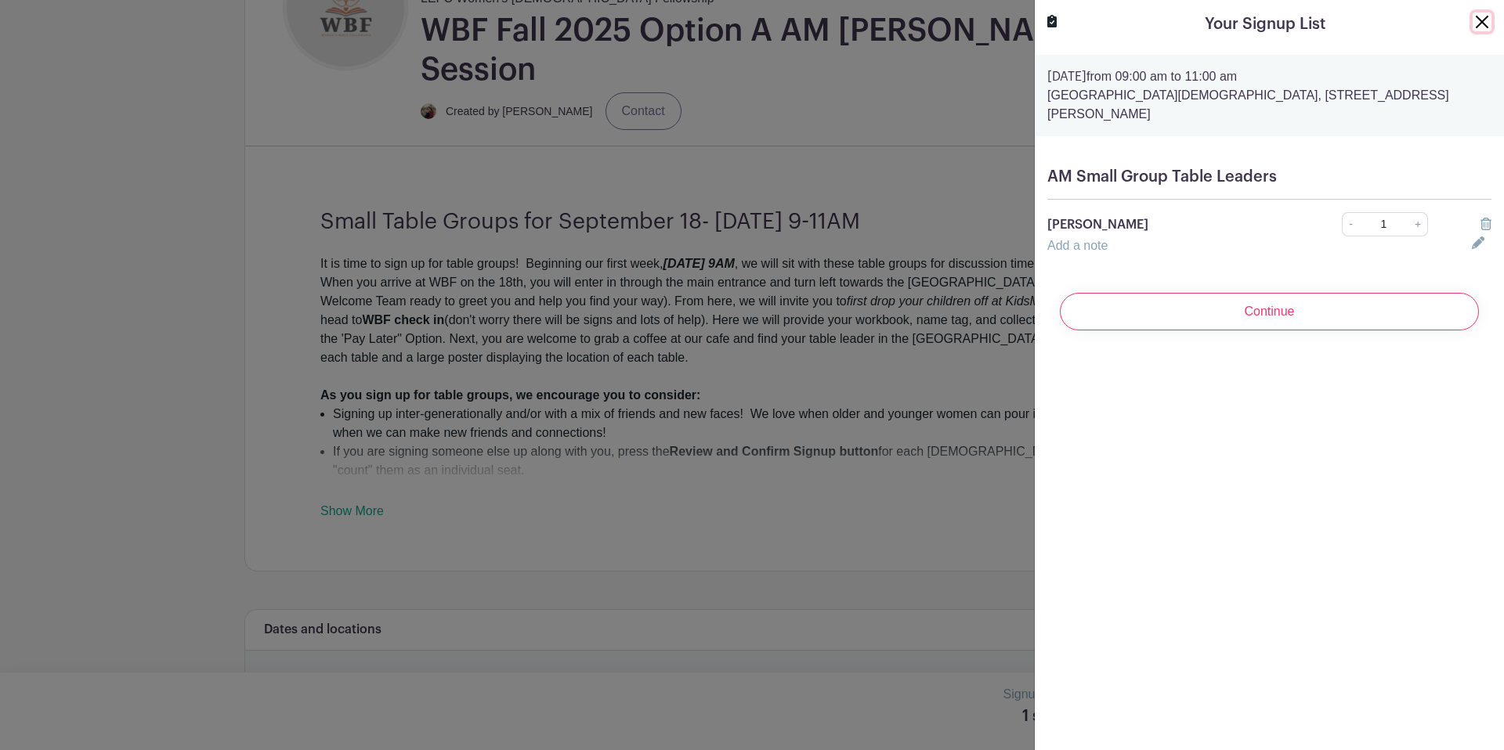
click at [1486, 21] on button "Close" at bounding box center [1481, 22] width 19 height 19
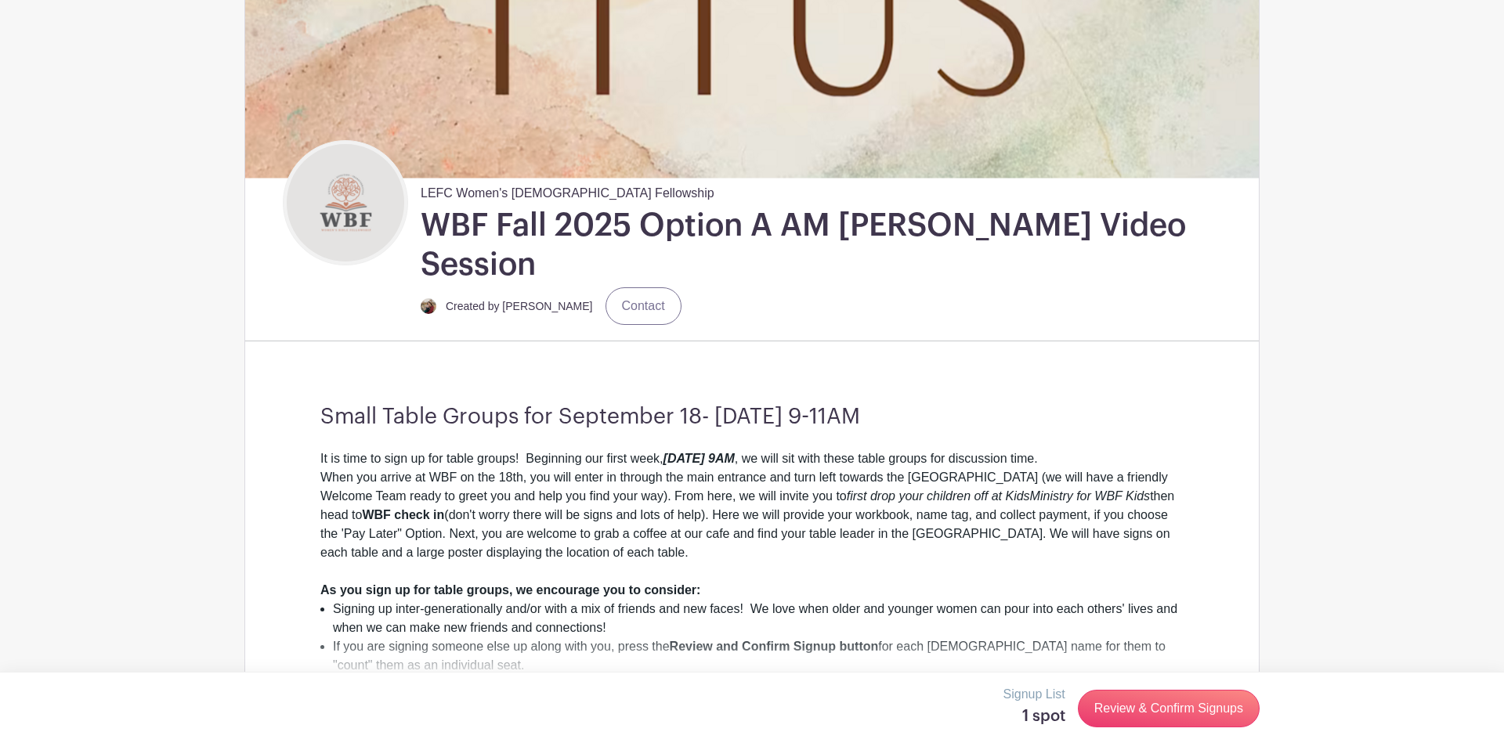
scroll to position [298, 0]
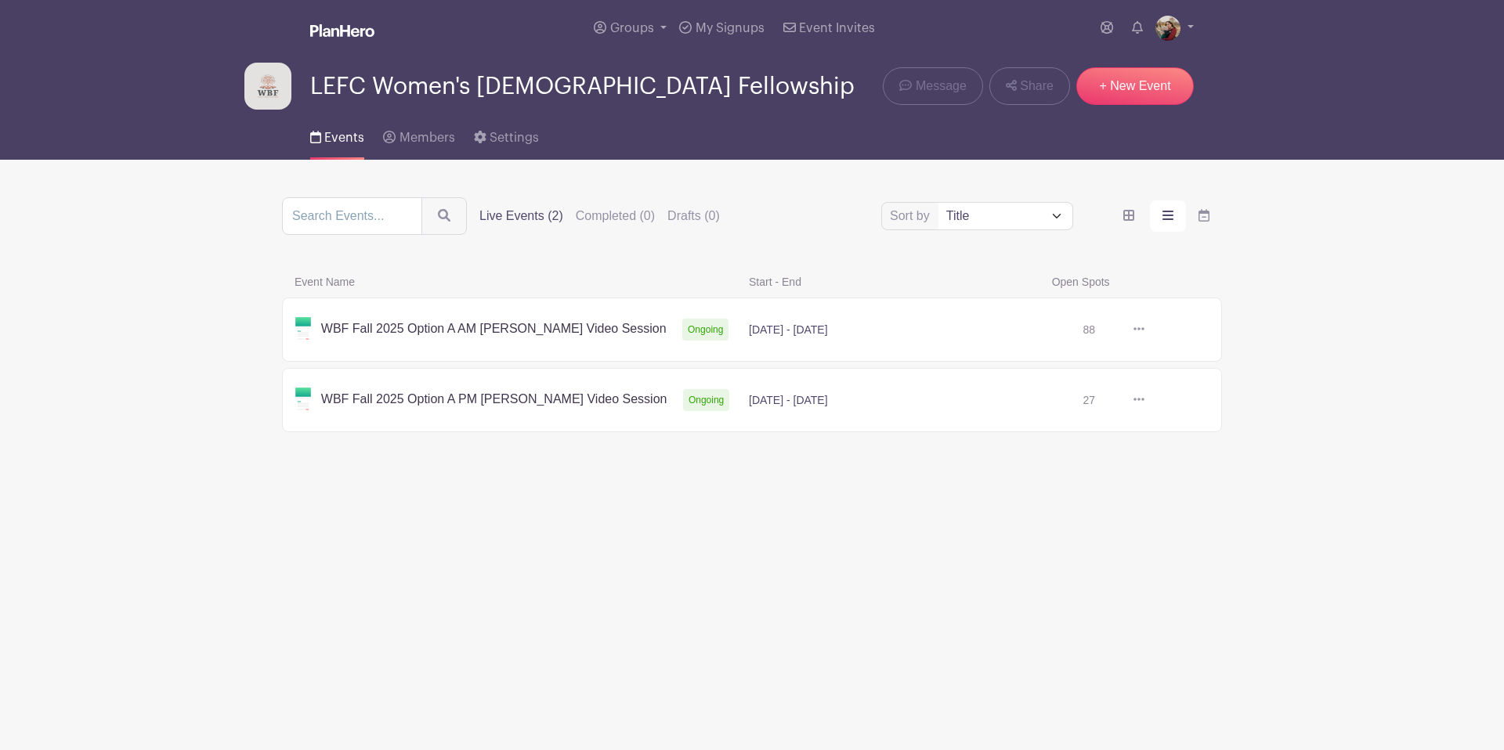
click at [1144, 330] on link at bounding box center [1144, 330] width 0 height 0
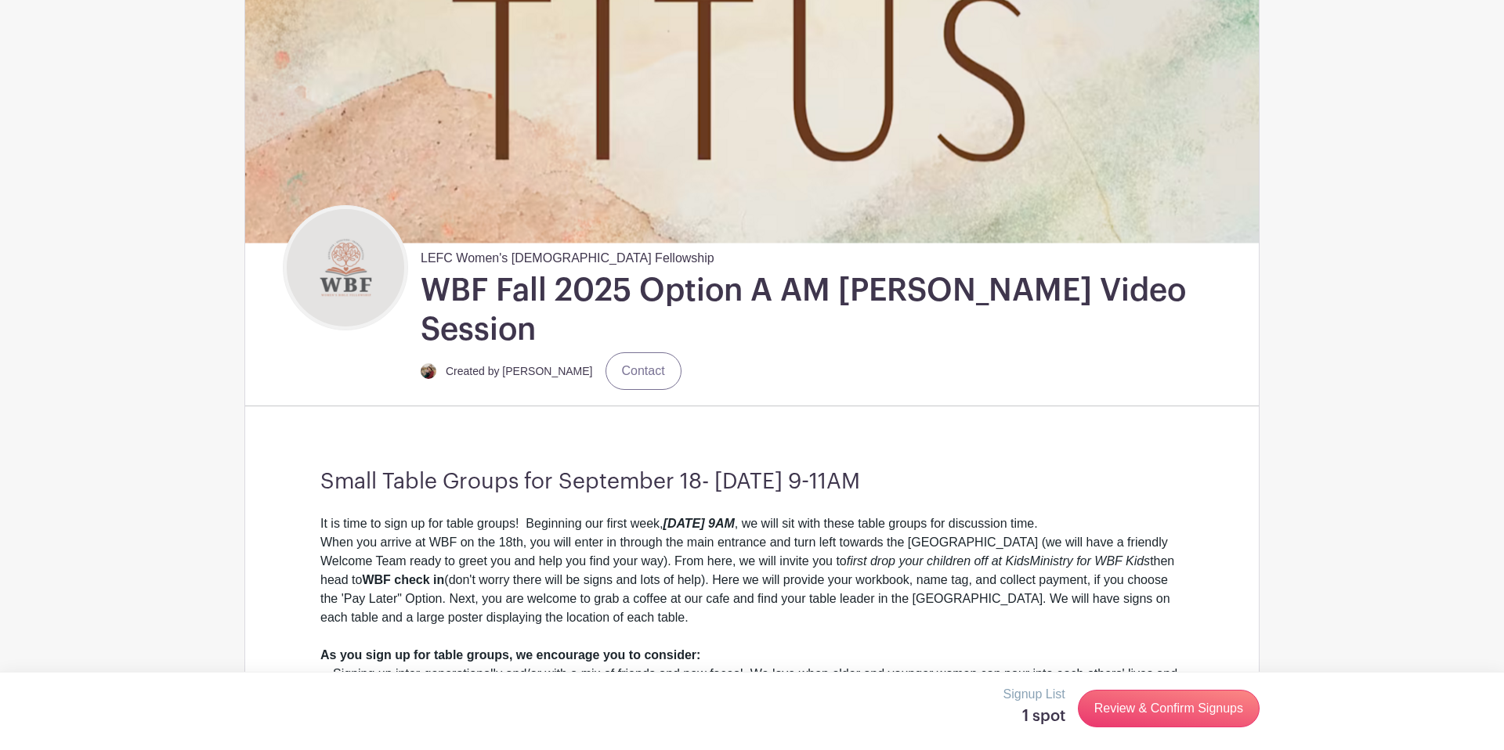
scroll to position [246, 0]
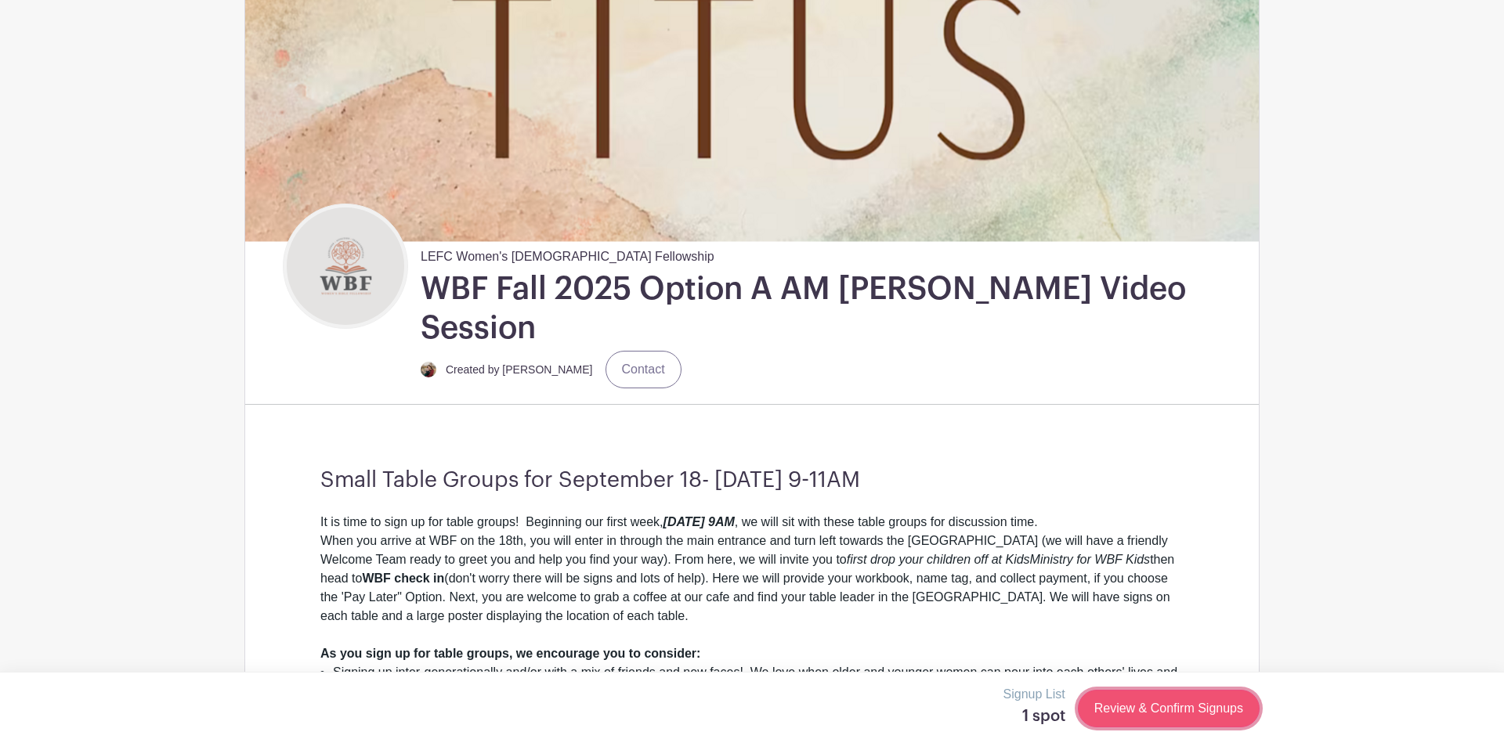
click at [1140, 710] on link "Review & Confirm Signups" at bounding box center [1169, 709] width 182 height 38
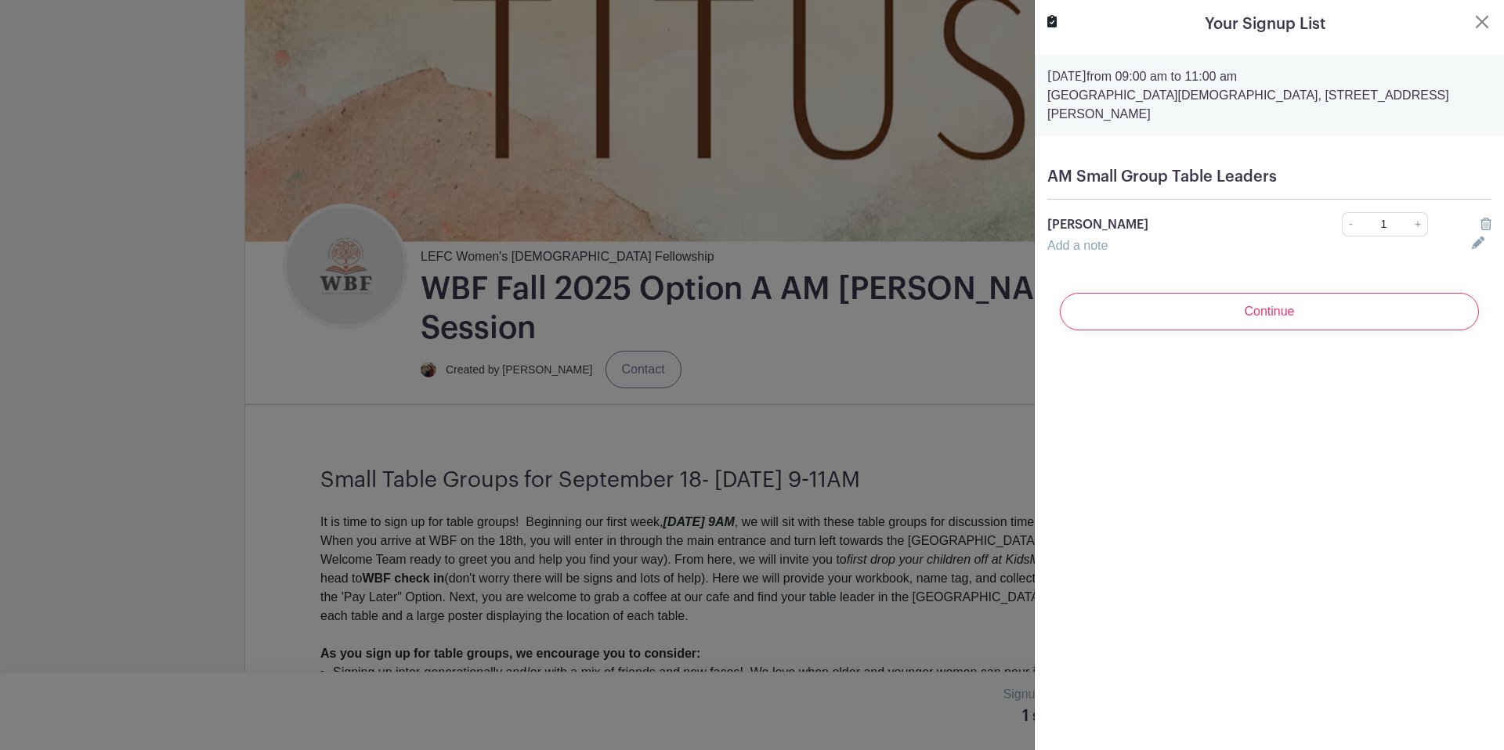
click at [1479, 215] on div at bounding box center [1481, 224] width 38 height 19
drag, startPoint x: 1483, startPoint y: 206, endPoint x: 1423, endPoint y: 250, distance: 74.6
click at [1483, 218] on icon at bounding box center [1485, 224] width 11 height 13
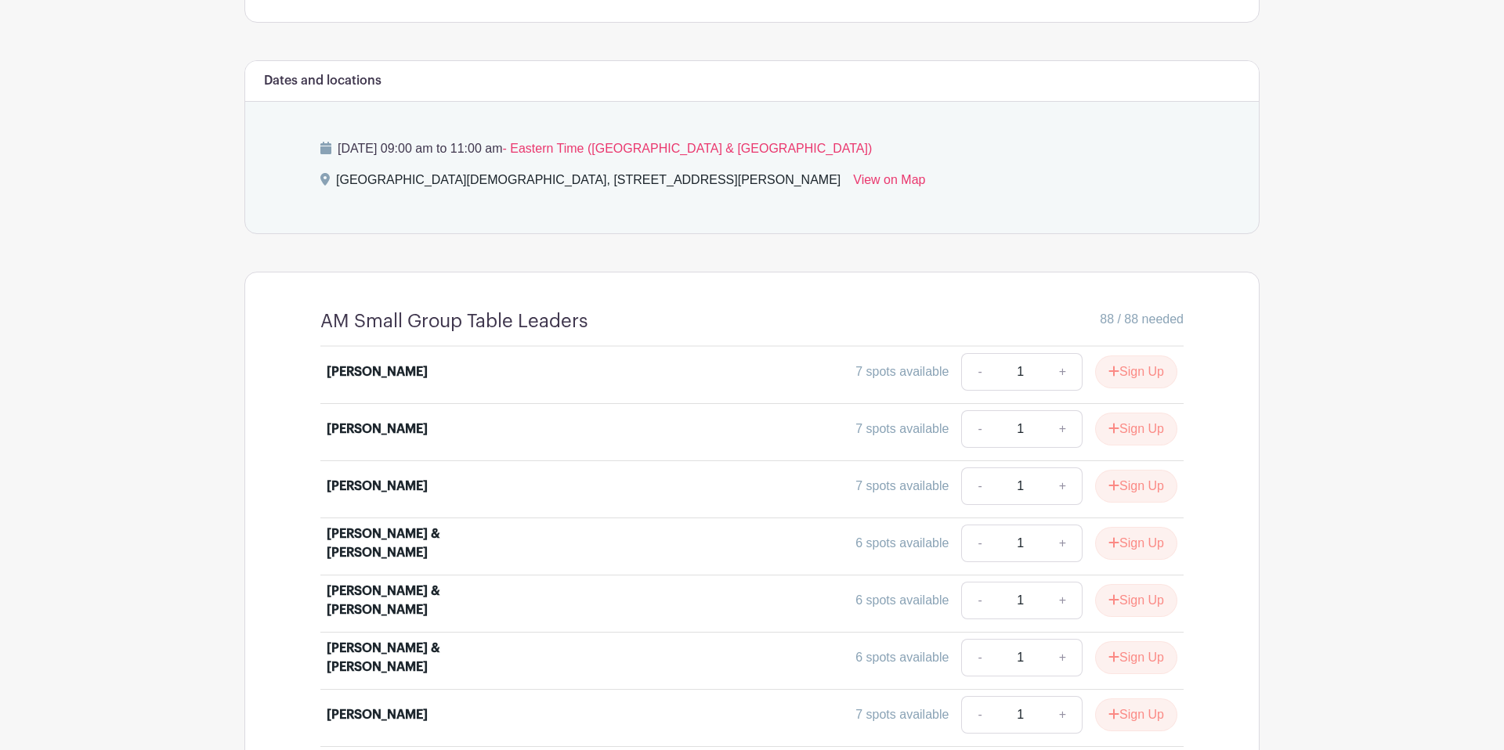
click at [1213, 486] on div "[PERSON_NAME] 7 spots available - 1 + Sign Up [PERSON_NAME] 7 spots available -…" at bounding box center [752, 718] width 938 height 742
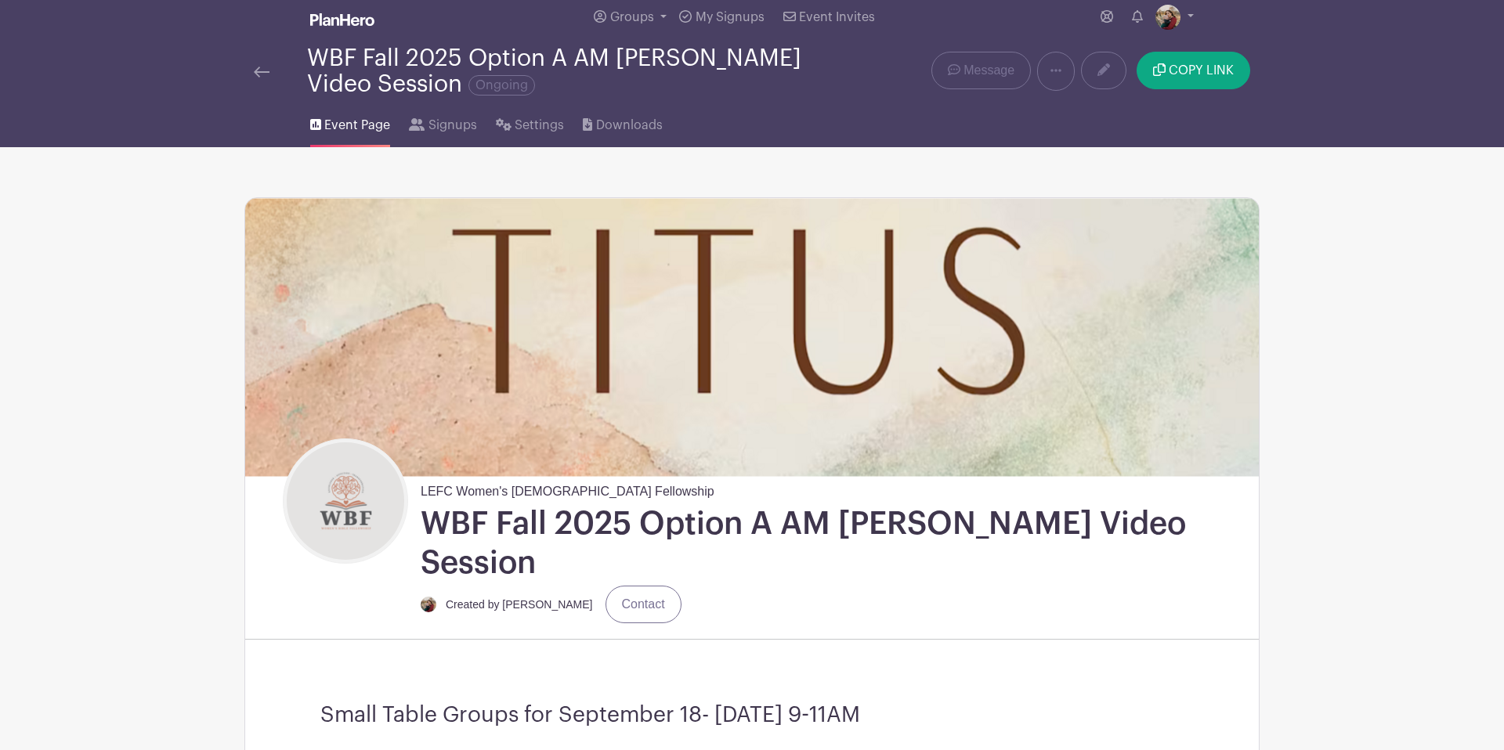
scroll to position [2, 0]
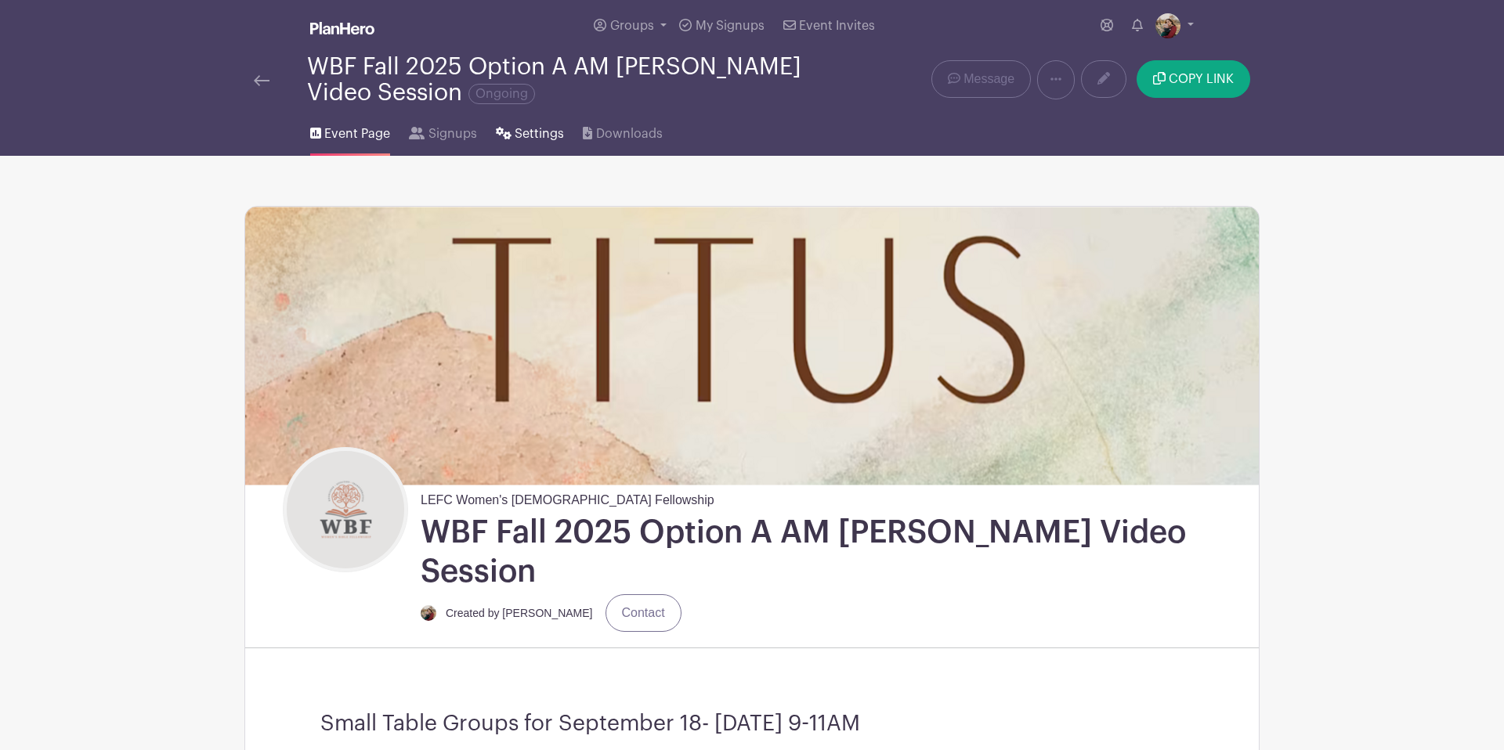
click at [536, 130] on span "Settings" at bounding box center [539, 134] width 49 height 19
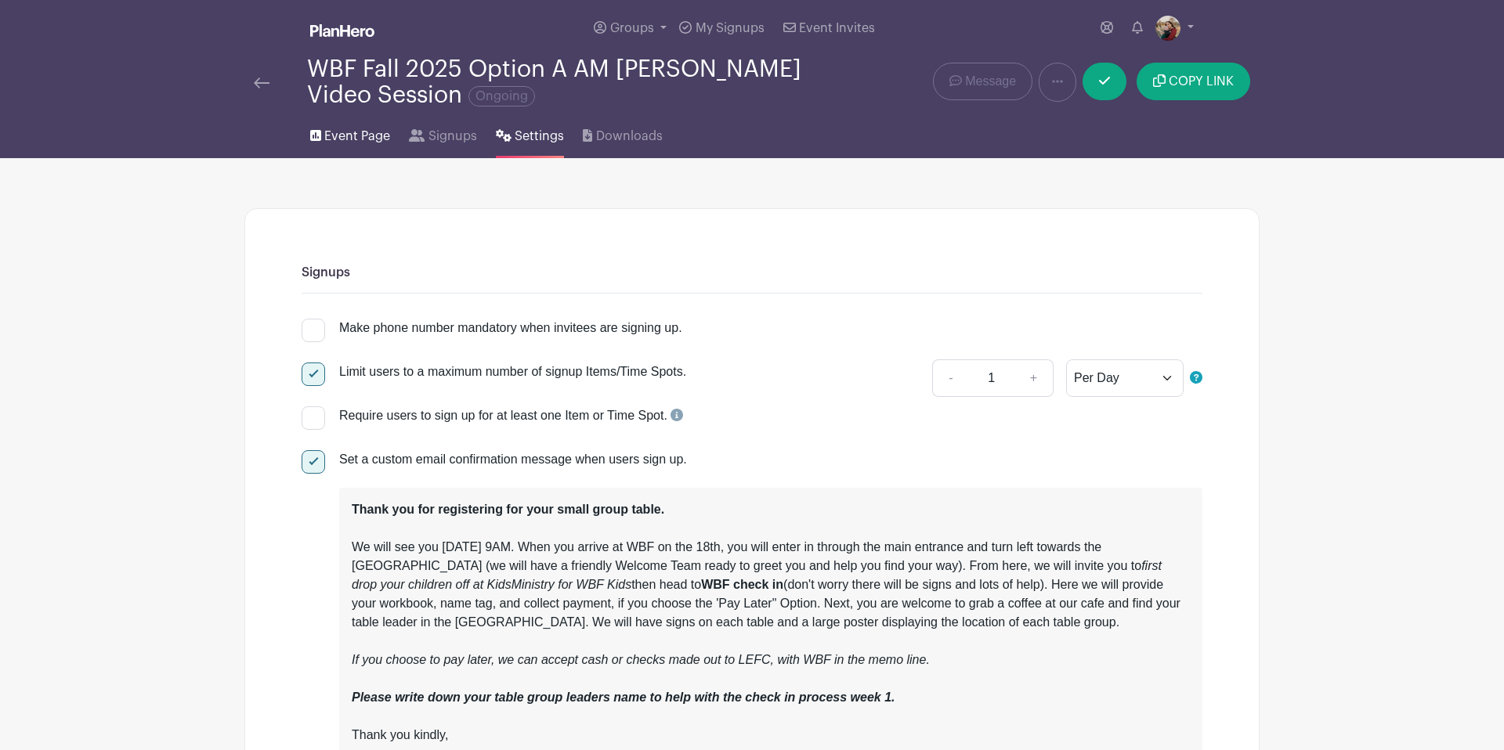
click at [352, 131] on span "Event Page" at bounding box center [357, 136] width 66 height 19
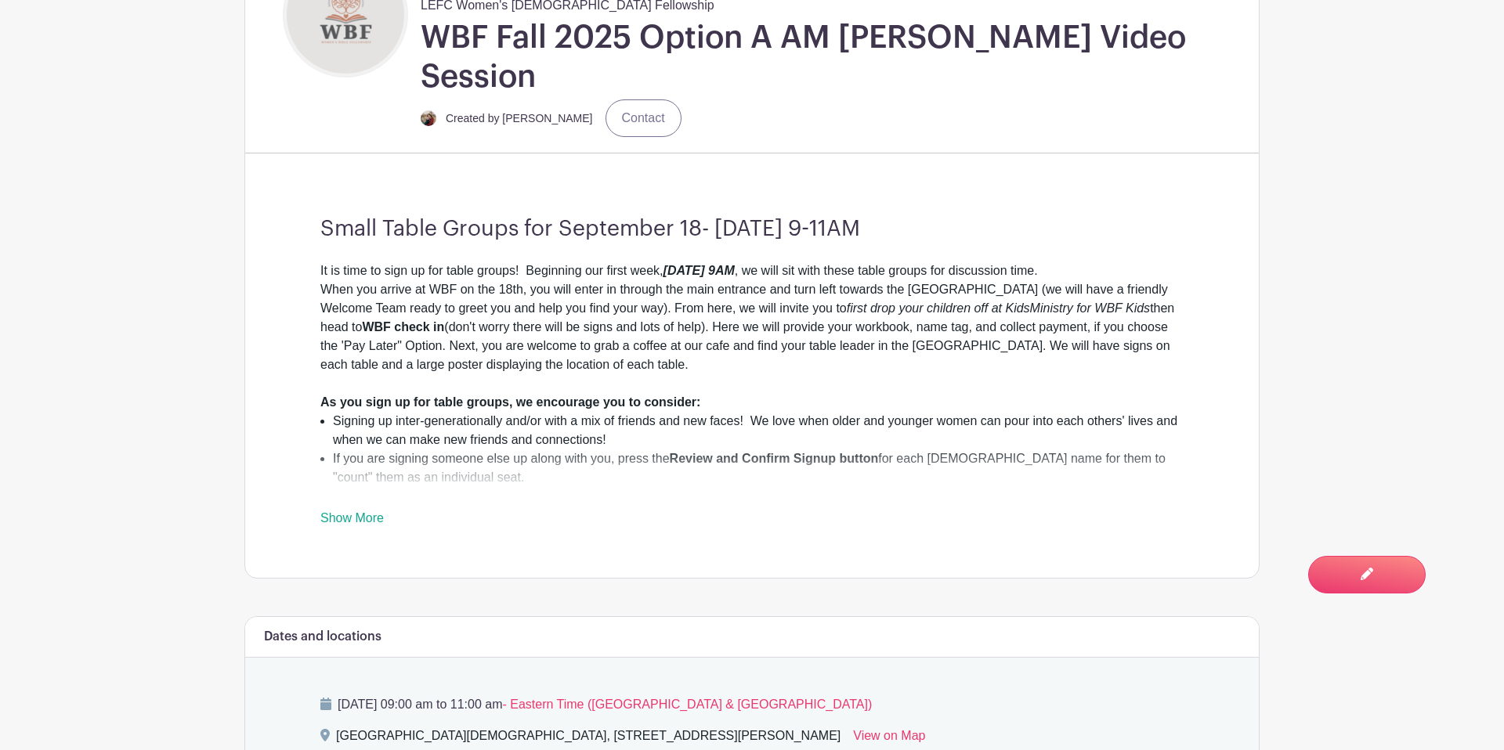
scroll to position [547, 0]
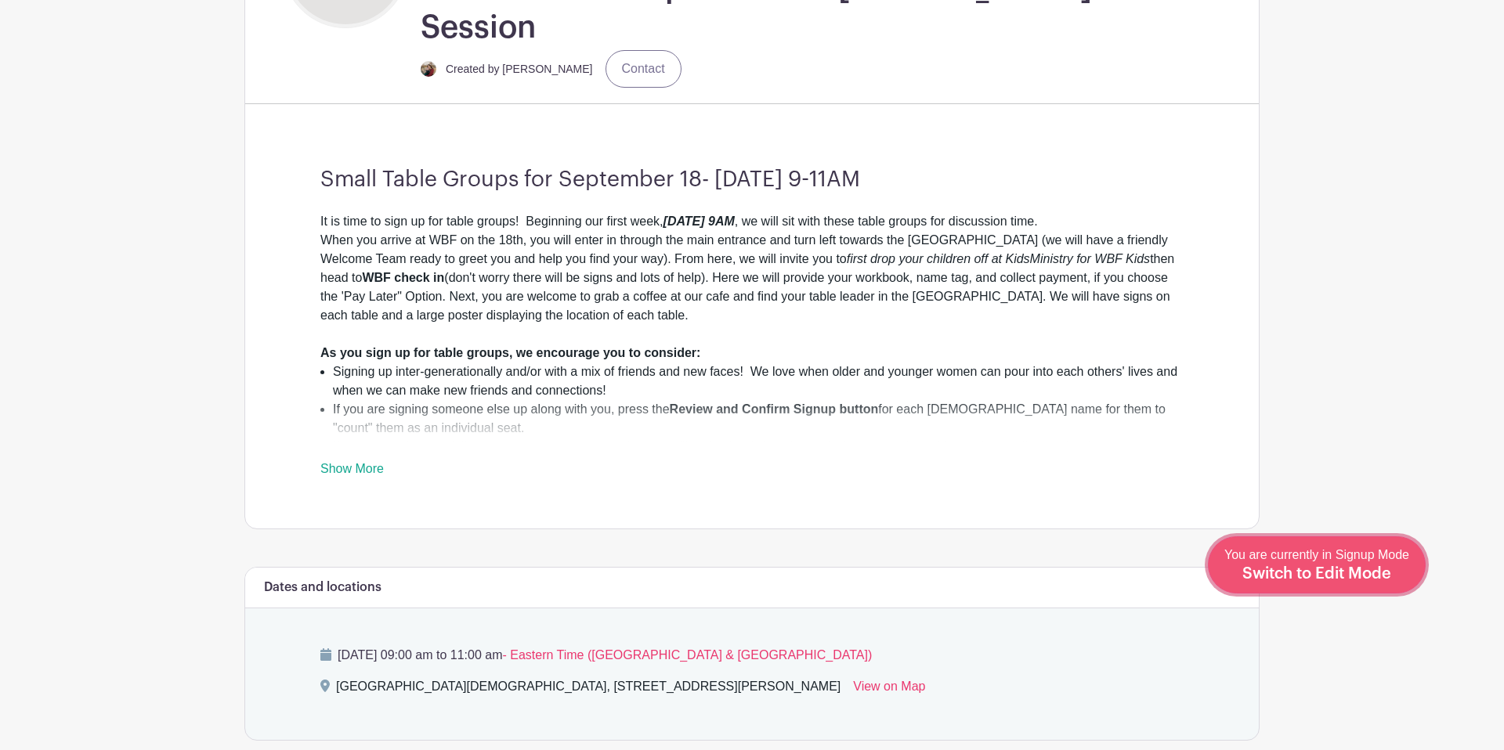
click at [1375, 562] on span "You are currently in Signup Mode Switch to Edit Mode" at bounding box center [1316, 564] width 185 height 33
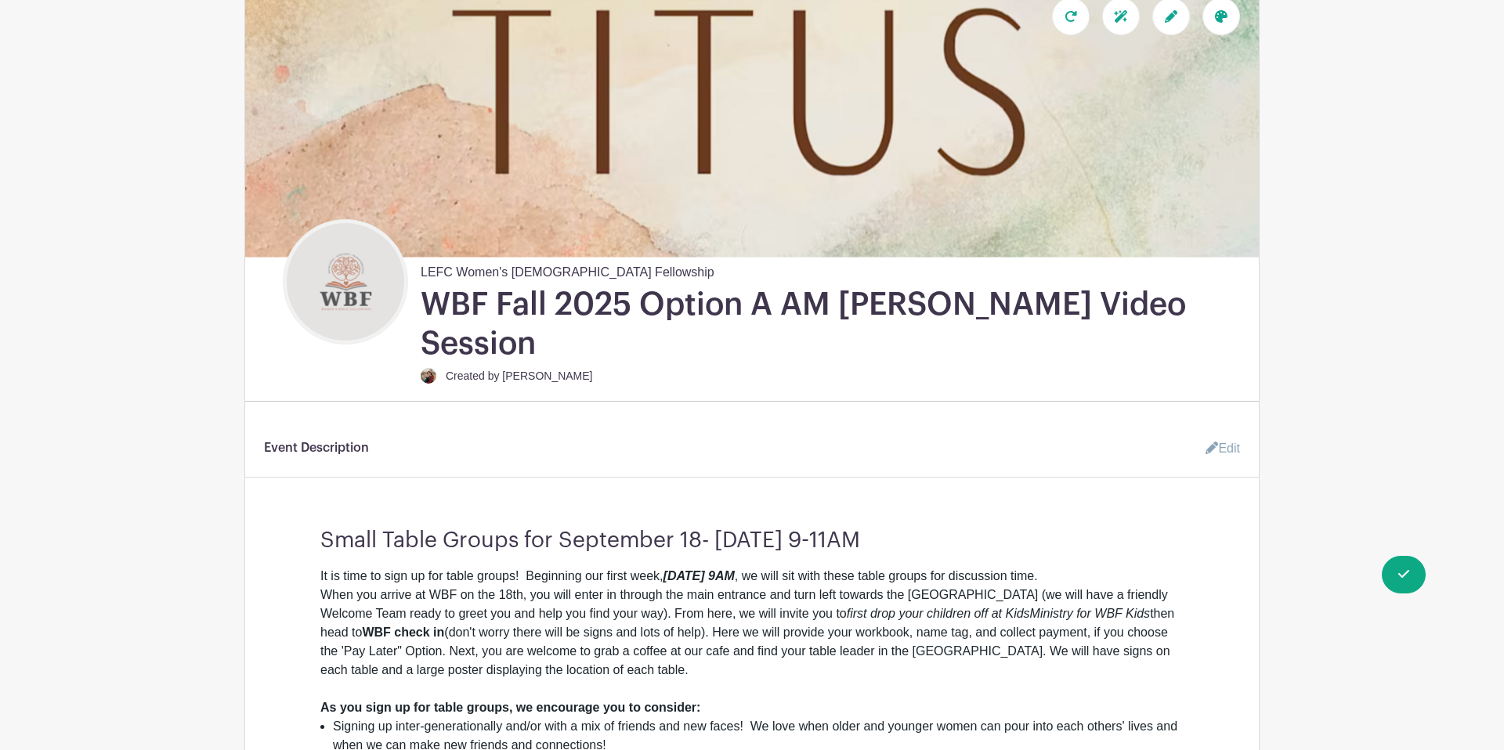
scroll to position [227, 0]
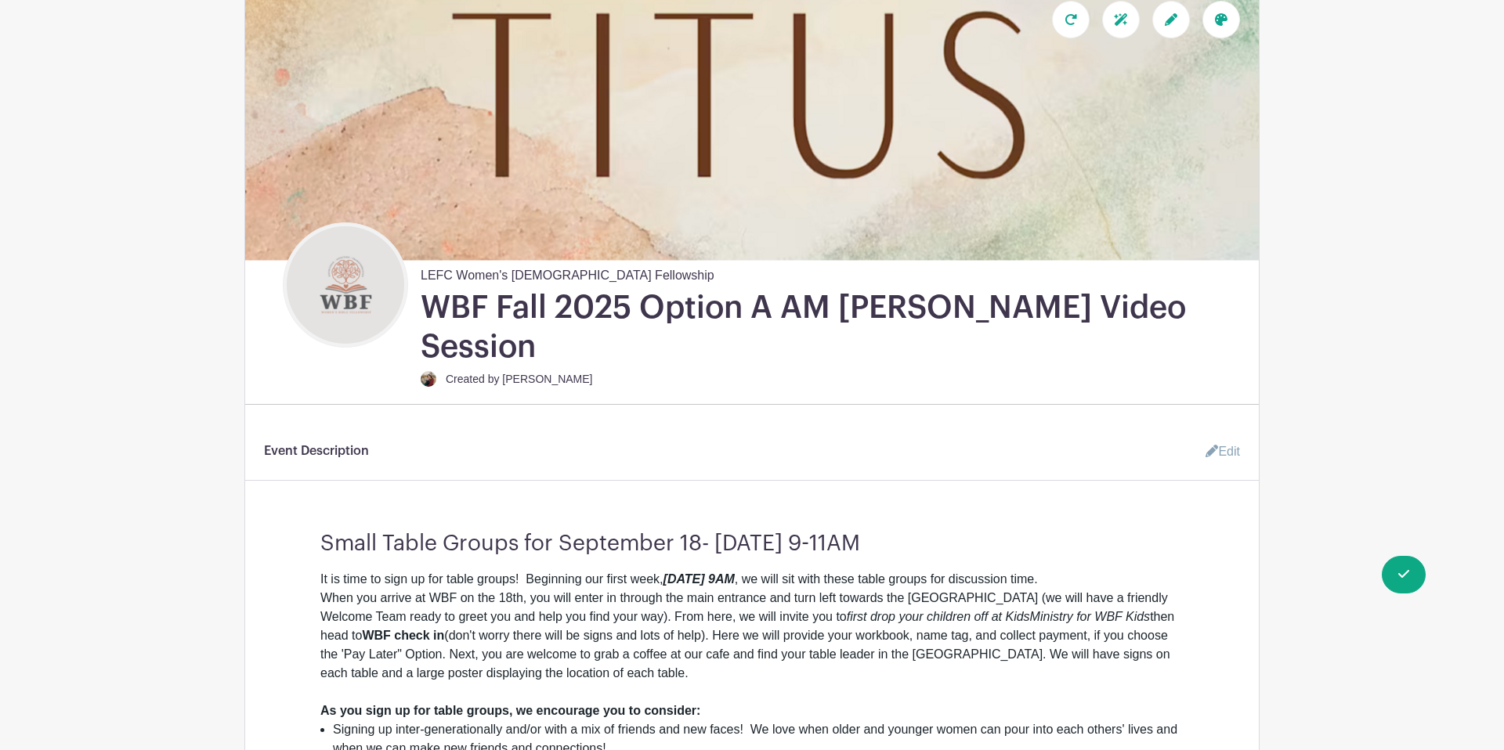
click at [1213, 445] on icon at bounding box center [1211, 451] width 13 height 13
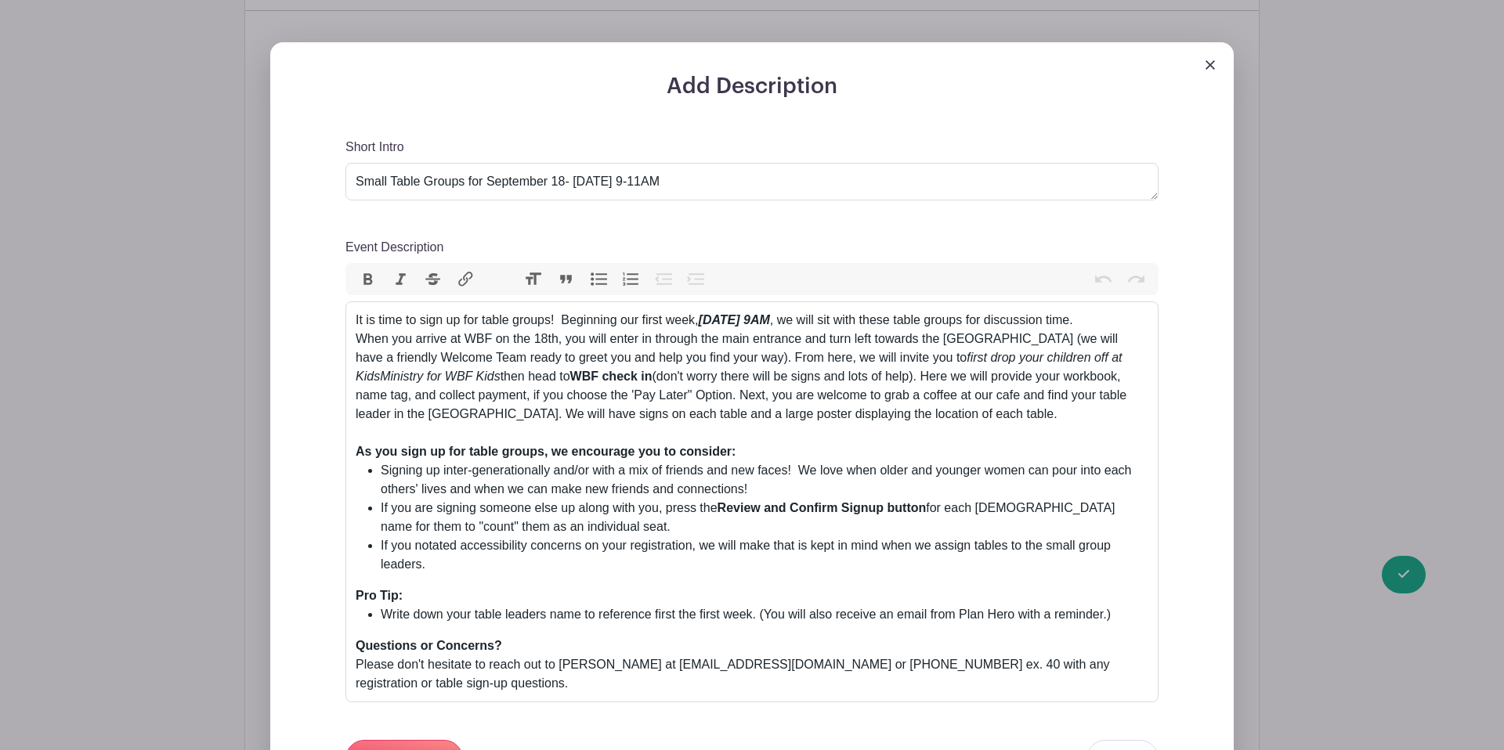
scroll to position [623, 0]
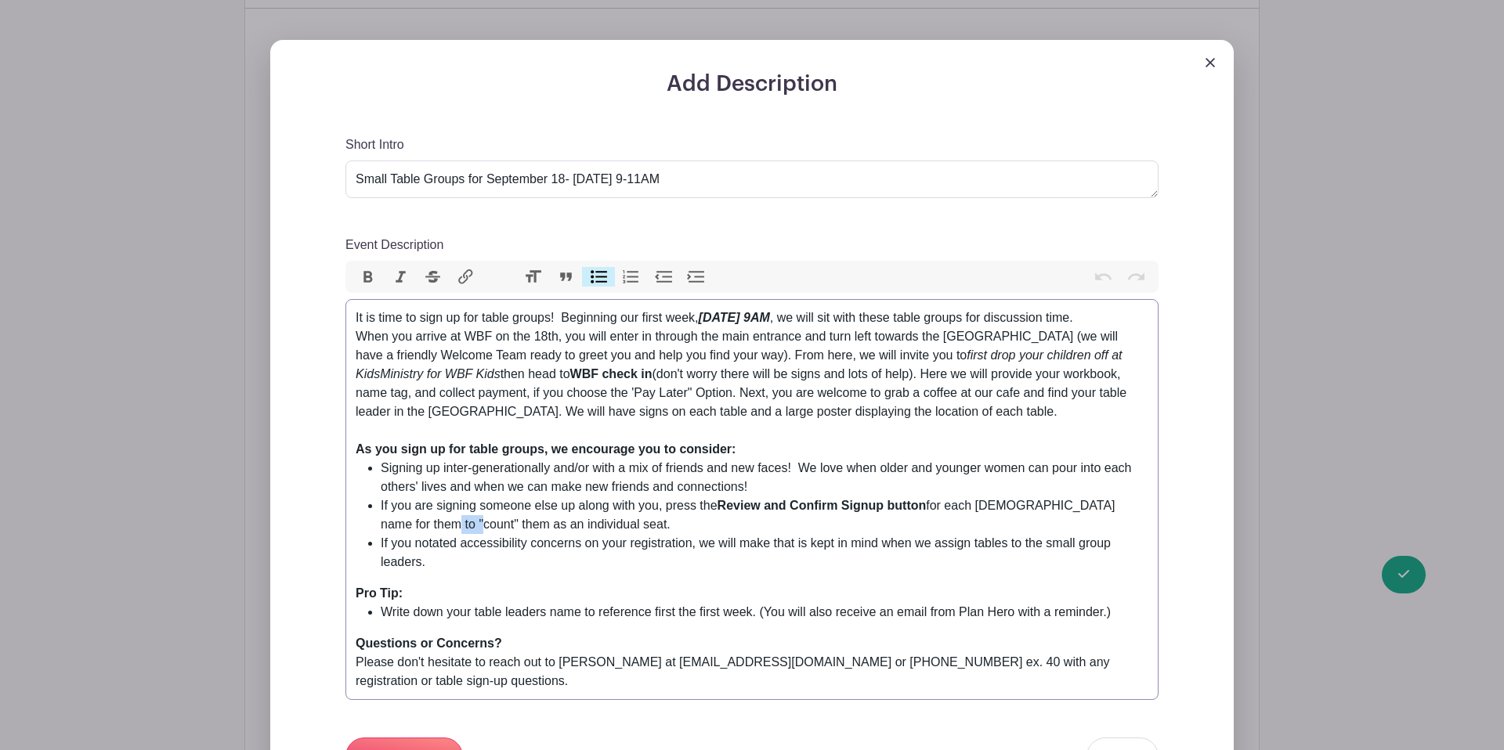
drag, startPoint x: 457, startPoint y: 508, endPoint x: 424, endPoint y: 509, distance: 32.1
click at [424, 509] on li "If you are signing someone else up along with you, press the Review and Confirm…" at bounding box center [765, 516] width 768 height 38
type trix-editor "<div>It is time to sign up for table groups!&nbsp; Beginning our first week, <s…"
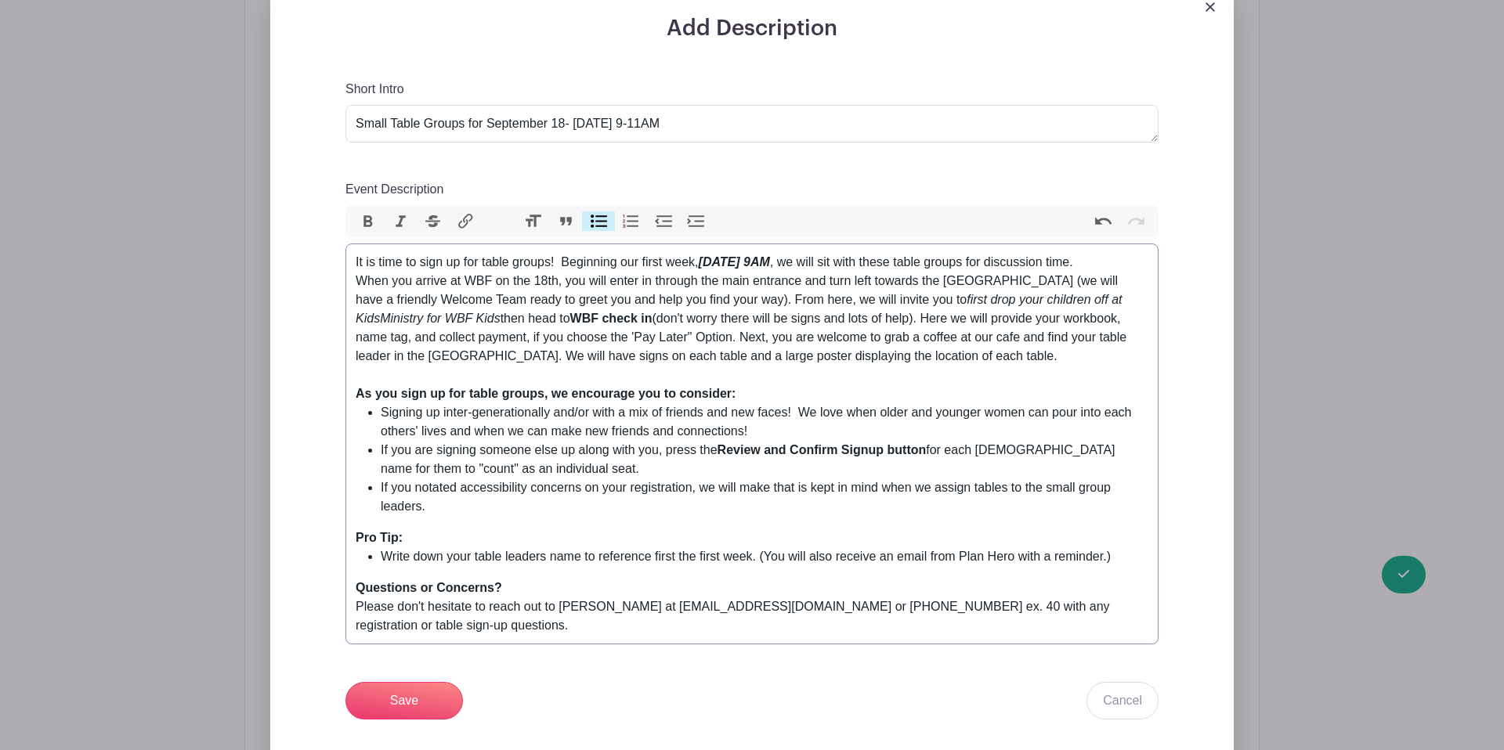
scroll to position [680, 0]
click at [414, 685] on input "Save" at bounding box center [403, 700] width 117 height 38
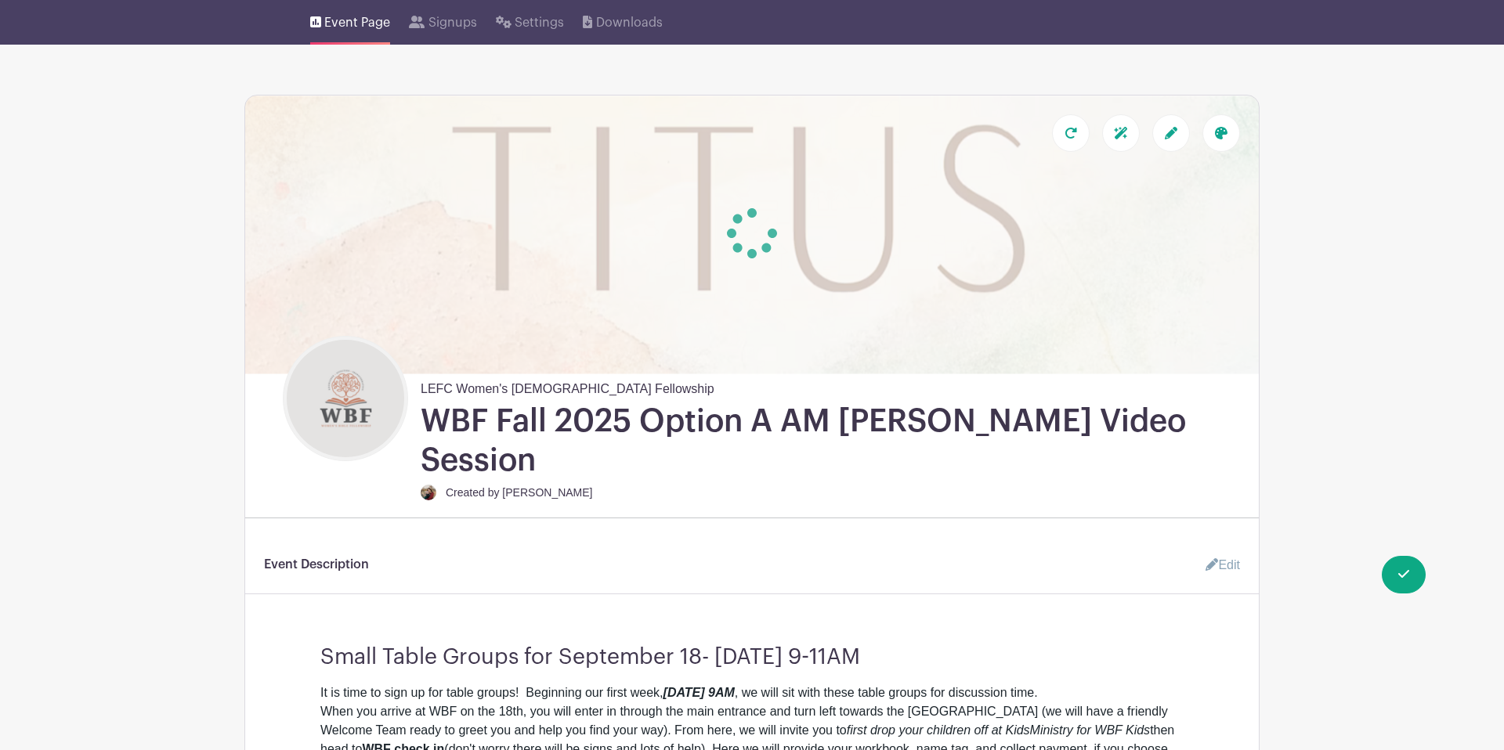
scroll to position [0, 0]
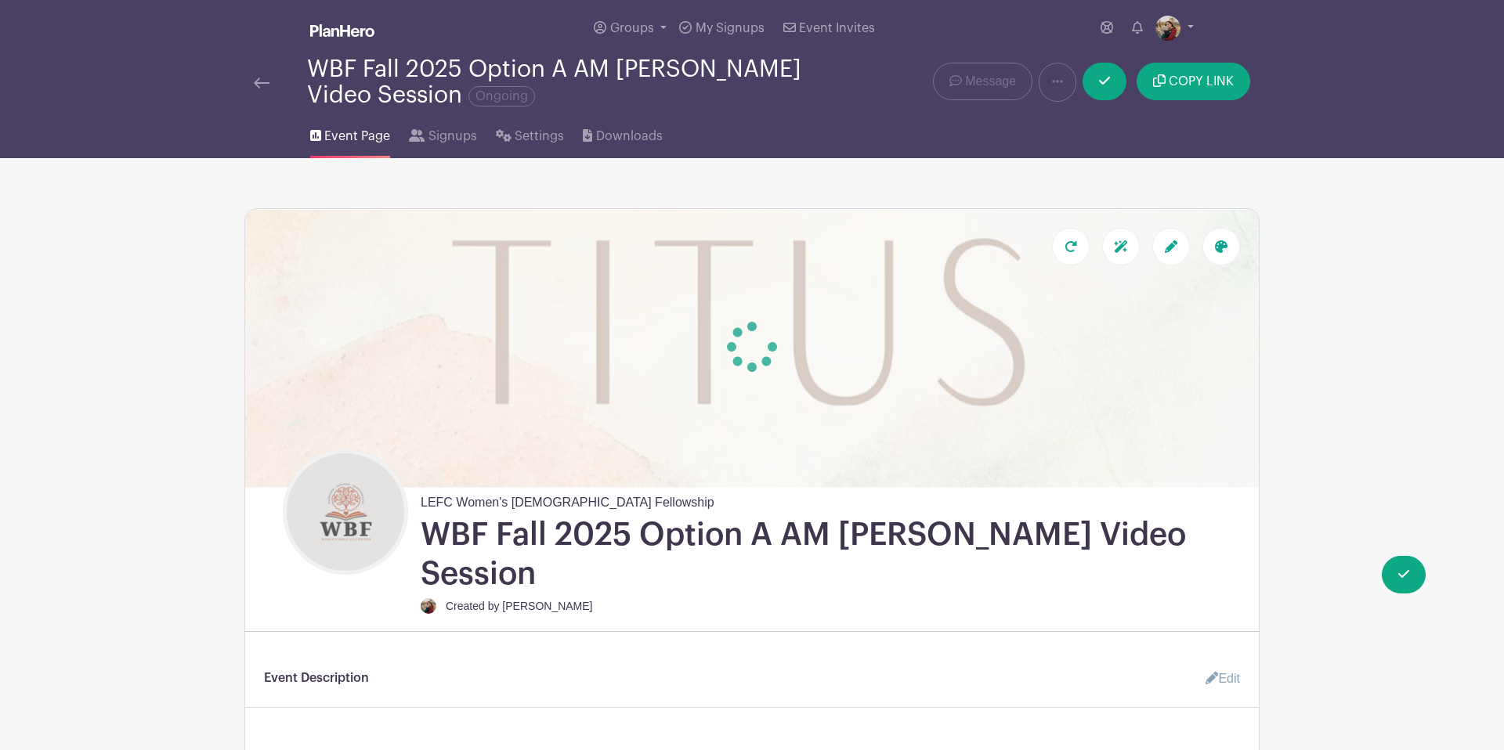
click at [269, 87] on div at bounding box center [280, 82] width 53 height 19
click at [260, 87] on img at bounding box center [262, 83] width 16 height 11
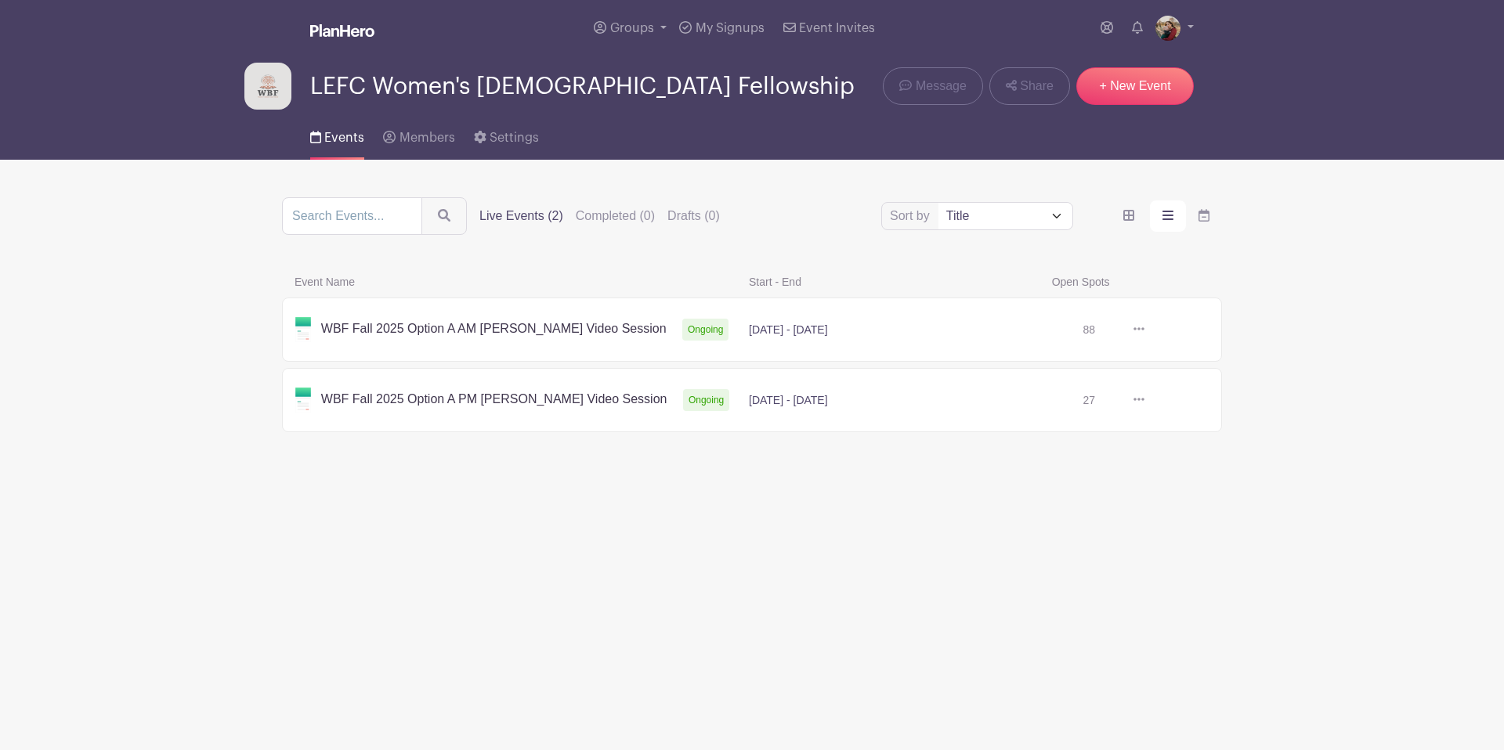
click at [1144, 330] on link at bounding box center [1144, 330] width 0 height 0
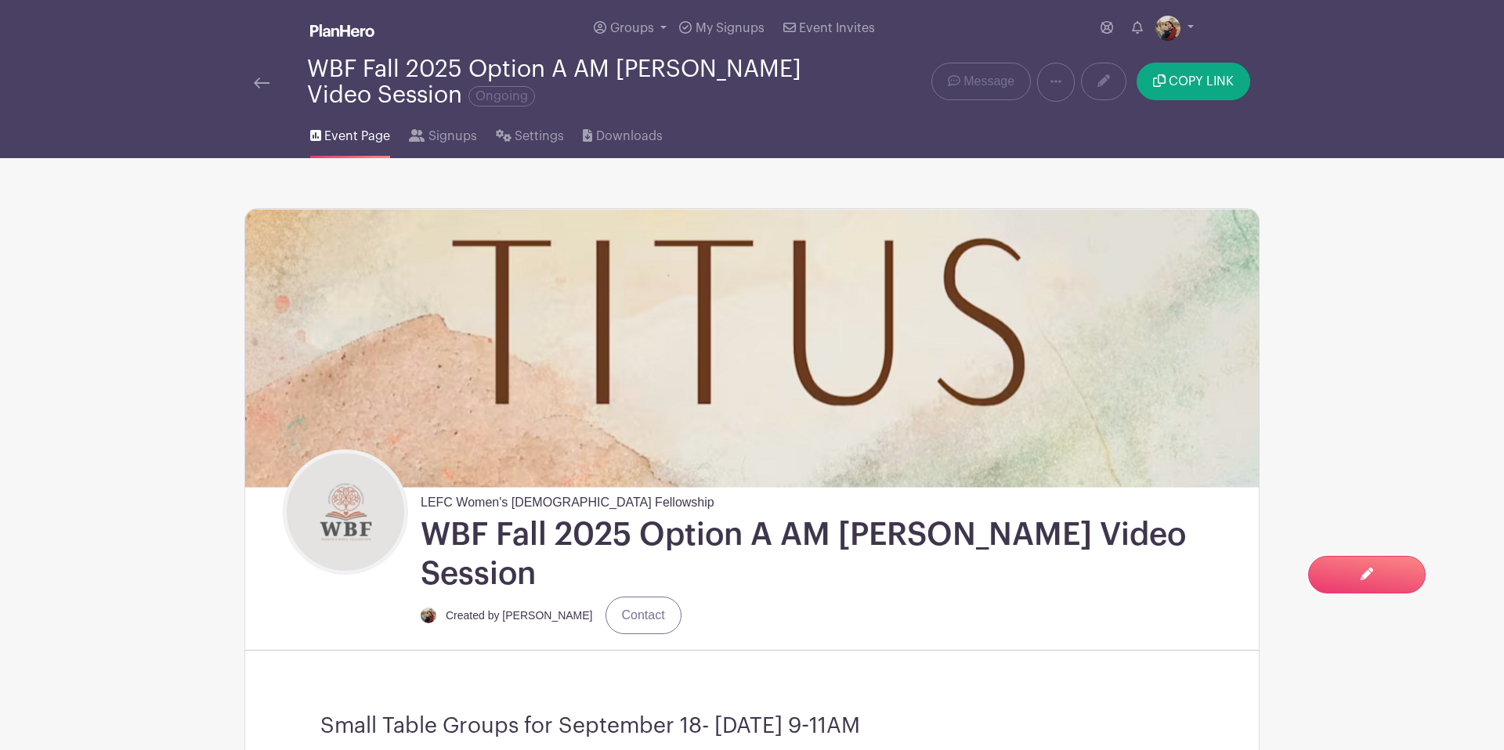
click at [262, 85] on img at bounding box center [262, 83] width 16 height 11
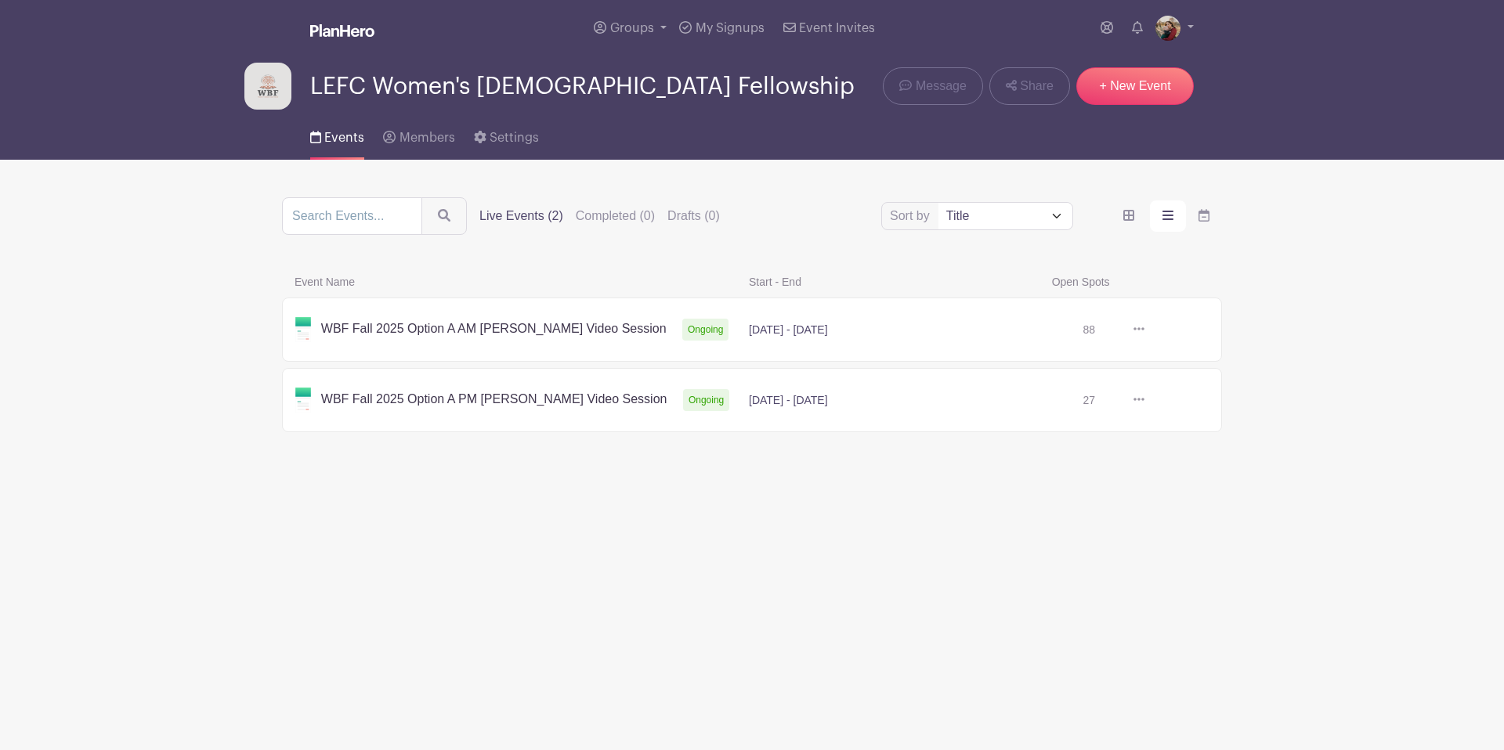
click at [1144, 400] on link at bounding box center [1144, 400] width 0 height 0
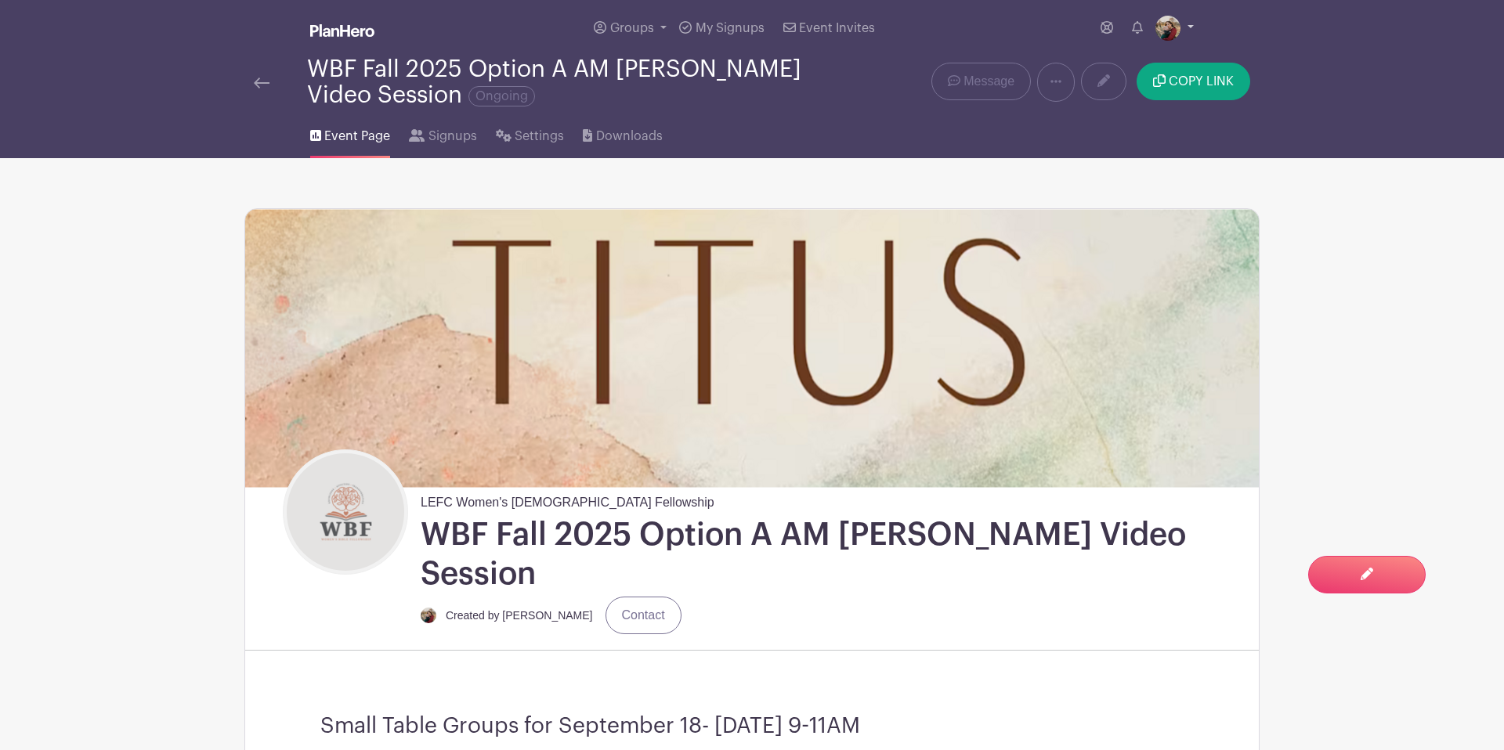
click at [1179, 23] on link at bounding box center [1174, 28] width 38 height 25
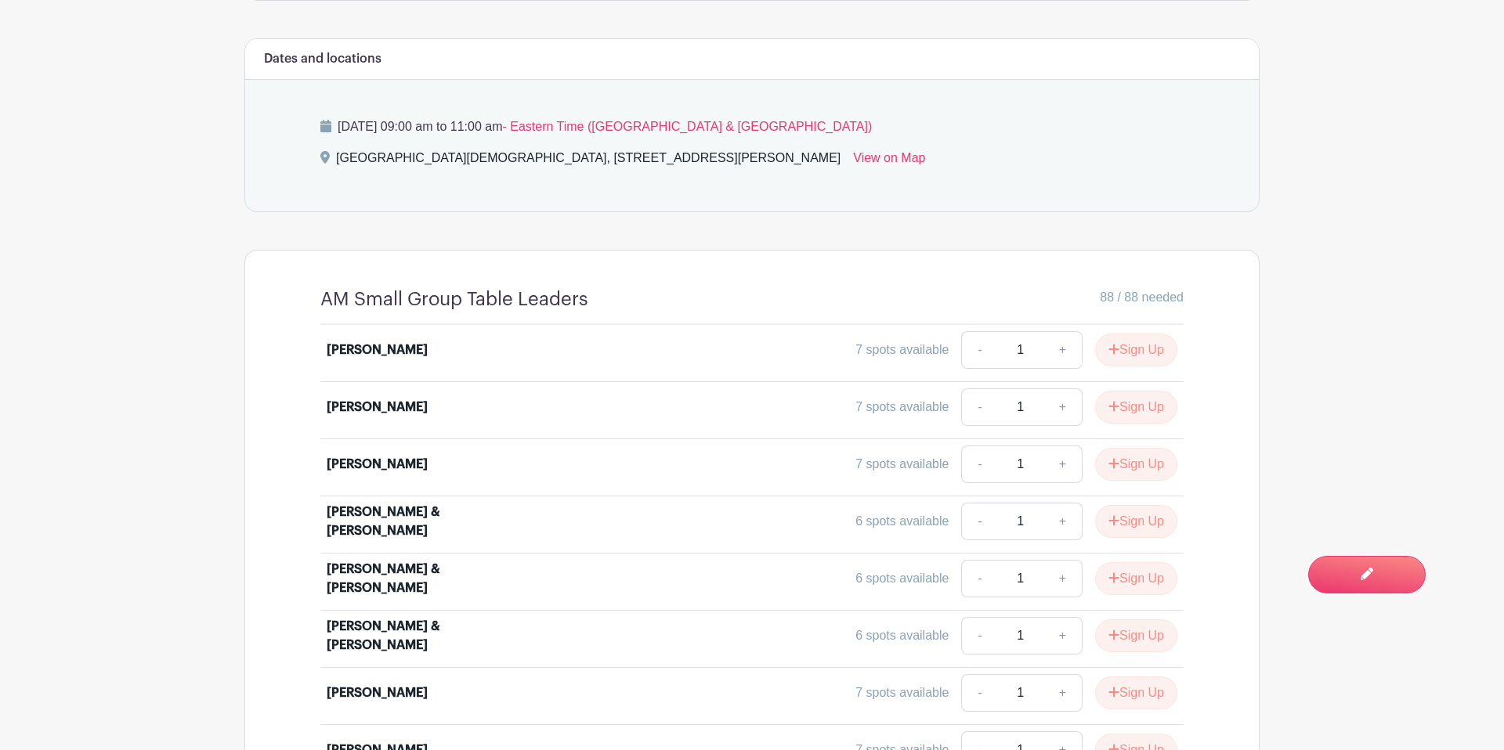
scroll to position [1091, 0]
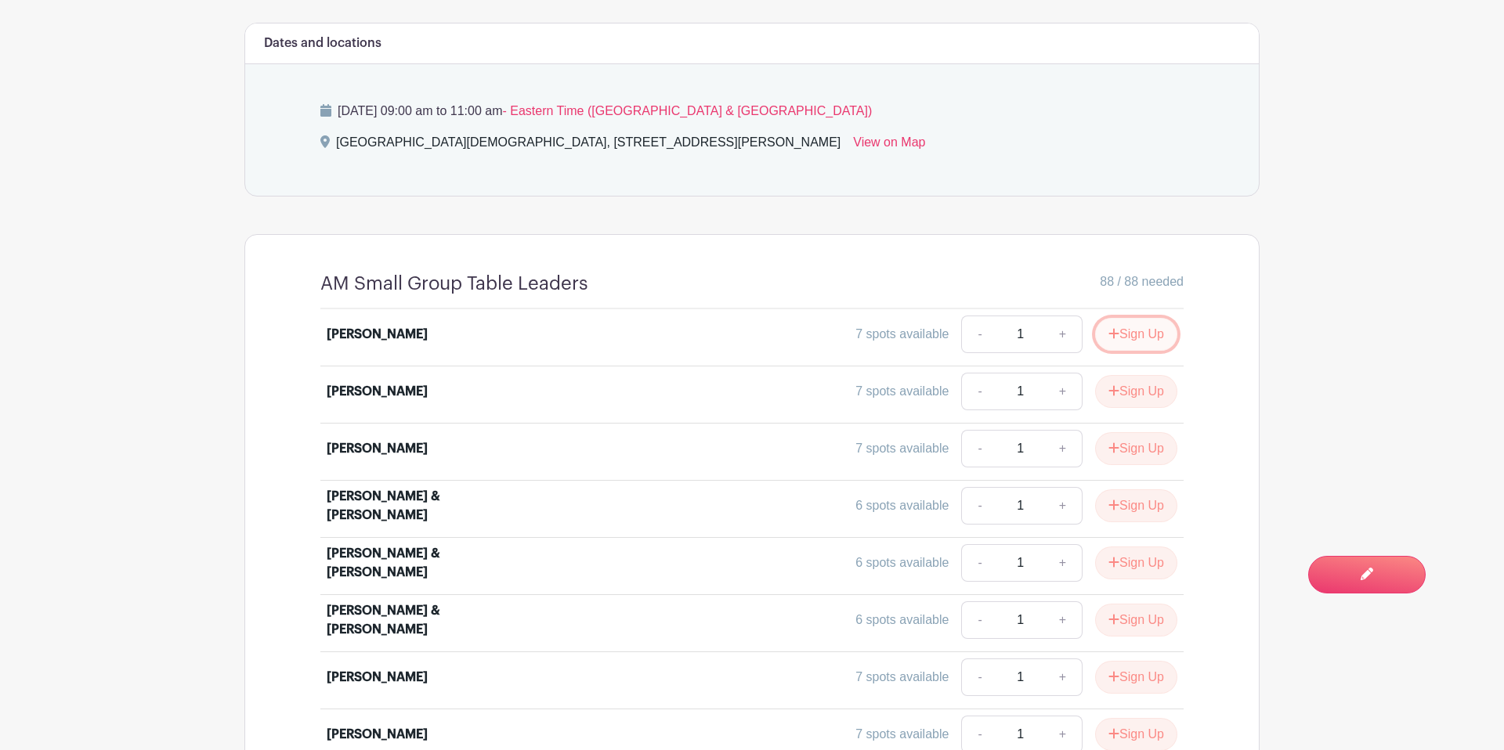
click at [1122, 318] on button "Sign Up" at bounding box center [1136, 334] width 82 height 33
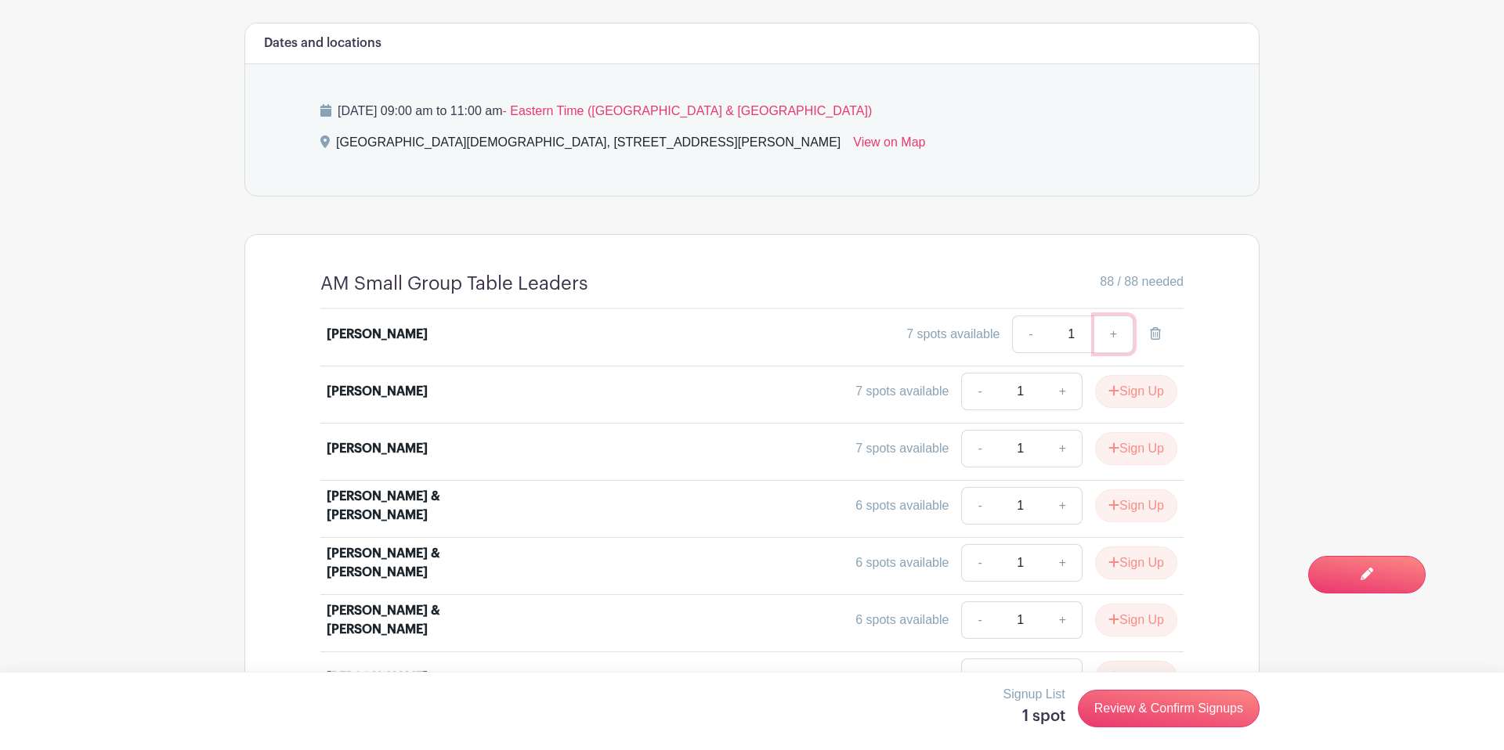
click at [1117, 316] on link "+" at bounding box center [1113, 335] width 39 height 38
type input "2"
click at [1141, 715] on link "Review & Confirm Signups" at bounding box center [1169, 709] width 182 height 38
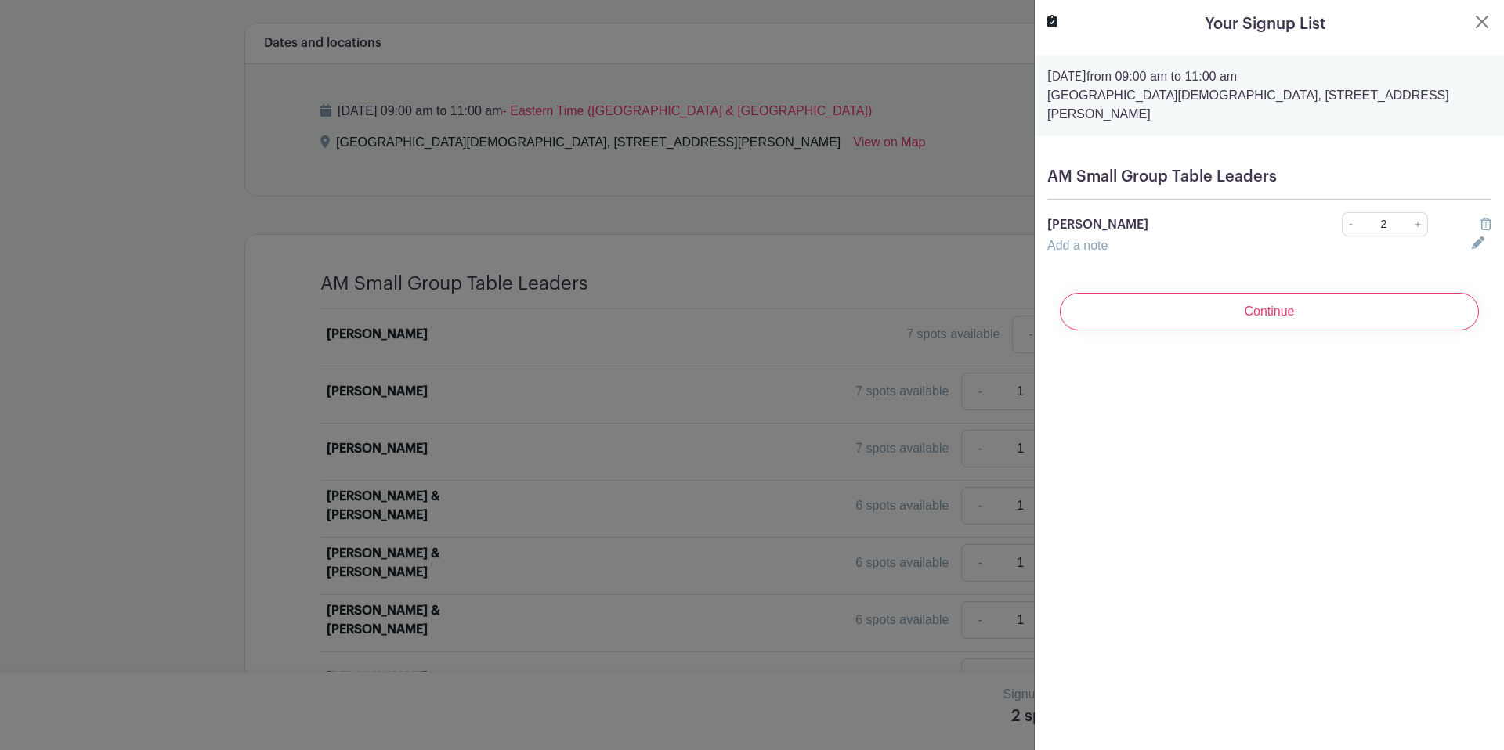
click at [1098, 237] on div "AM Small Group Table Leaders Adrienne Eshleman - 2 + Add a note" at bounding box center [1269, 211] width 469 height 113
click at [1098, 239] on link "Add a note" at bounding box center [1077, 245] width 60 height 13
click at [1470, 246] on div at bounding box center [1481, 255] width 38 height 19
click at [1470, 21] on div "Your Signup List" at bounding box center [1269, 24] width 444 height 23
click at [1481, 19] on button "Close" at bounding box center [1481, 22] width 19 height 19
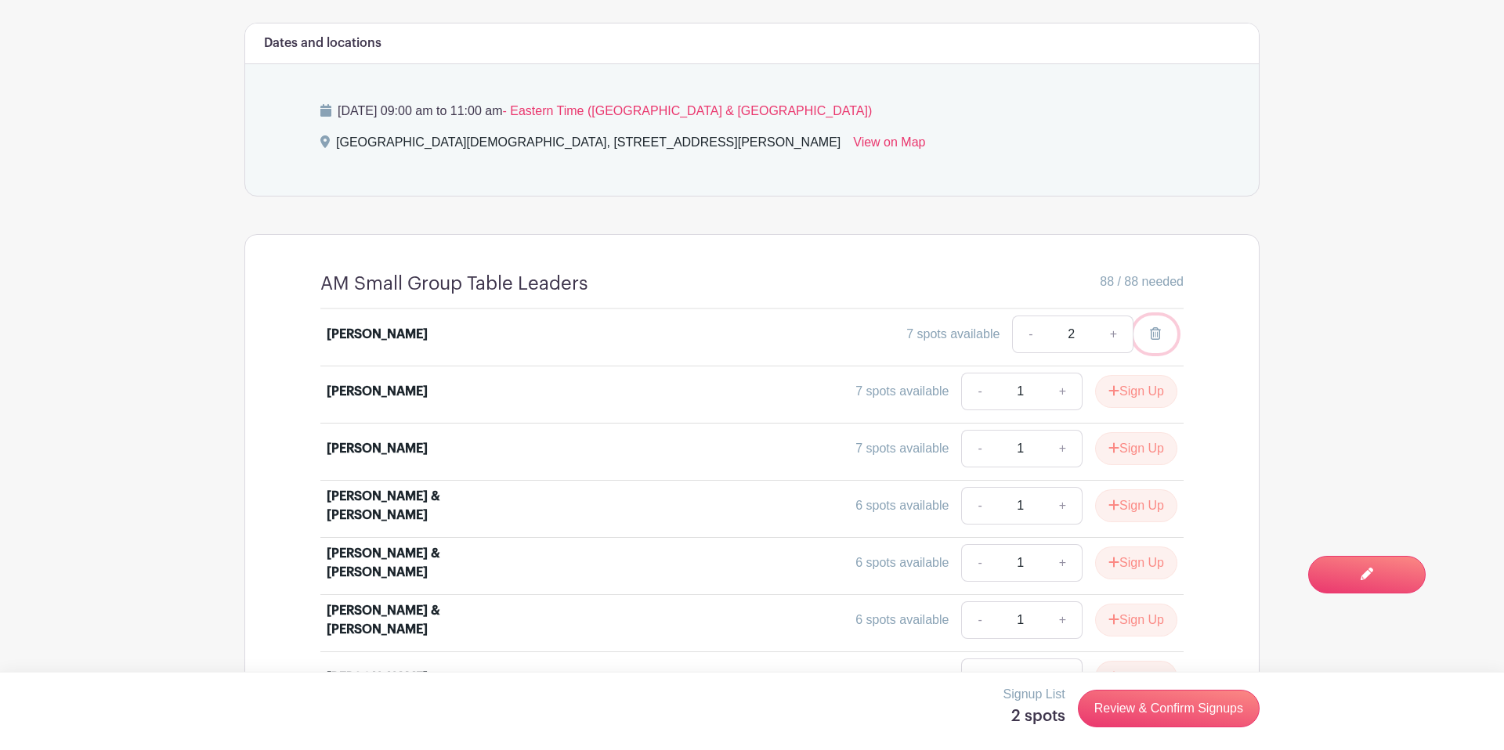
click at [1158, 327] on icon at bounding box center [1155, 333] width 11 height 13
